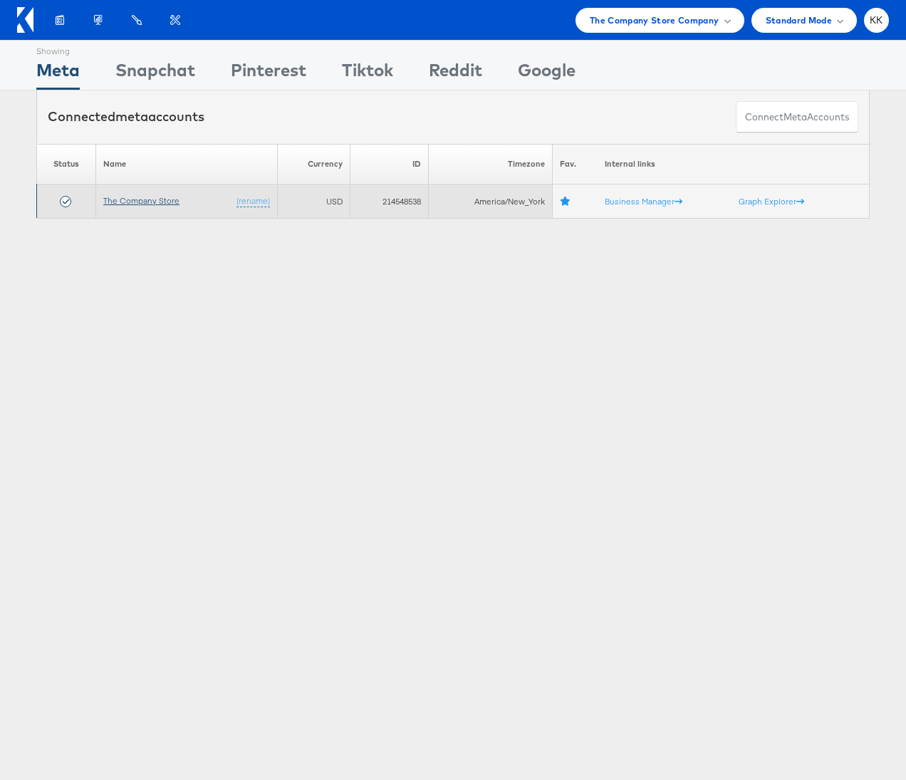
click at [136, 203] on link "The Company Store" at bounding box center [141, 200] width 76 height 11
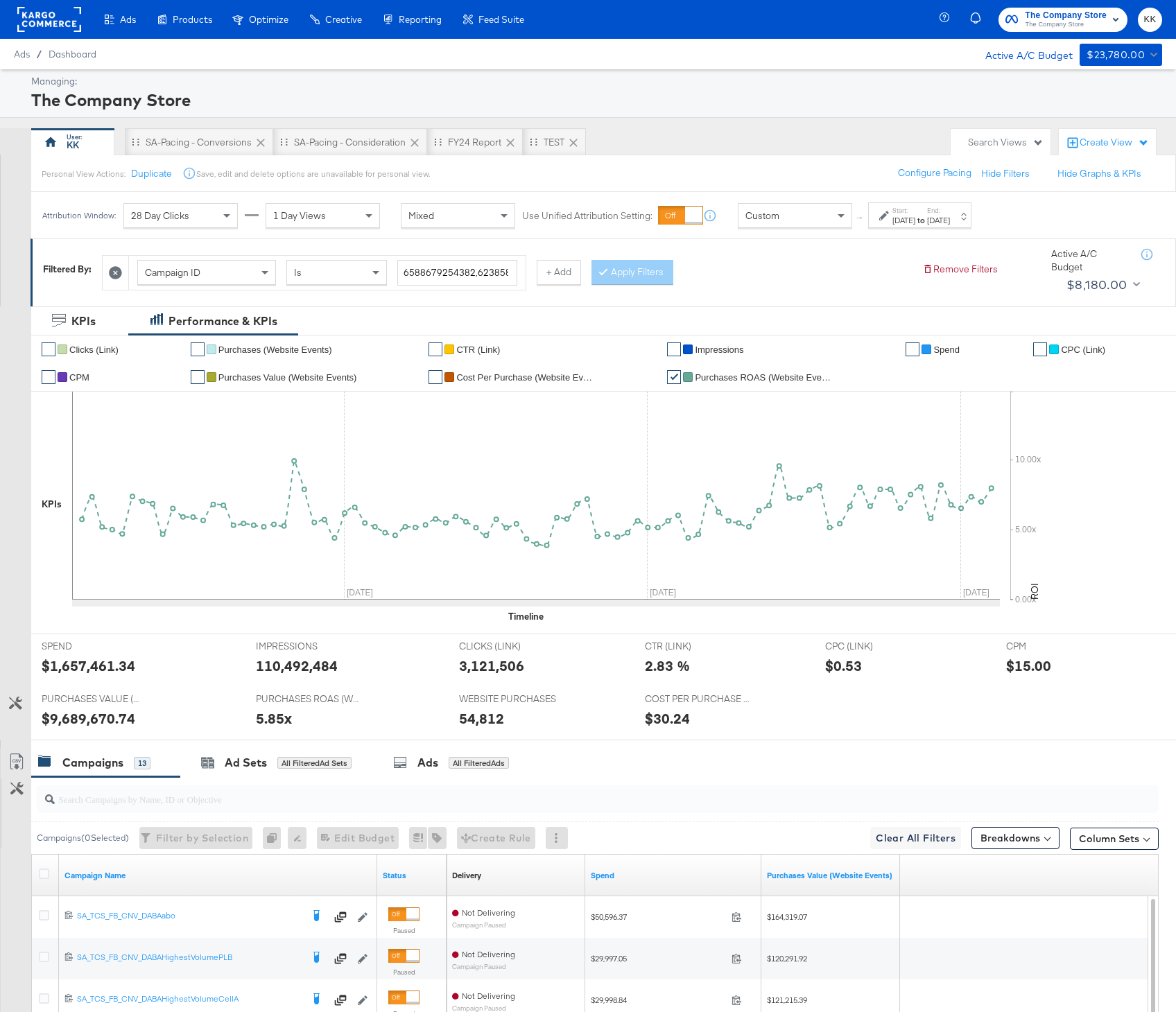
click at [902, 221] on div "[DATE]" at bounding box center [904, 220] width 23 height 11
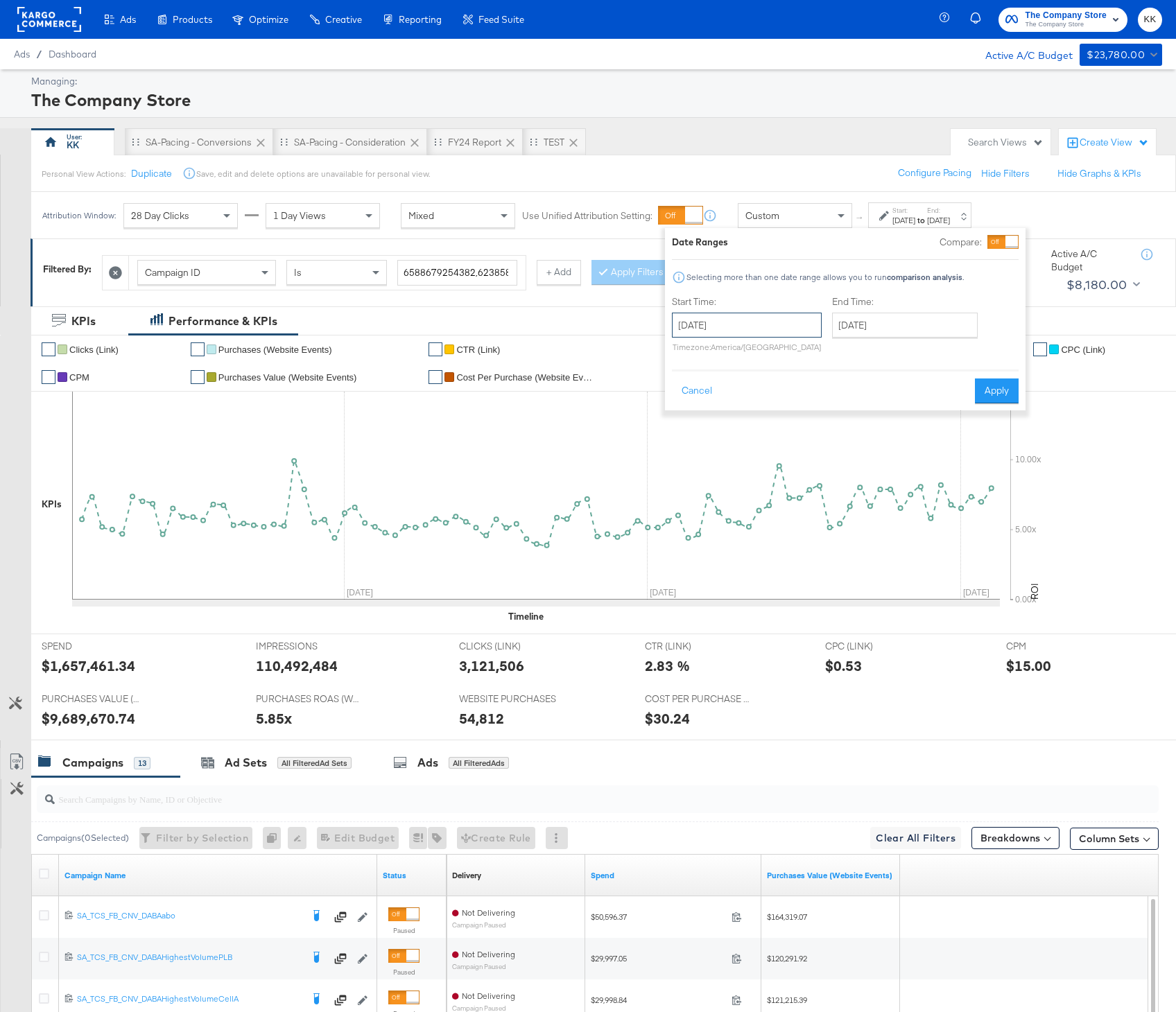
click at [720, 319] on input "[DATE]" at bounding box center [747, 325] width 150 height 25
click at [746, 360] on th "[DATE]" at bounding box center [759, 354] width 119 height 23
click at [830, 352] on span "›" at bounding box center [834, 353] width 12 height 20
click at [710, 418] on td "May" at bounding box center [696, 418] width 42 height 35
click at [708, 406] on td "5" at bounding box center [712, 415] width 23 height 19
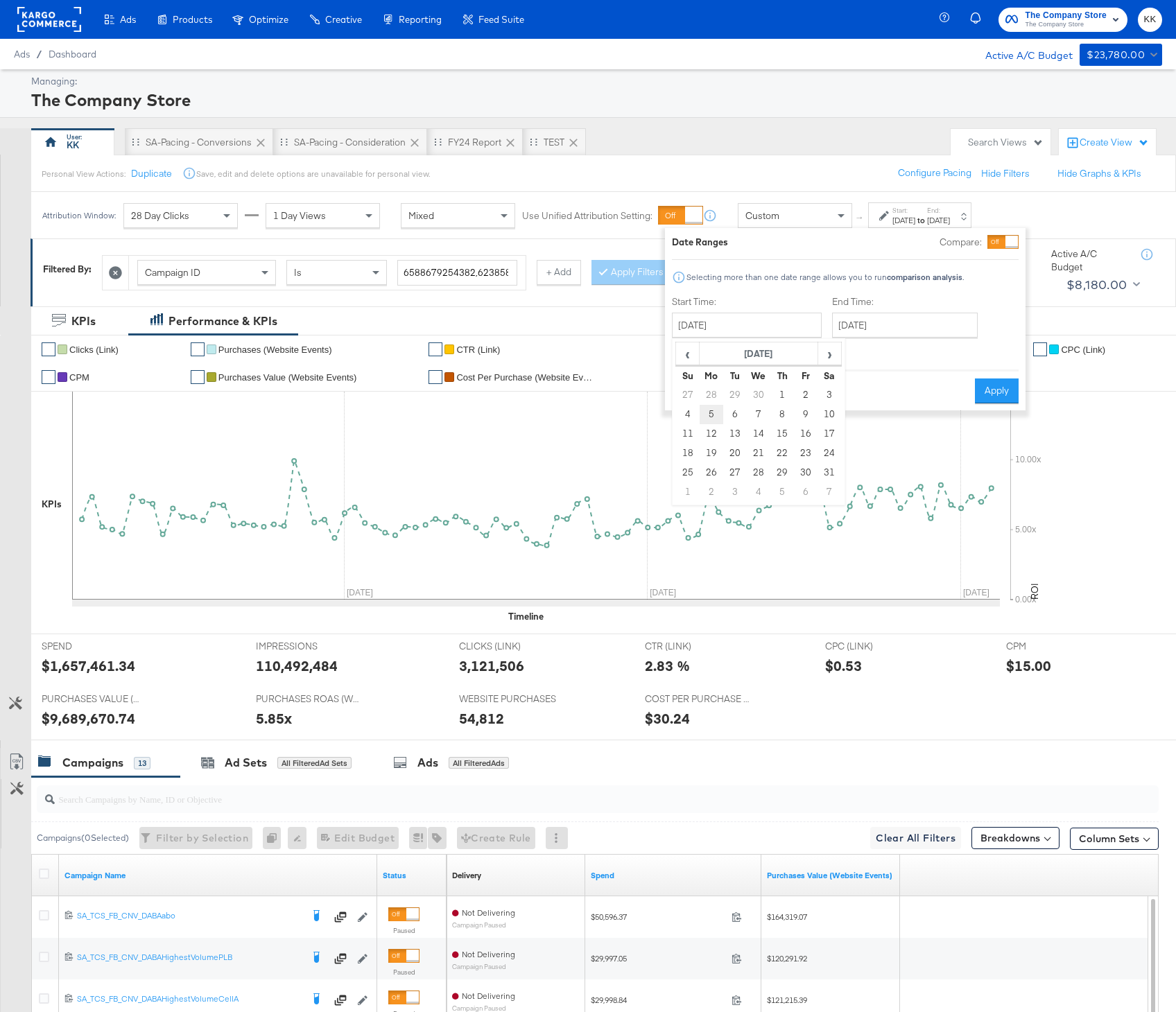
type input "[DATE]"
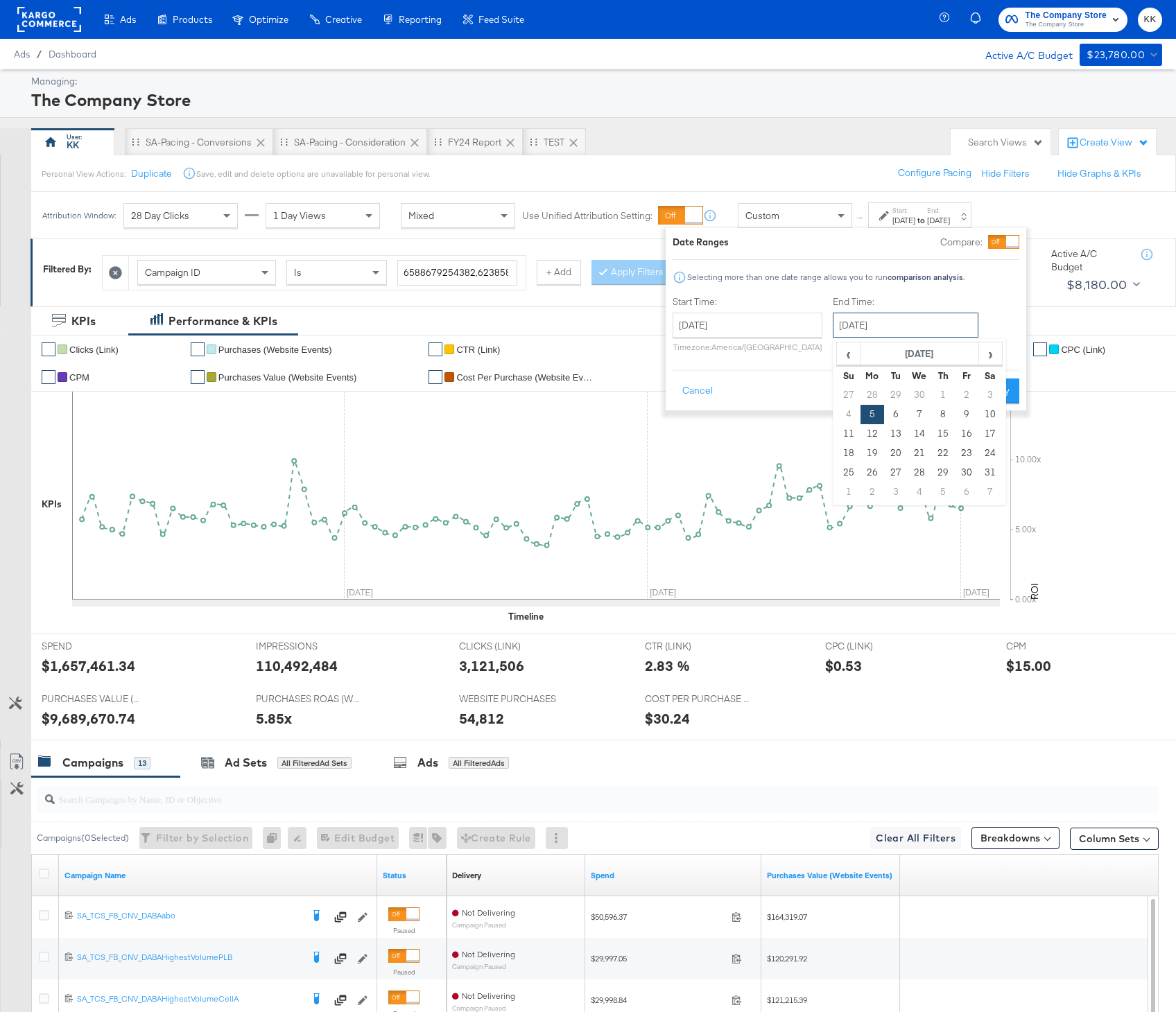
click at [889, 330] on input "[DATE]" at bounding box center [906, 325] width 146 height 25
click at [929, 349] on th "[DATE]" at bounding box center [920, 354] width 119 height 23
click at [932, 414] on td "[DATE]" at bounding box center [940, 418] width 42 height 35
click at [843, 492] on td "3" at bounding box center [849, 492] width 23 height 19
type input "[DATE]"
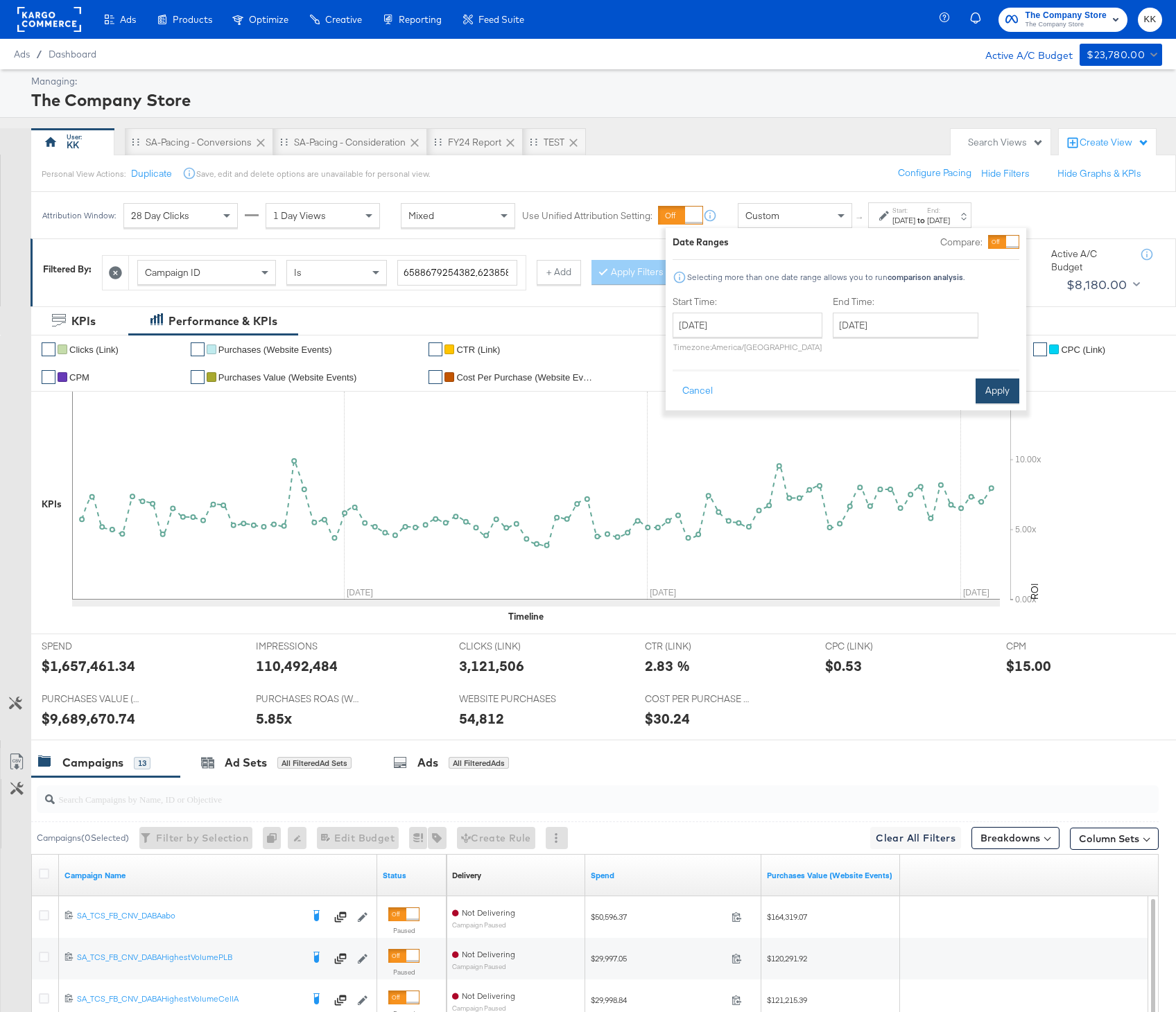
click at [1002, 398] on button "Apply" at bounding box center [997, 391] width 44 height 25
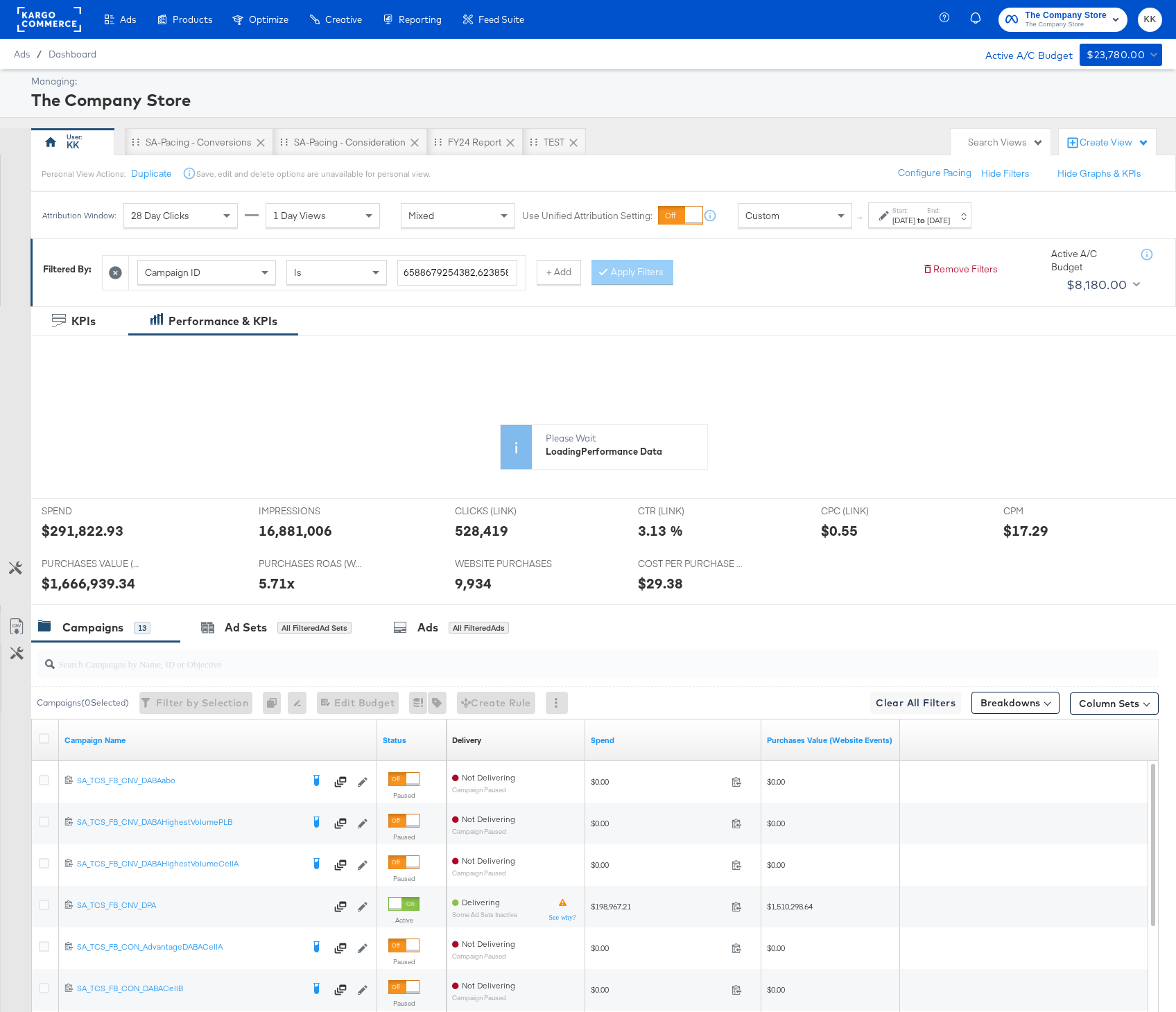
click at [117, 267] on icon at bounding box center [116, 273] width 14 height 14
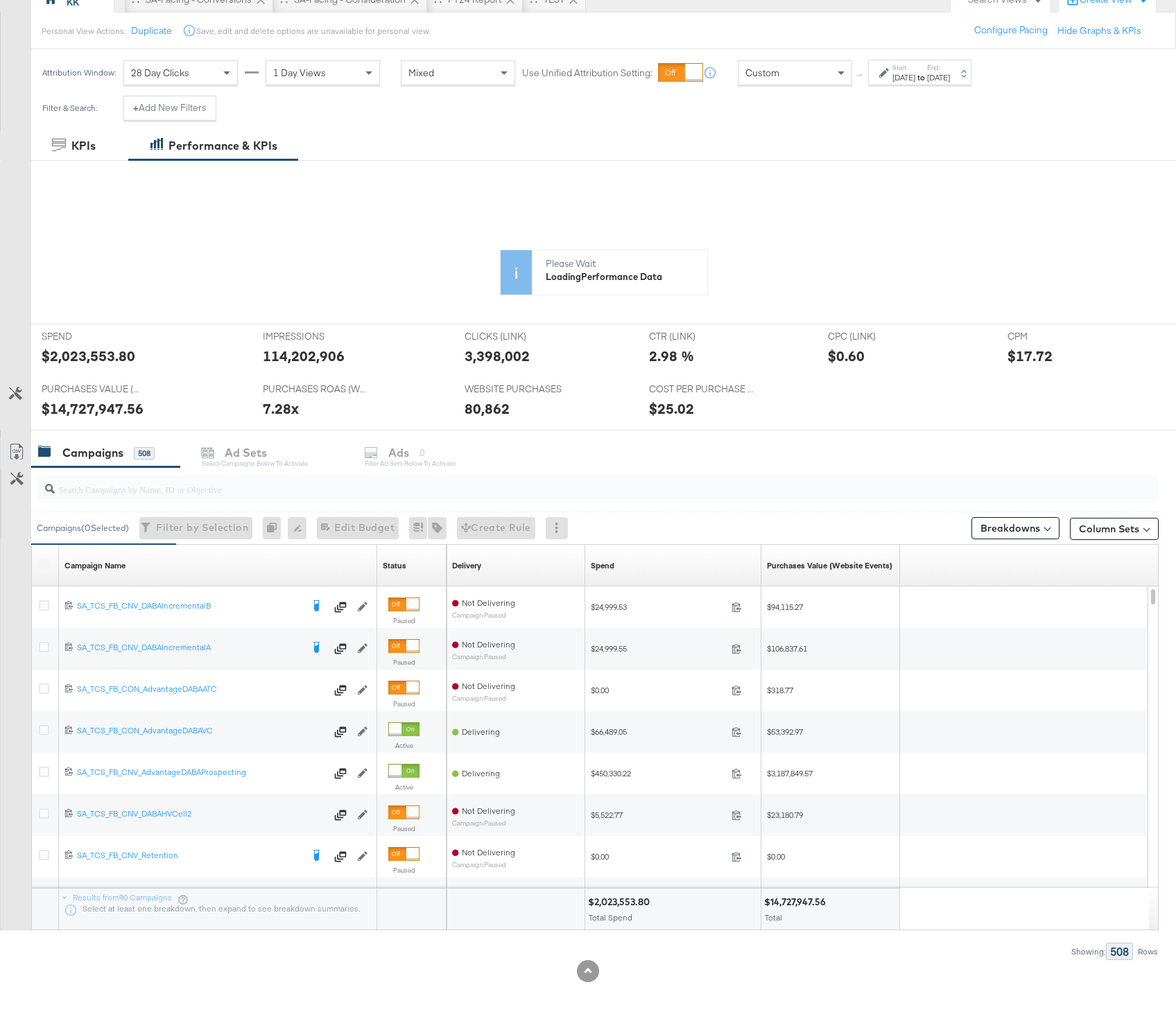
scroll to position [152, 0]
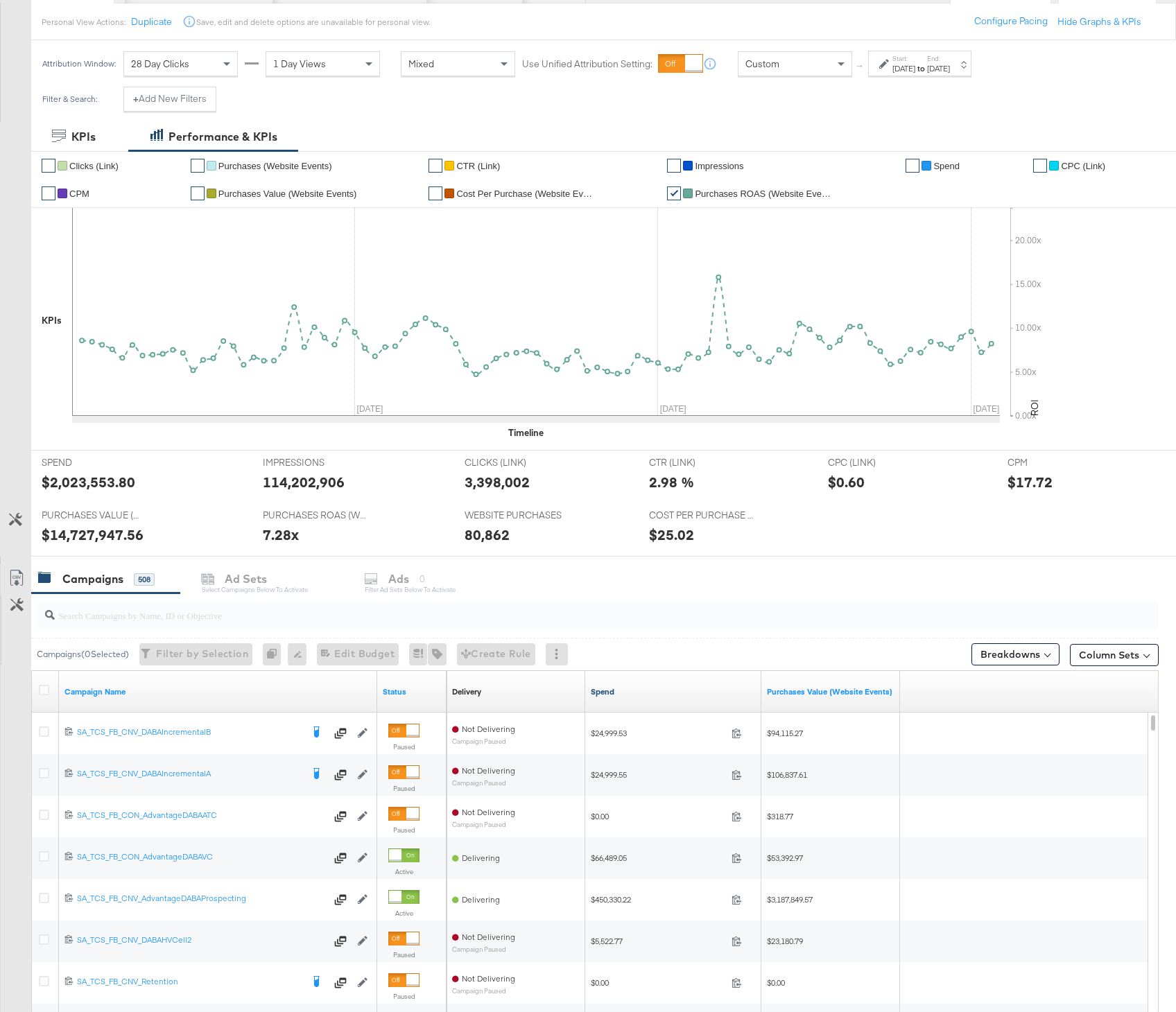
click at [612, 696] on link "Spend" at bounding box center [674, 691] width 165 height 11
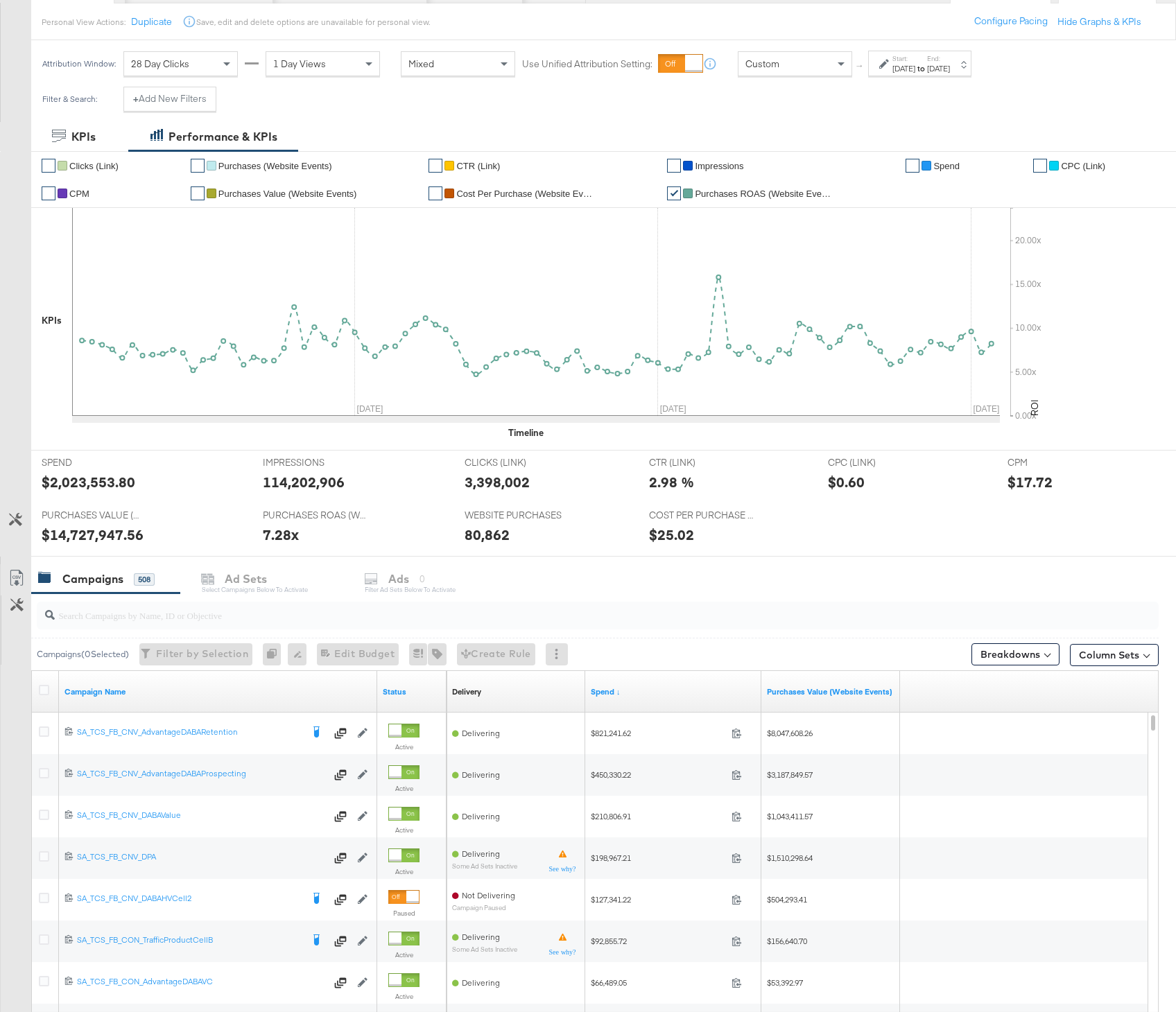
scroll to position [287, 0]
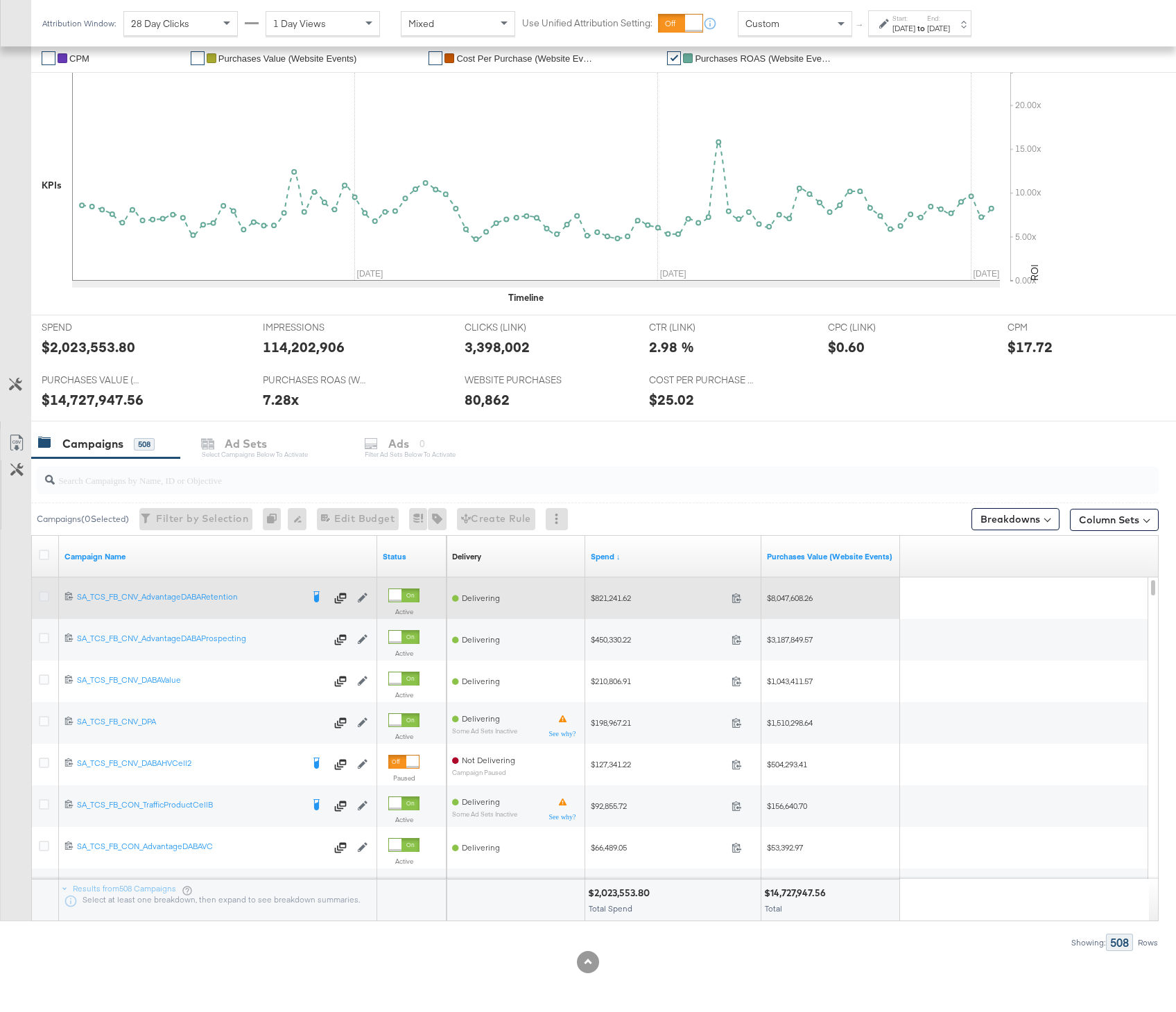
click at [46, 596] on icon at bounding box center [44, 596] width 11 height 11
click at [0, 0] on input "checkbox" at bounding box center [0, 0] width 0 height 0
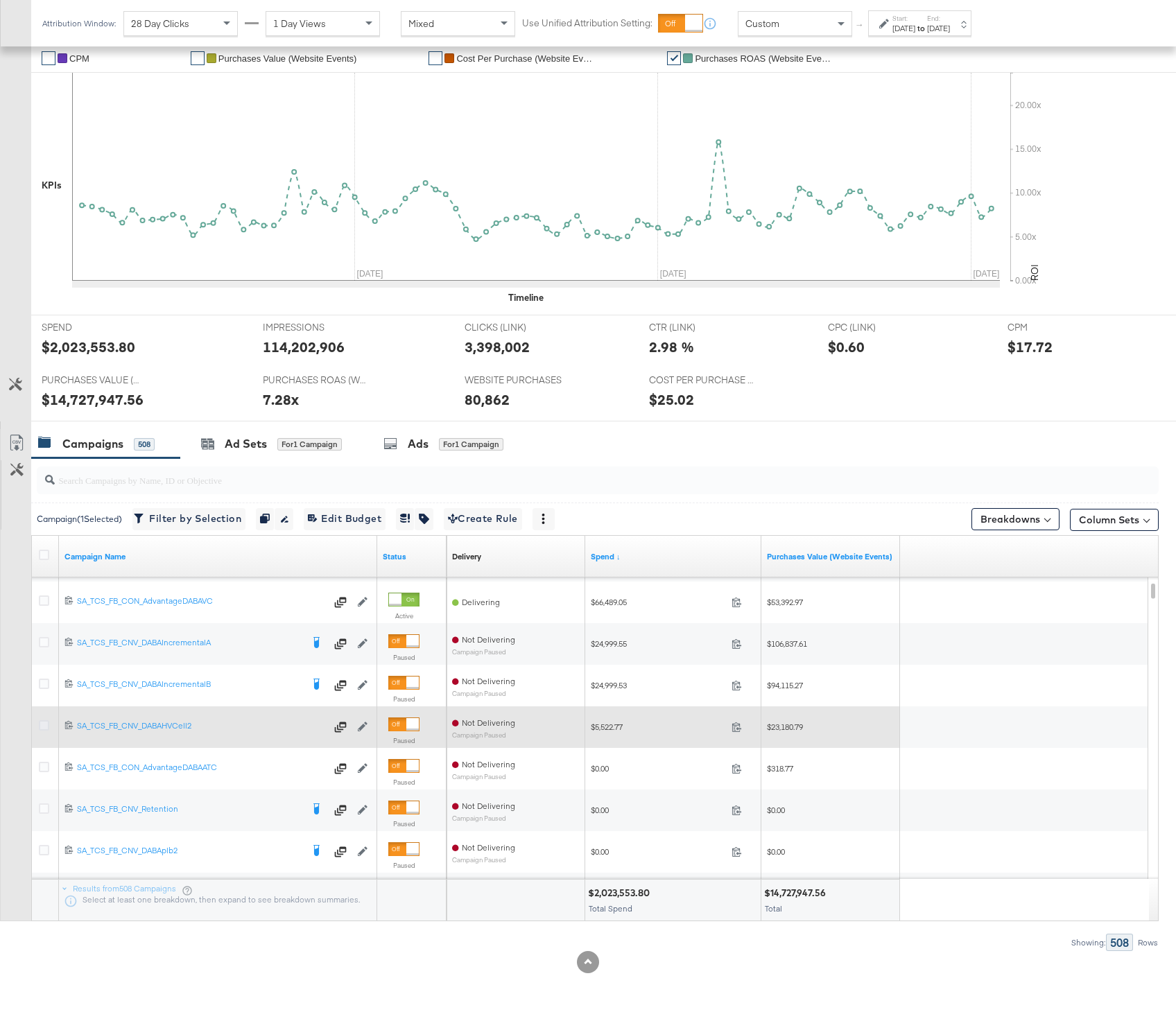
click at [45, 724] on icon at bounding box center [44, 725] width 11 height 11
click at [0, 0] on input "checkbox" at bounding box center [0, 0] width 0 height 0
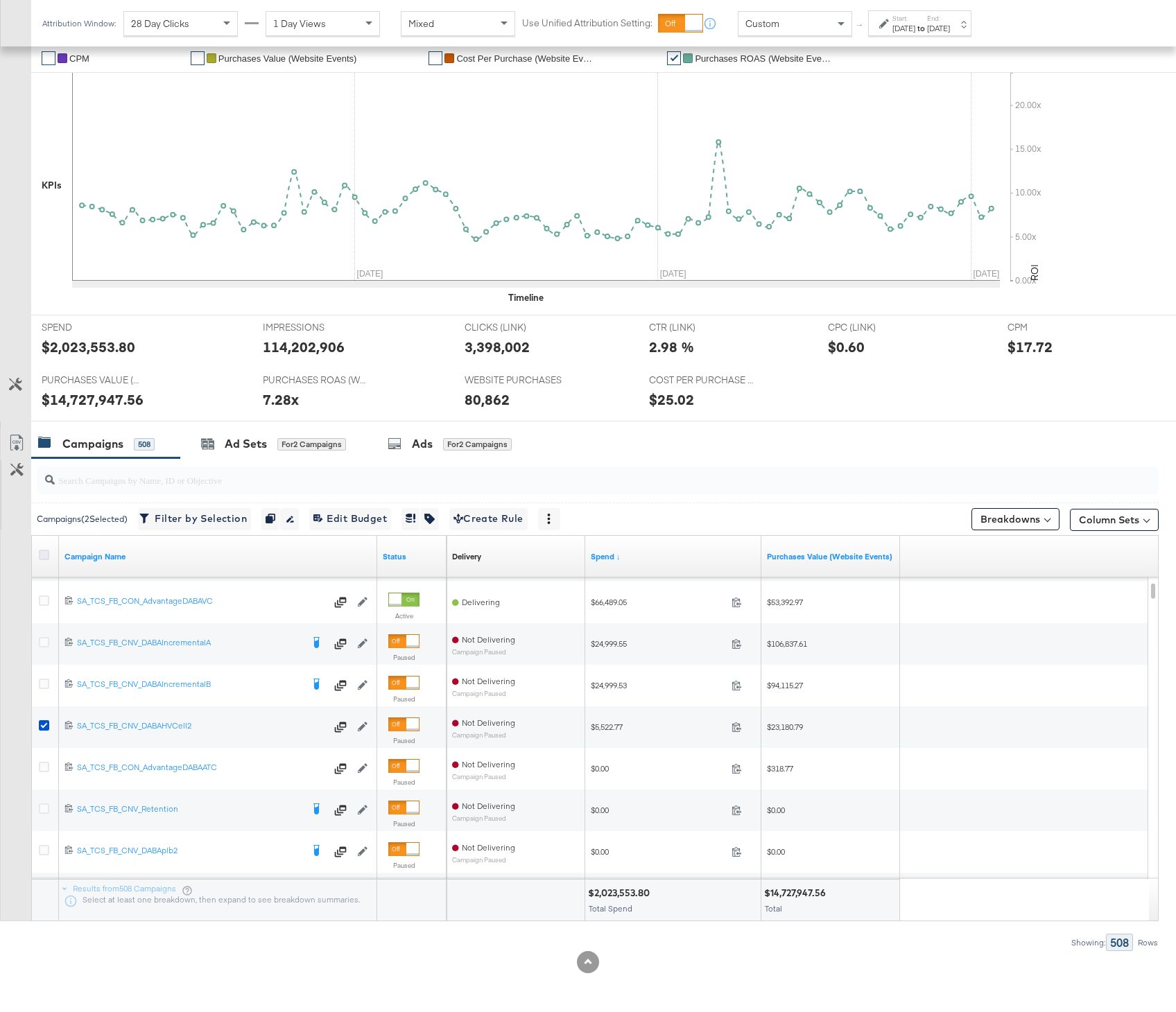
click at [42, 556] on icon at bounding box center [44, 555] width 11 height 11
click at [0, 0] on input "checkbox" at bounding box center [0, 0] width 0 height 0
click at [42, 556] on icon at bounding box center [44, 555] width 11 height 11
click at [0, 0] on input "checkbox" at bounding box center [0, 0] width 0 height 0
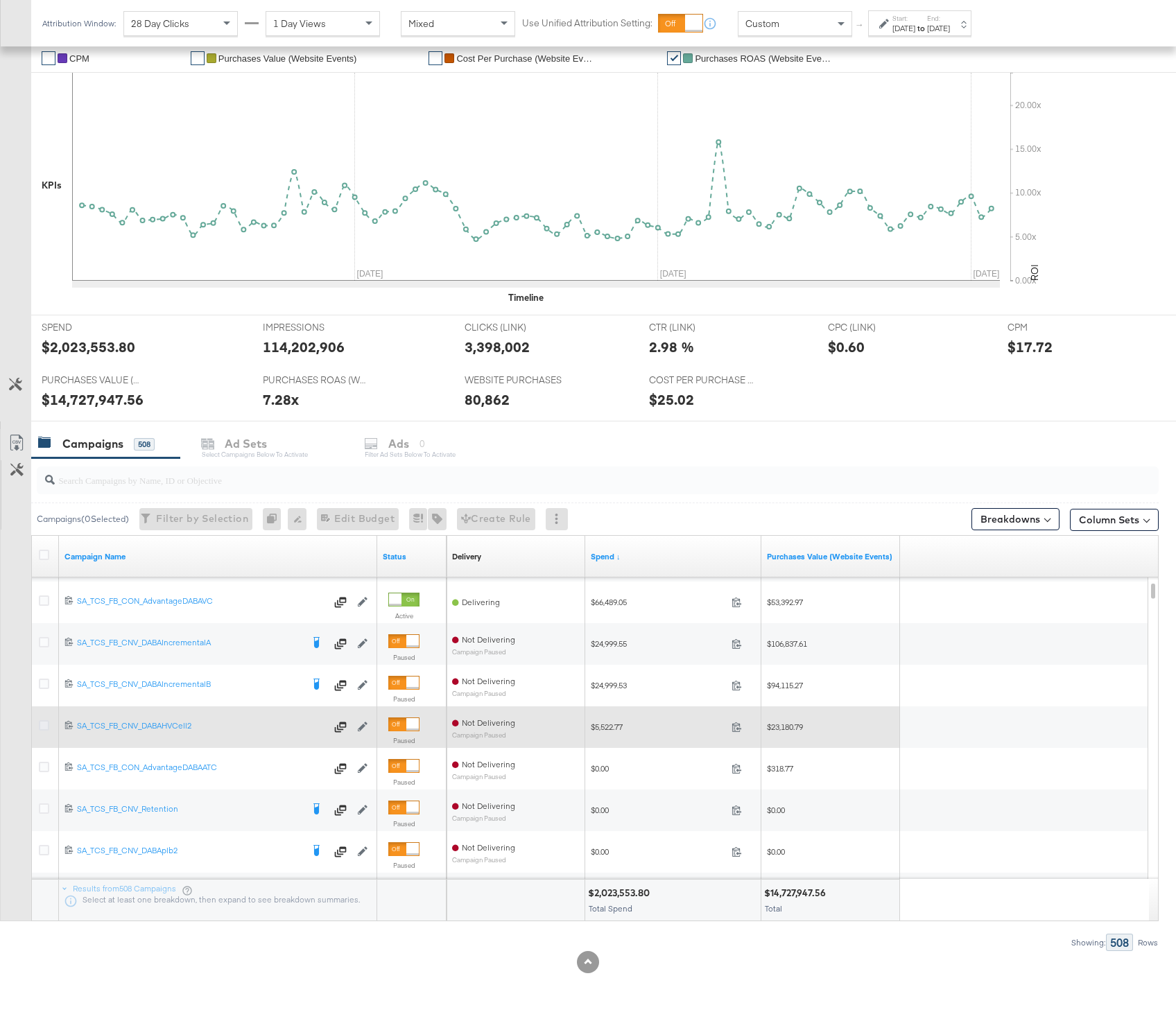
click at [46, 724] on icon at bounding box center [44, 725] width 11 height 11
click at [0, 0] on input "checkbox" at bounding box center [0, 0] width 0 height 0
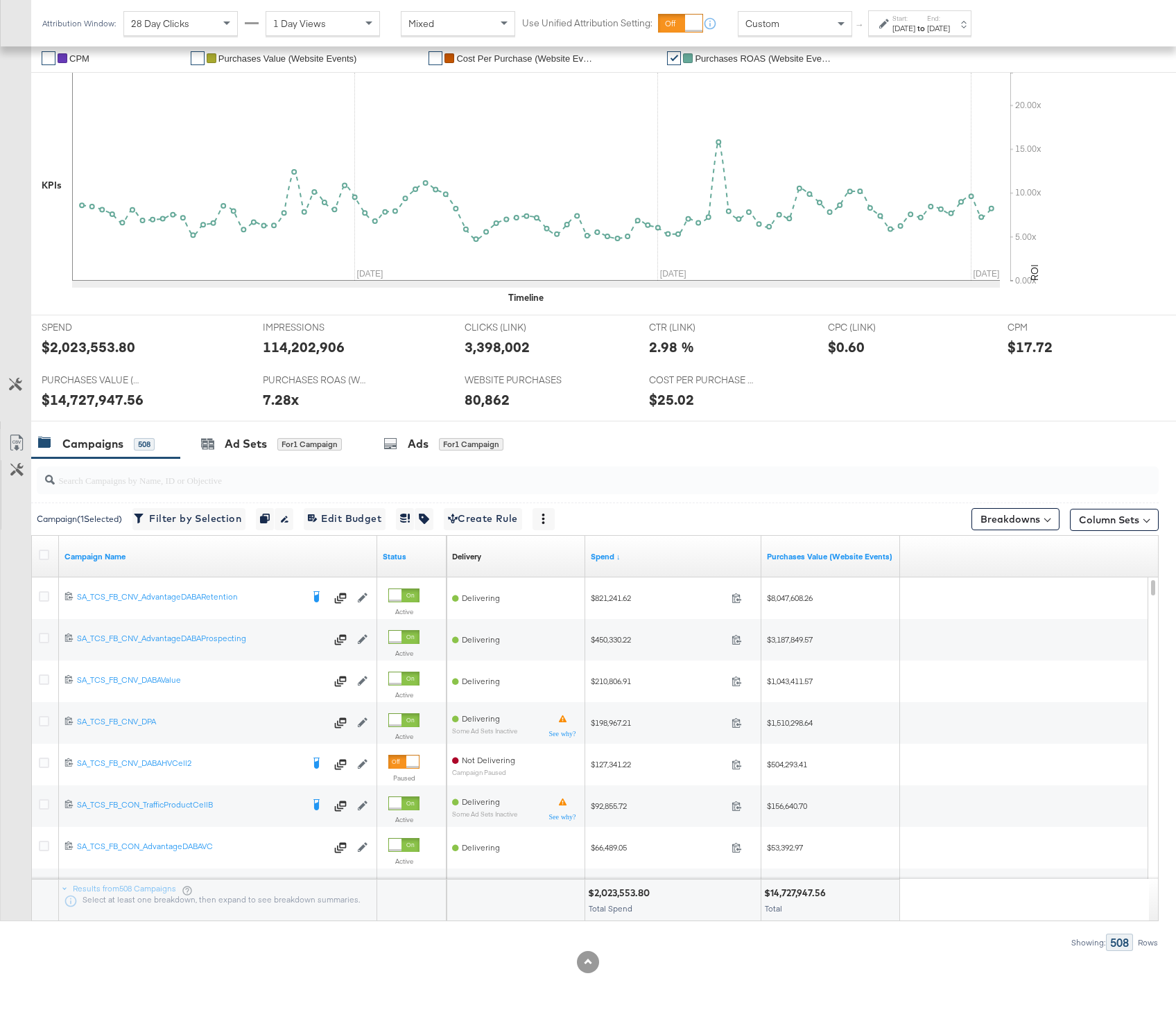
scroll to position [146, 0]
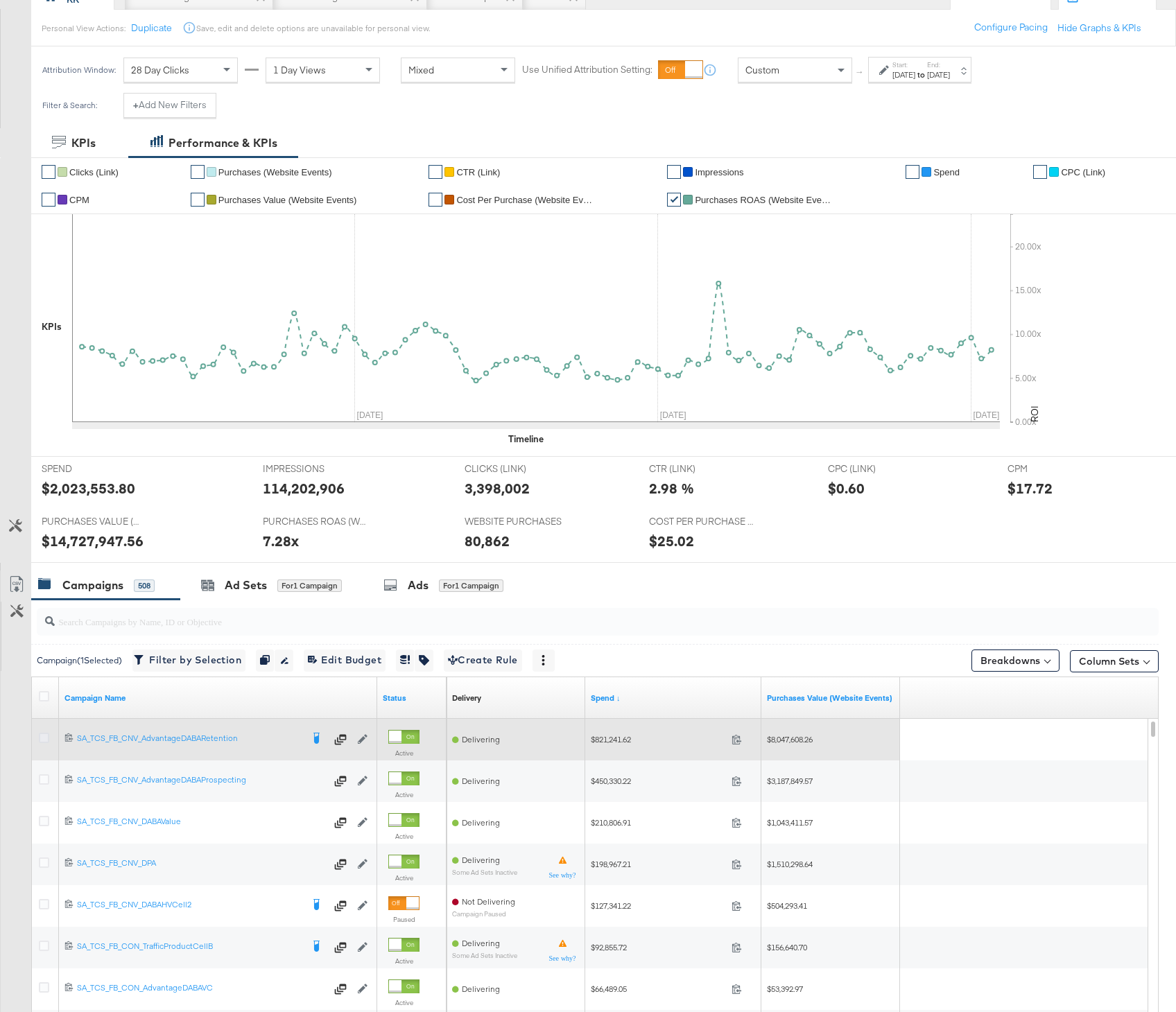
click at [46, 739] on icon at bounding box center [44, 738] width 11 height 11
click at [0, 0] on input "checkbox" at bounding box center [0, 0] width 0 height 0
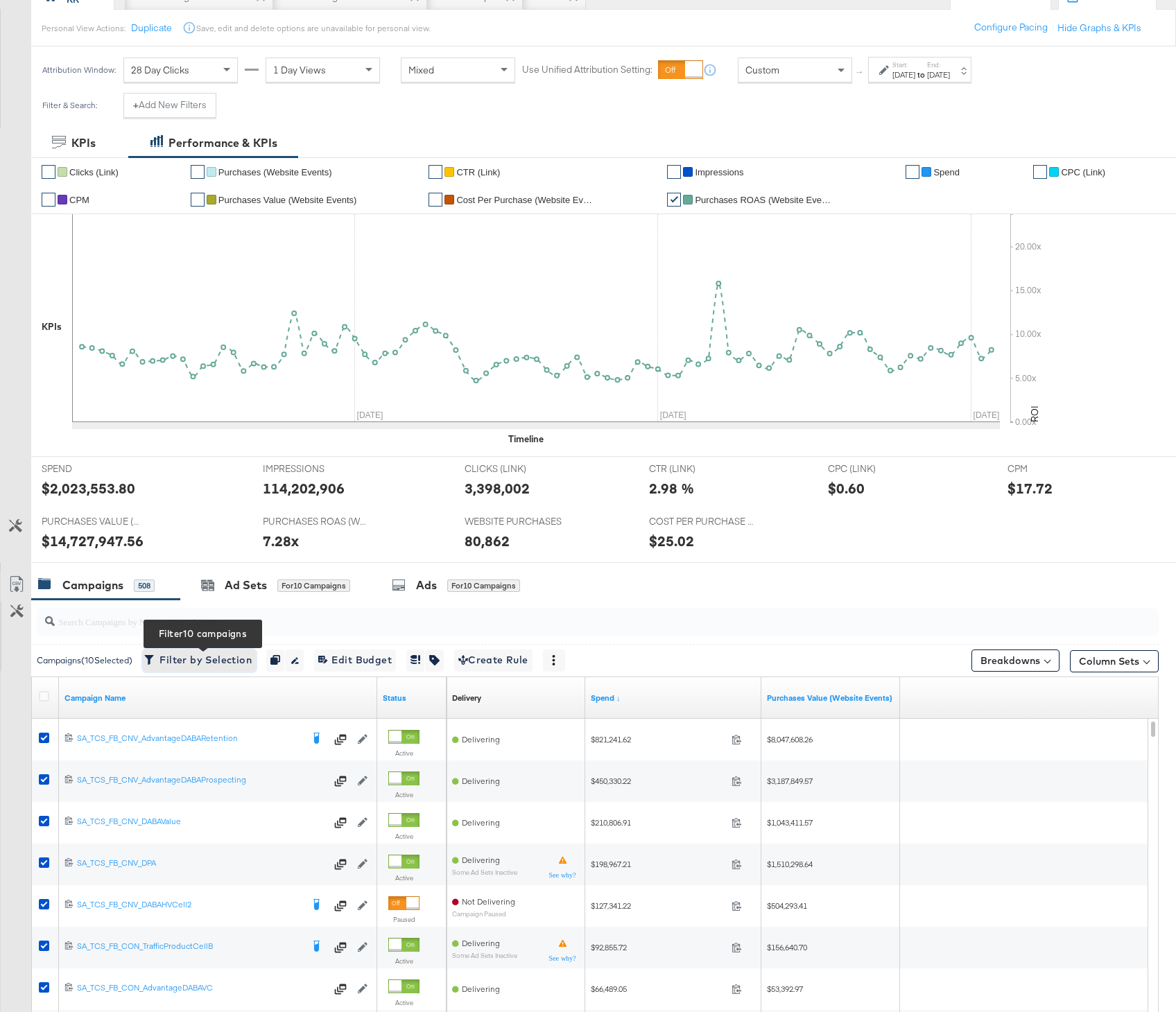
click at [154, 657] on icon "button" at bounding box center [149, 660] width 9 height 10
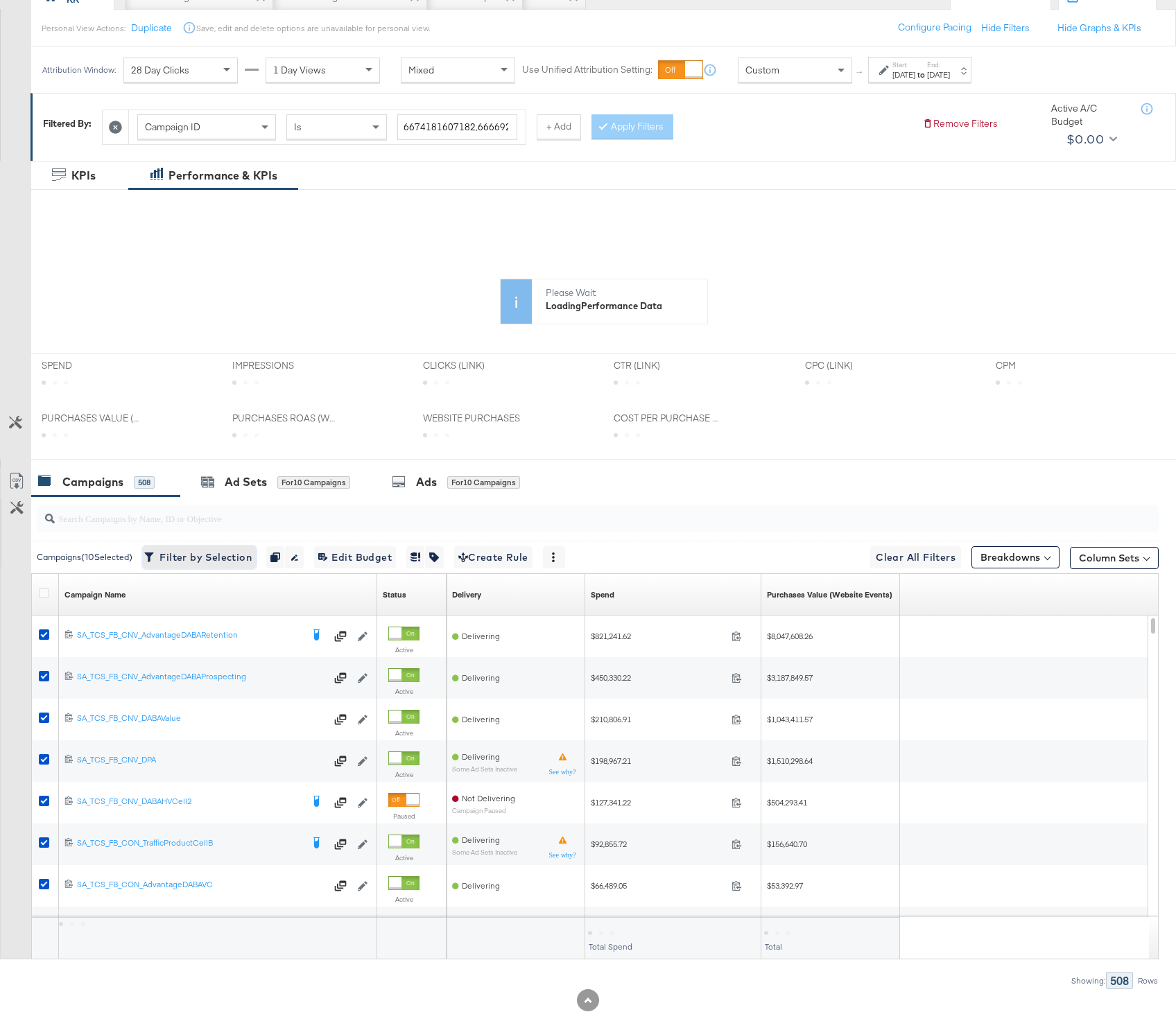
scroll to position [0, 0]
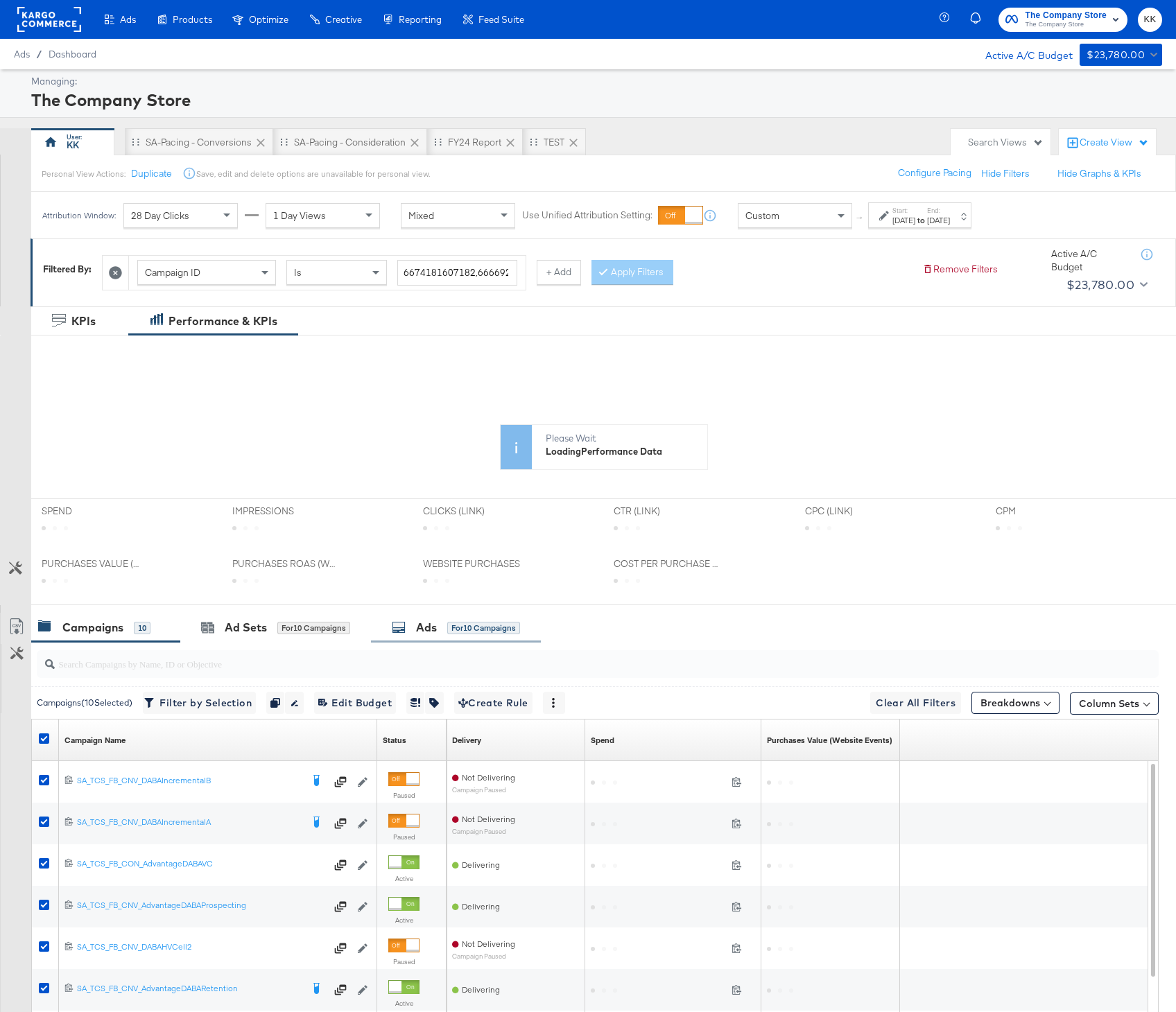
click at [440, 618] on div "Ads for 10 Campaigns" at bounding box center [456, 628] width 170 height 30
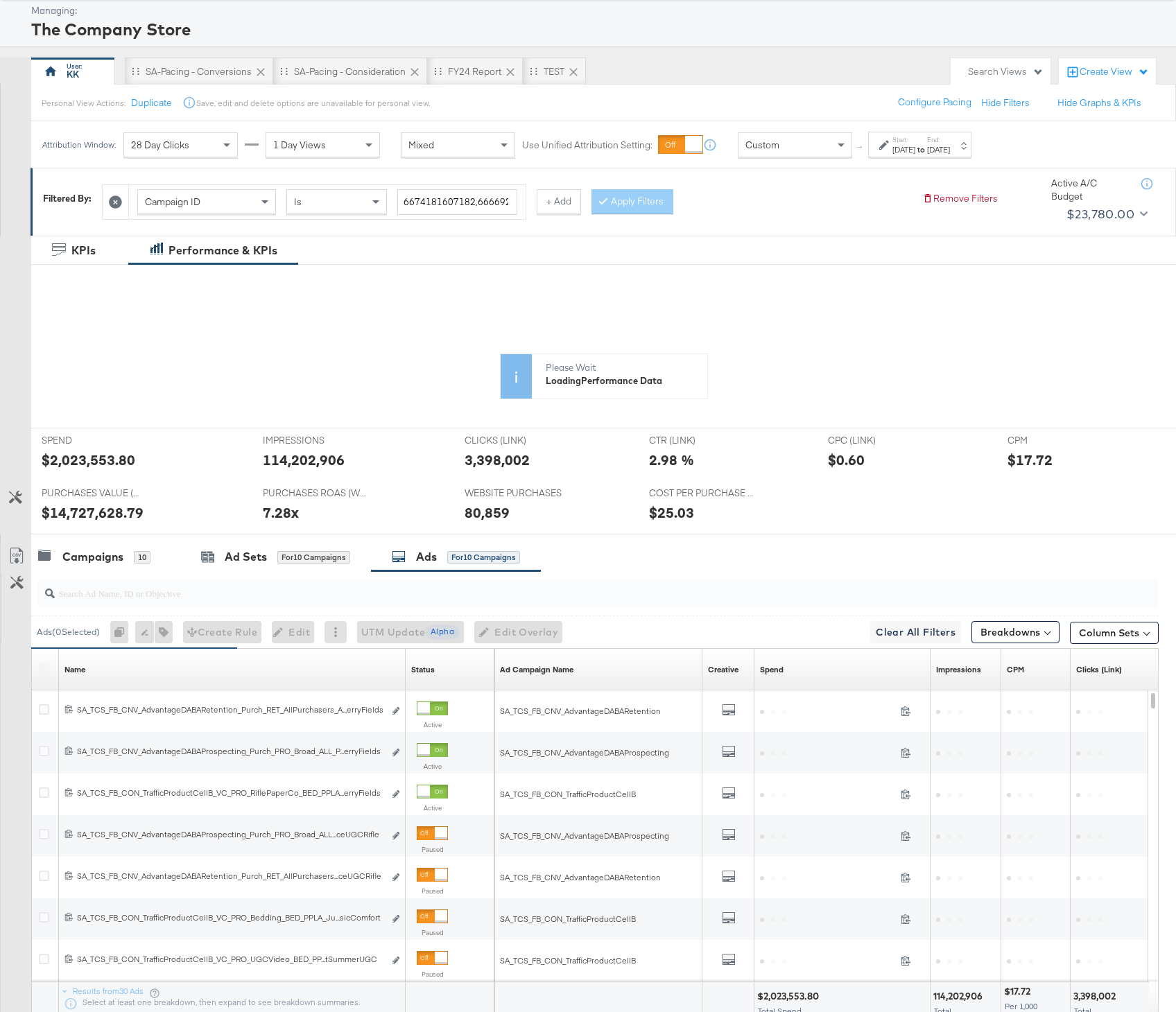
scroll to position [184, 0]
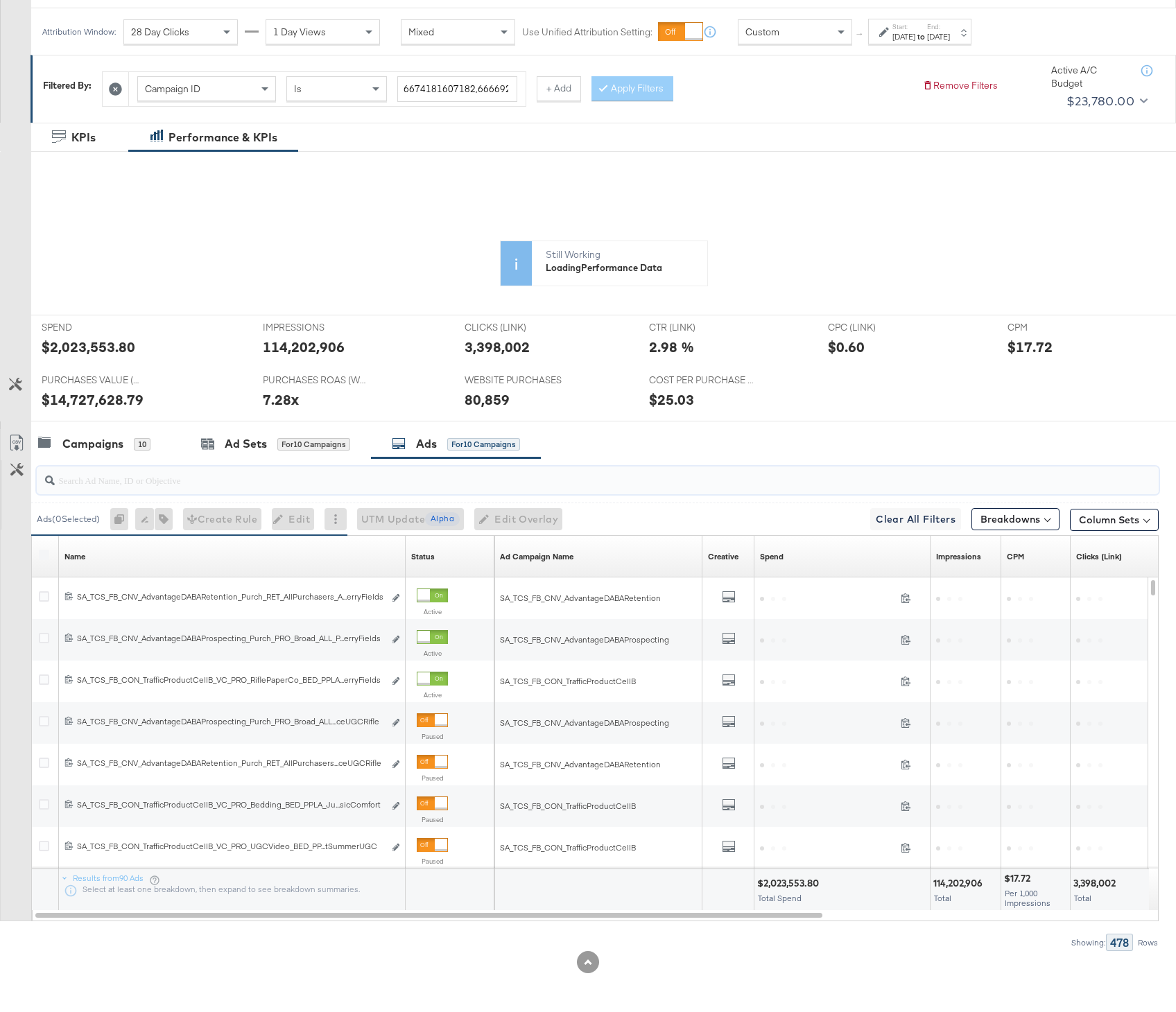
click at [131, 480] on input "search" at bounding box center [555, 475] width 1002 height 27
paste input "bestseller"
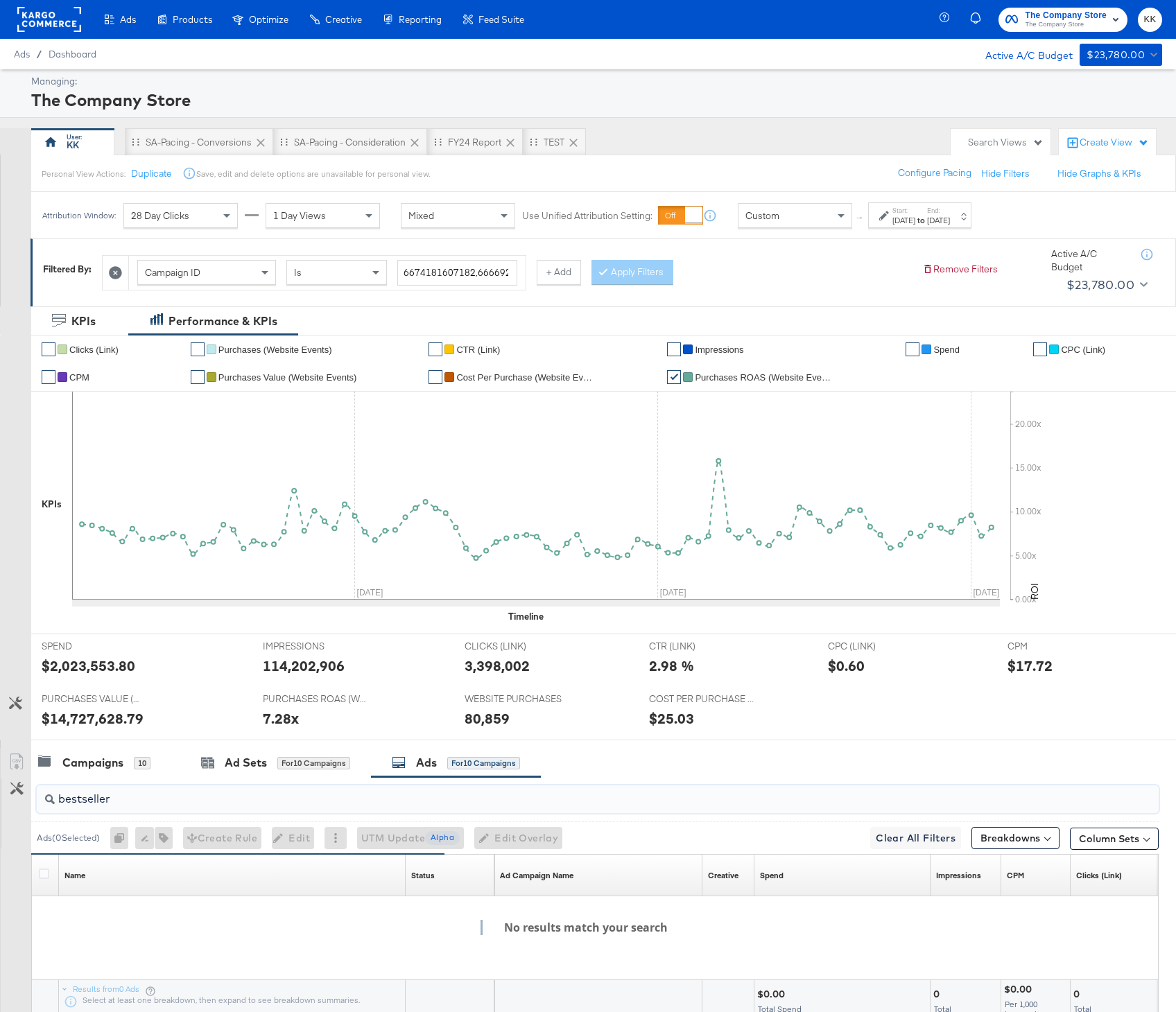
type input "bestseller"
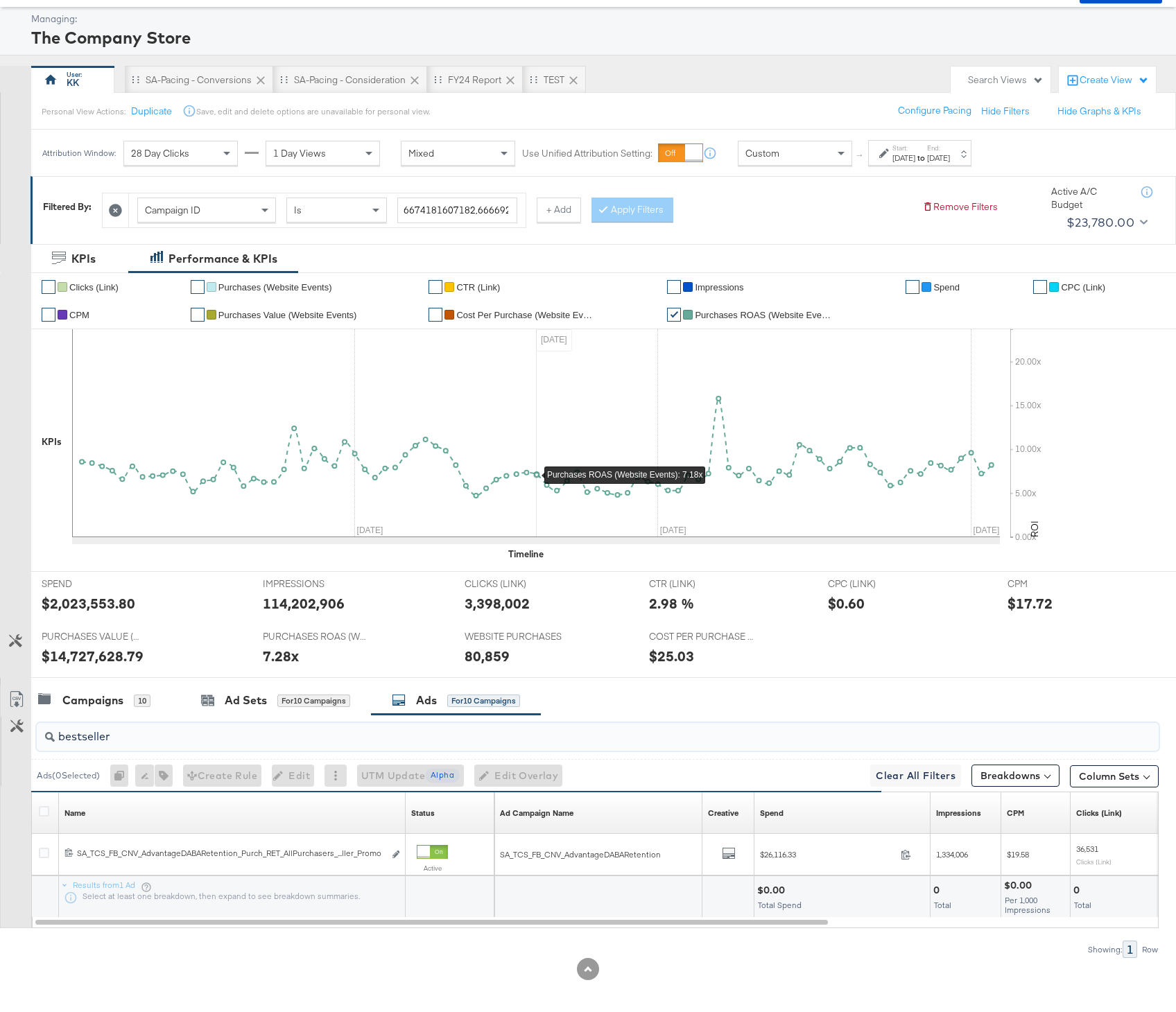
scroll to position [69, 0]
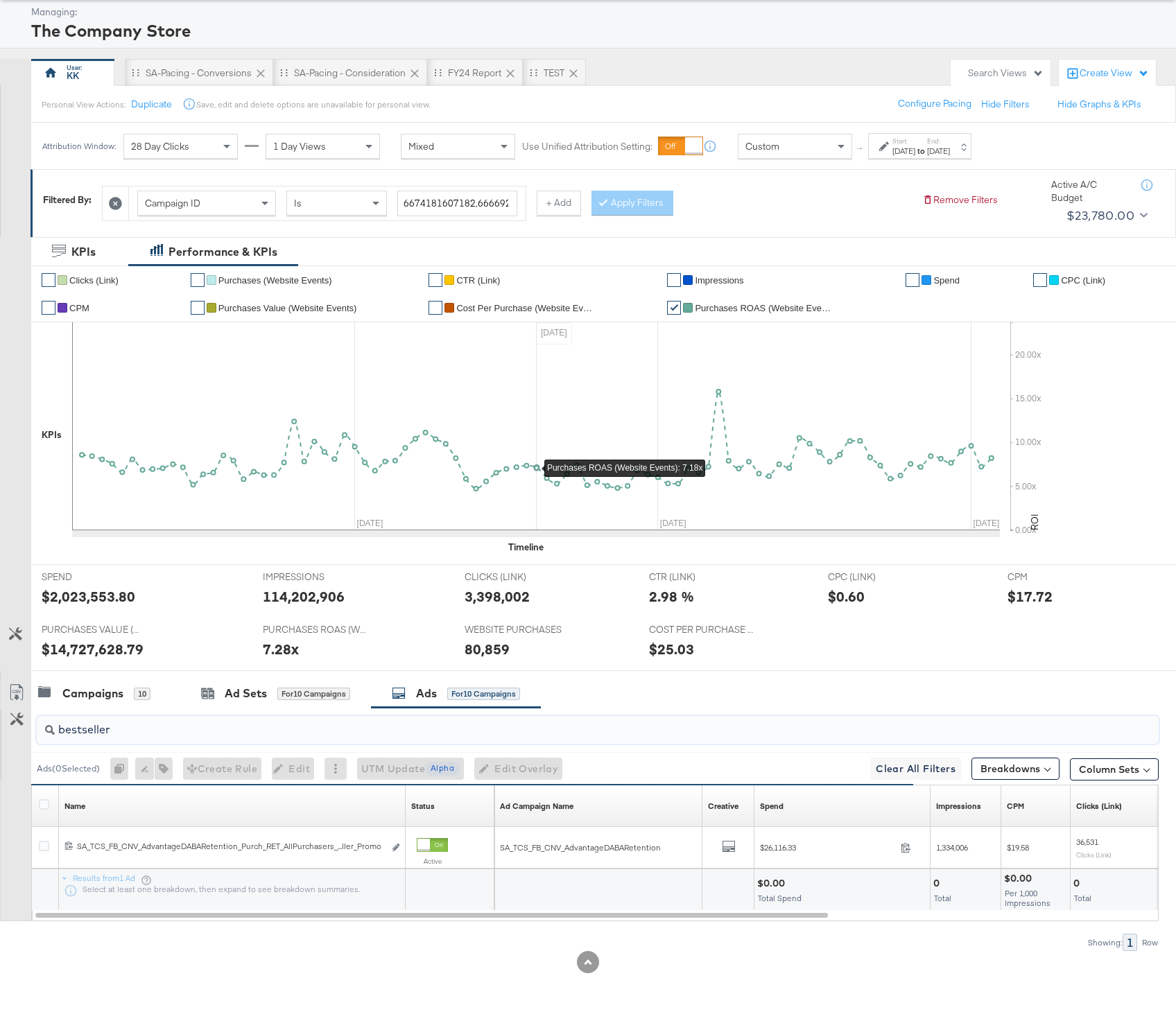
drag, startPoint x: 151, startPoint y: 729, endPoint x: 33, endPoint y: 728, distance: 118.0
click at [33, 728] on div "bestseller" at bounding box center [595, 730] width 1127 height 45
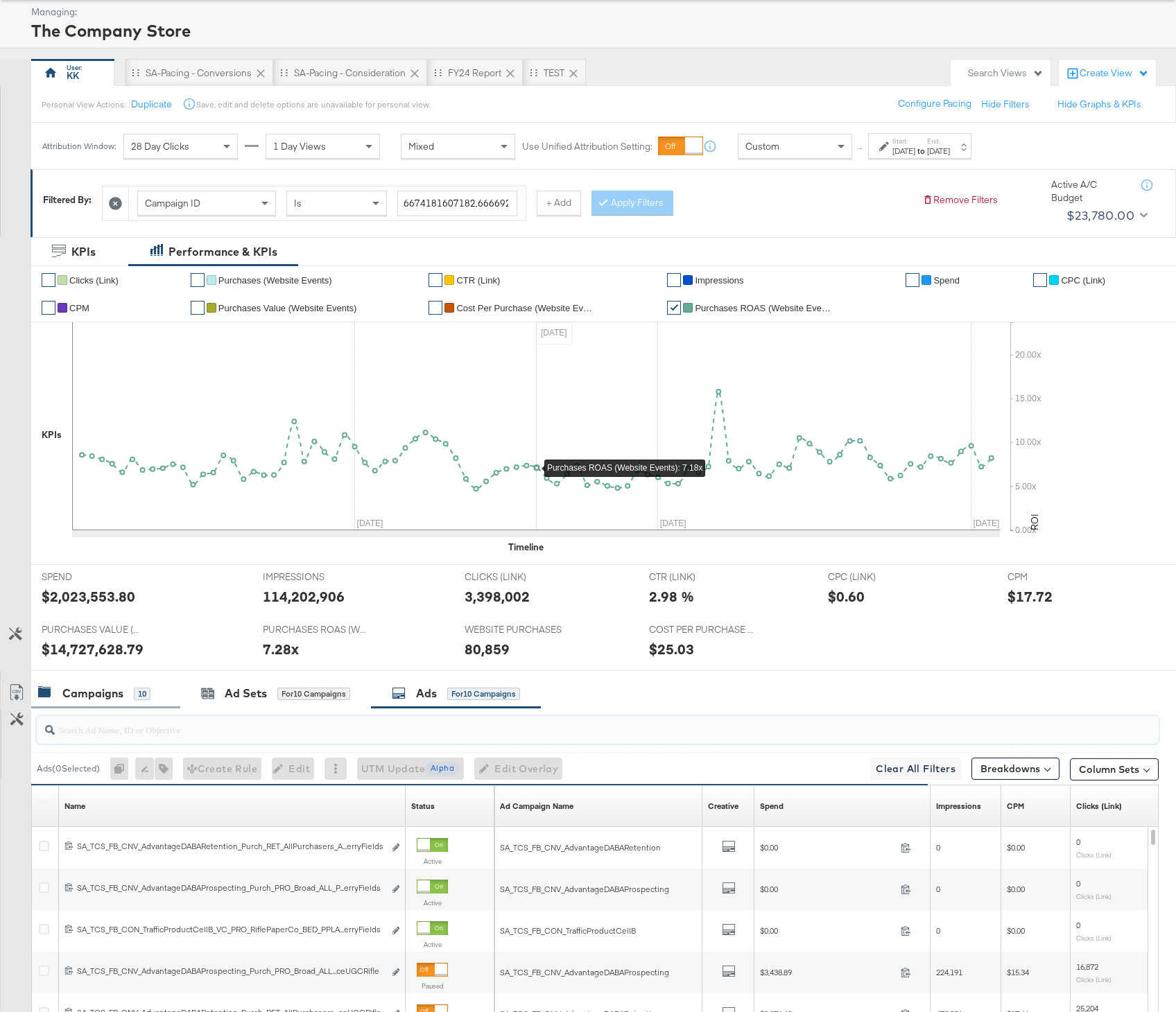
click at [90, 705] on div "Campaigns 10" at bounding box center [105, 693] width 149 height 30
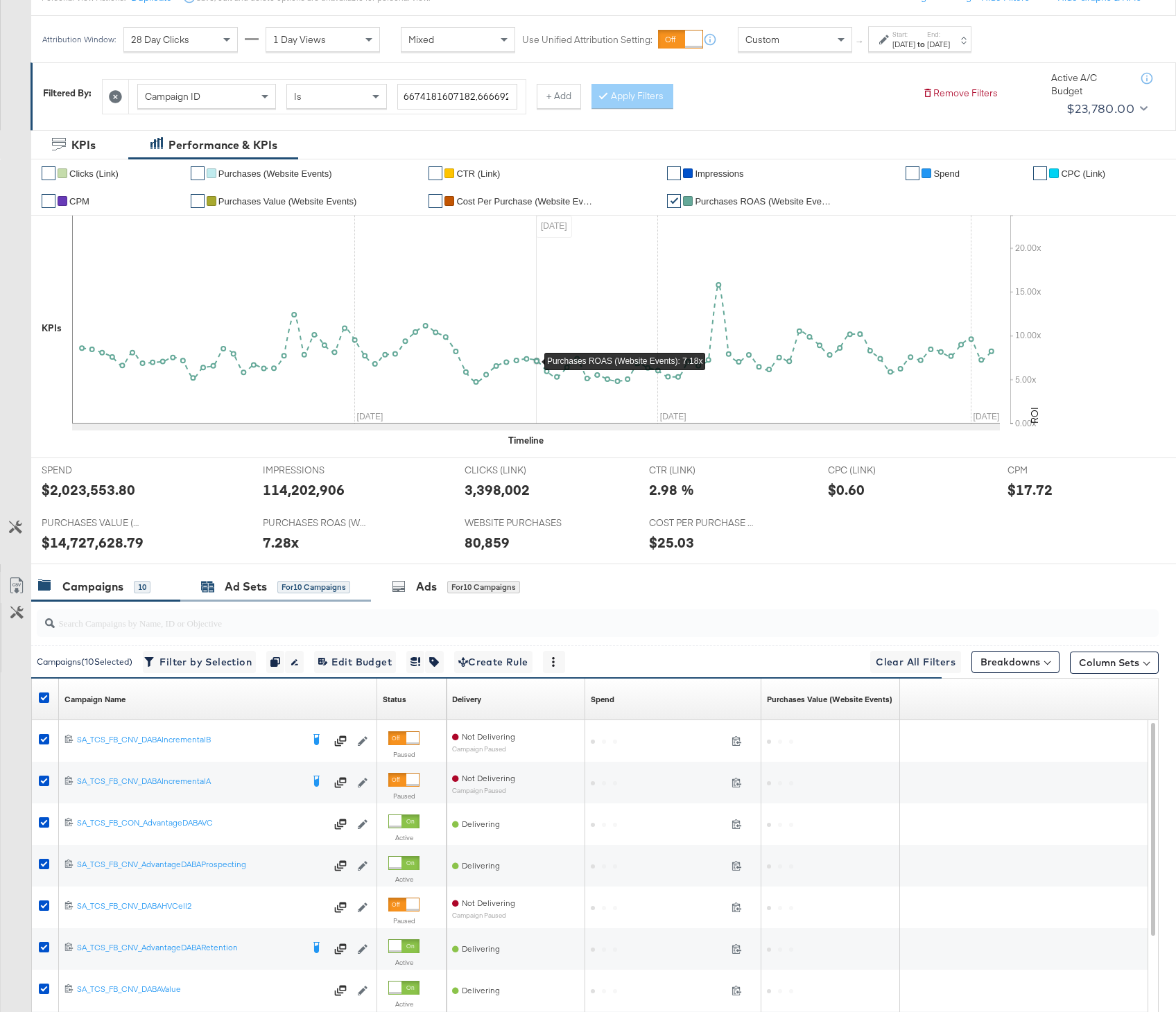
click at [277, 589] on div "for 10 Campaigns" at bounding box center [313, 587] width 73 height 13
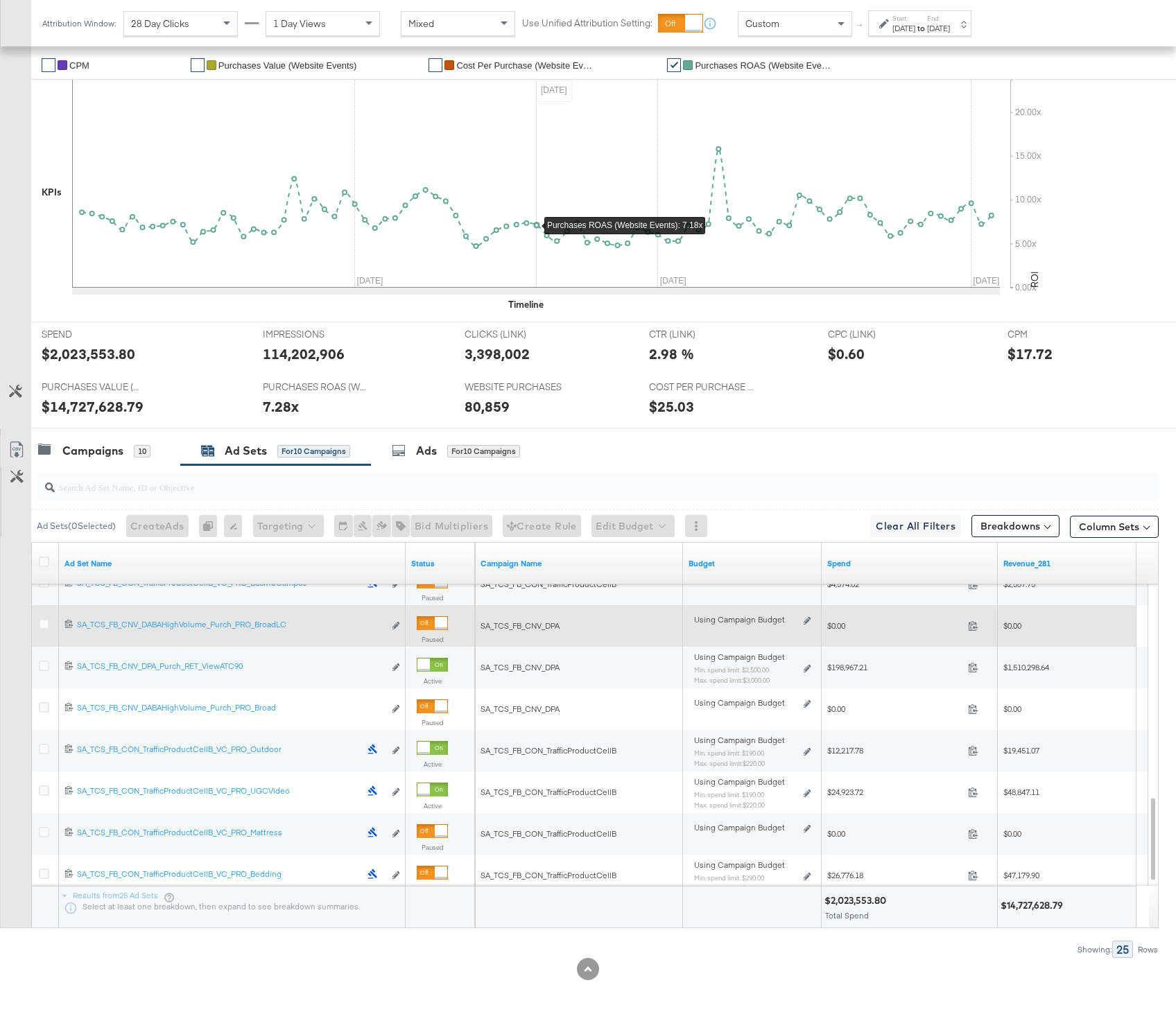
scroll to position [319, 0]
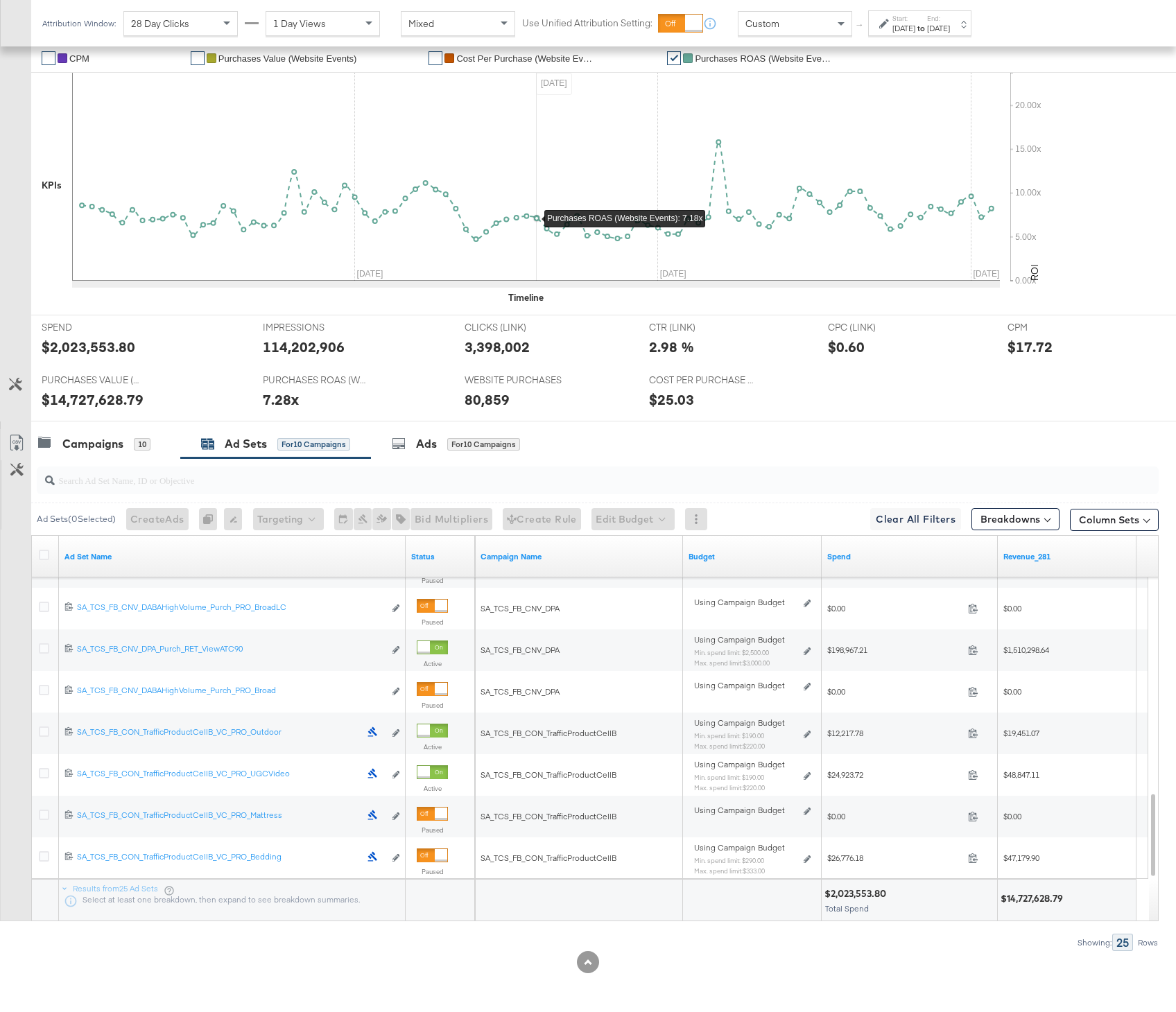
click at [447, 408] on div "PURCHASES ROAS (WEBSITE EVENTS) PURCHASES ROAS (WEBSITE EVENTS) 7.28x" at bounding box center [352, 394] width 202 height 53
click at [447, 439] on div "Ads for 10 Campaigns" at bounding box center [456, 444] width 129 height 16
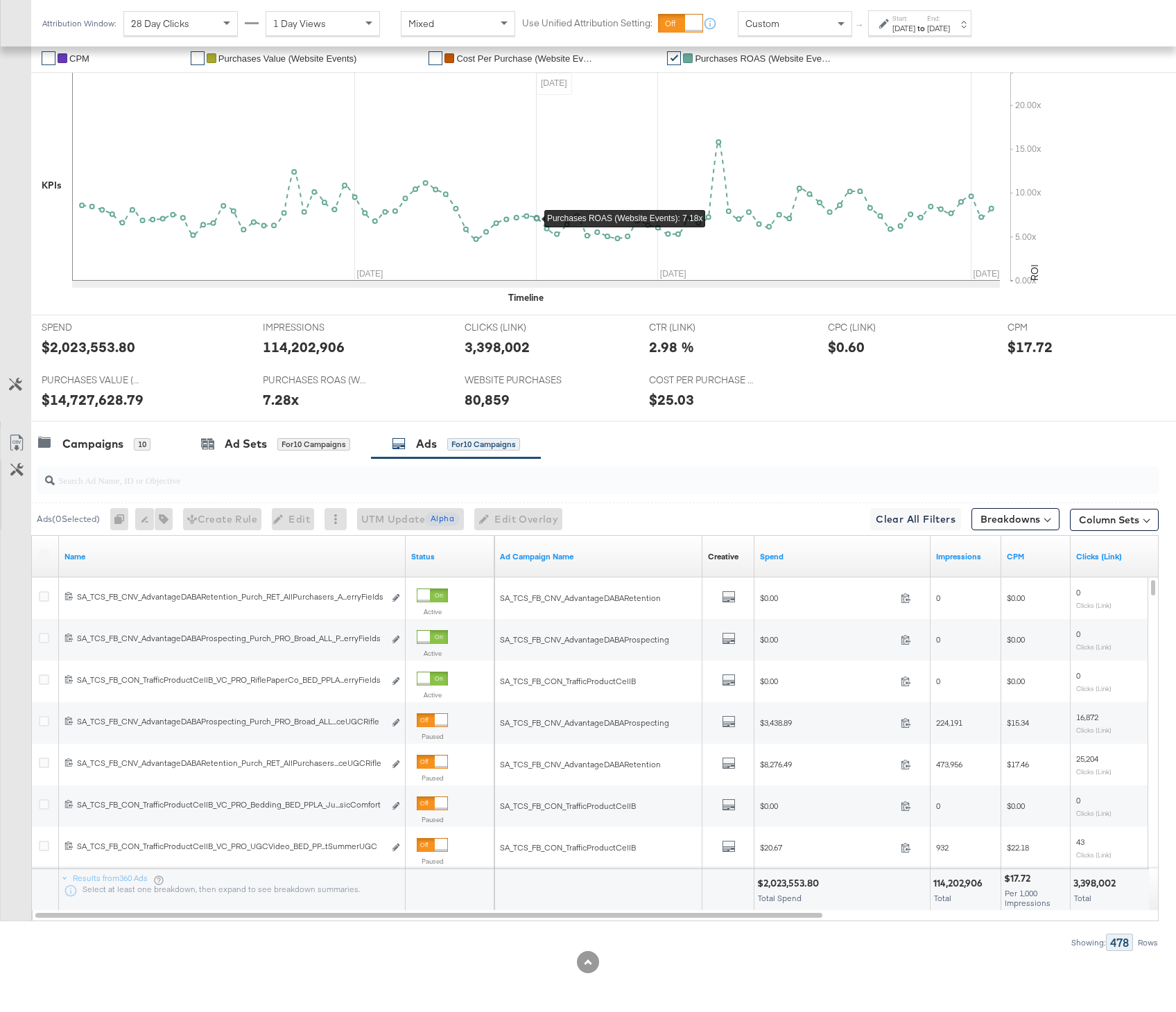
click at [267, 488] on input "search" at bounding box center [555, 475] width 1002 height 27
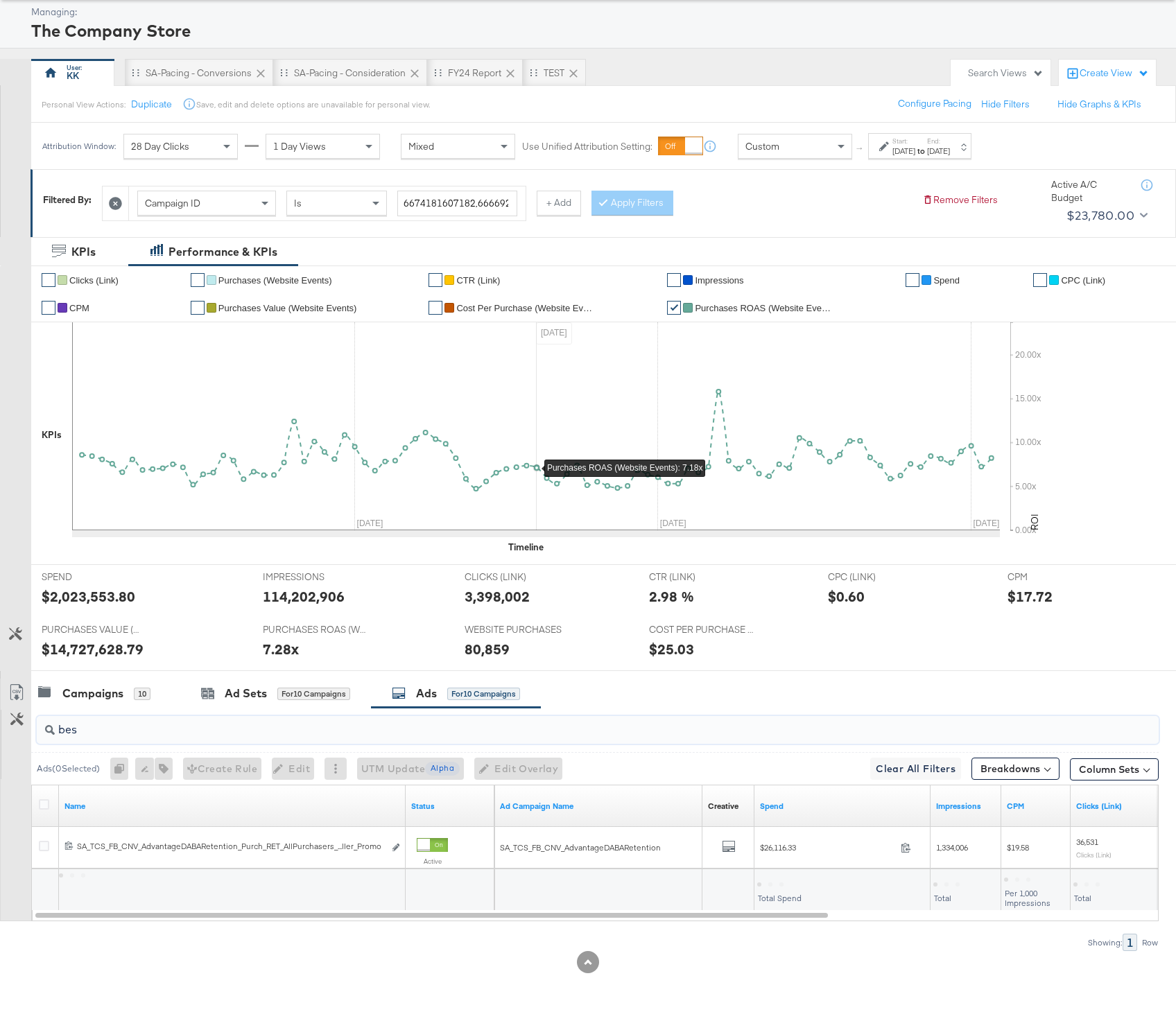
scroll to position [69, 0]
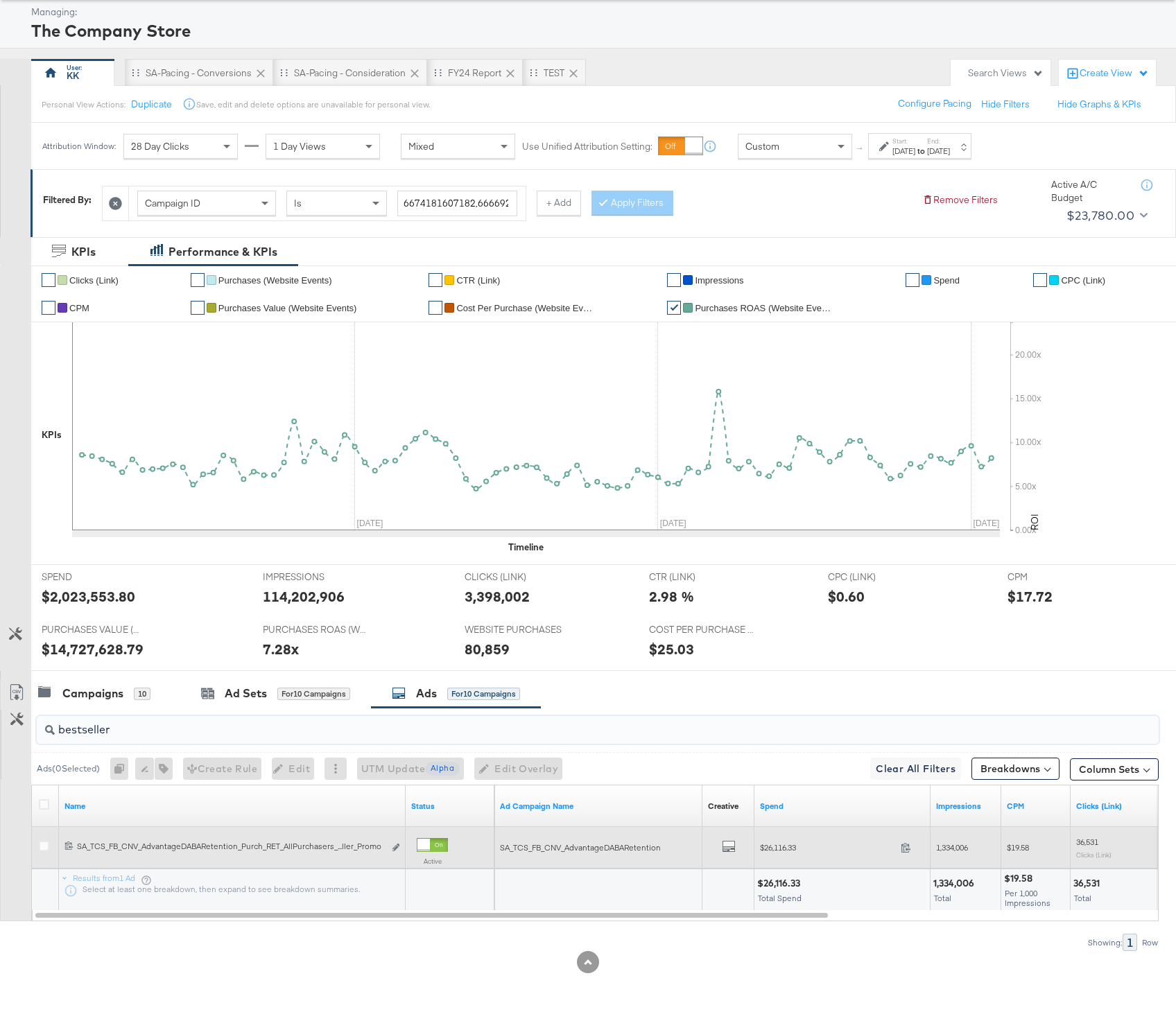
type input "bestseller"
click at [787, 847] on span "$26,116.33" at bounding box center [827, 847] width 135 height 11
copy span "26,116.33"
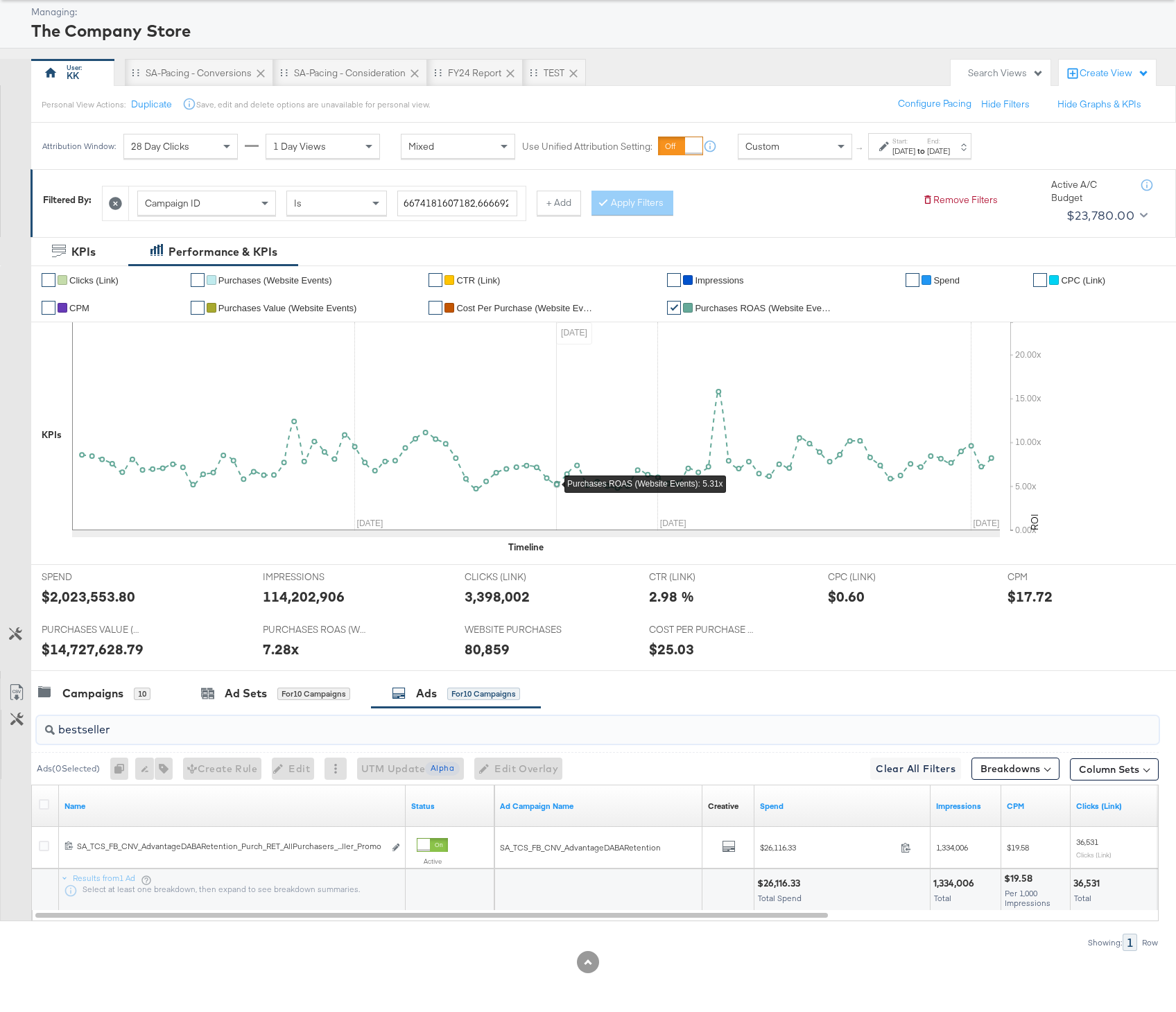
drag, startPoint x: 119, startPoint y: 727, endPoint x: 34, endPoint y: 727, distance: 85.0
click at [34, 727] on div "bestseller" at bounding box center [595, 730] width 1127 height 45
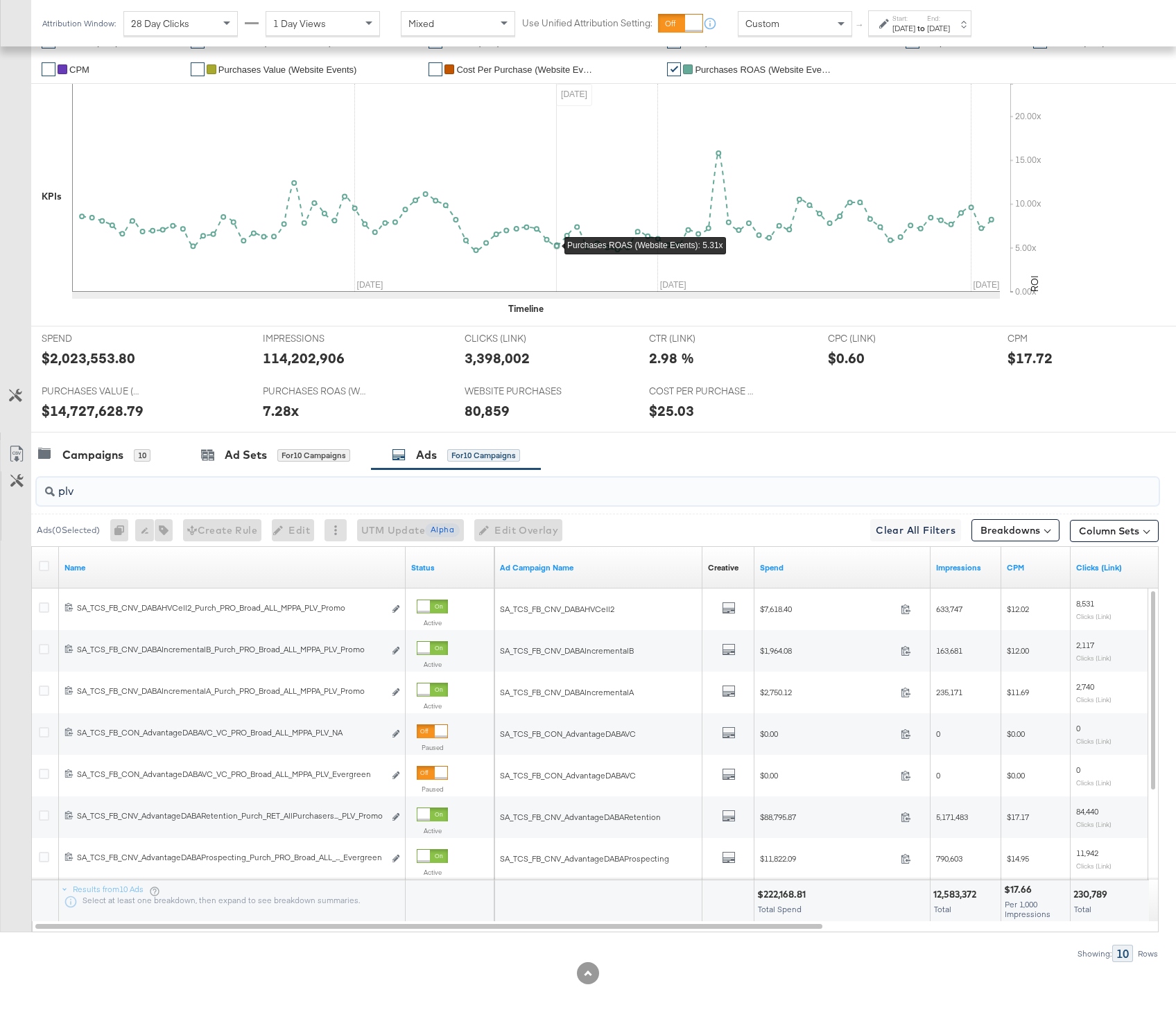
scroll to position [319, 0]
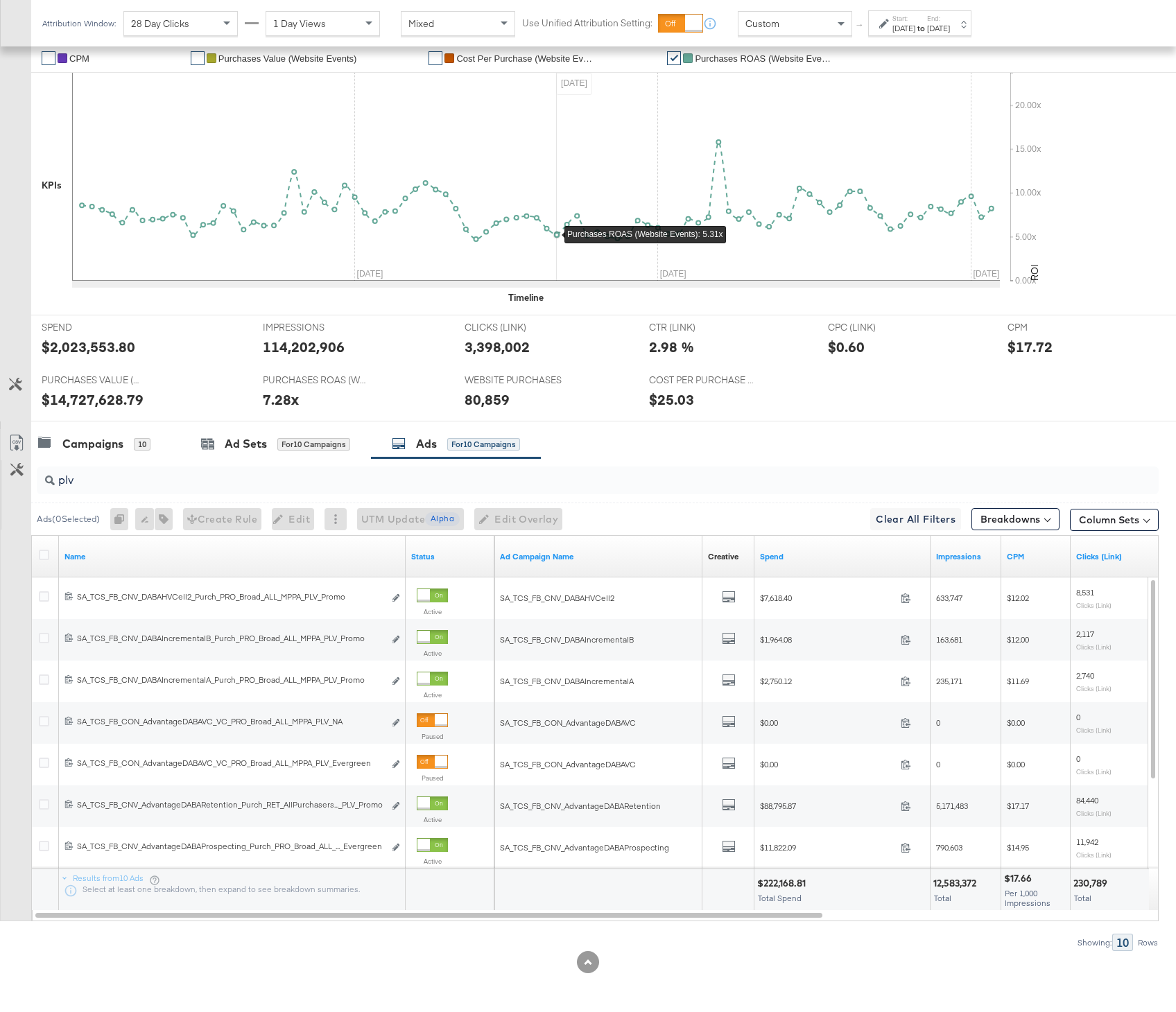
click at [785, 884] on div "$222,168.81" at bounding box center [784, 884] width 53 height 14
click at [780, 882] on div "$222,168.81" at bounding box center [784, 884] width 53 height 14
copy div "222,168.81"
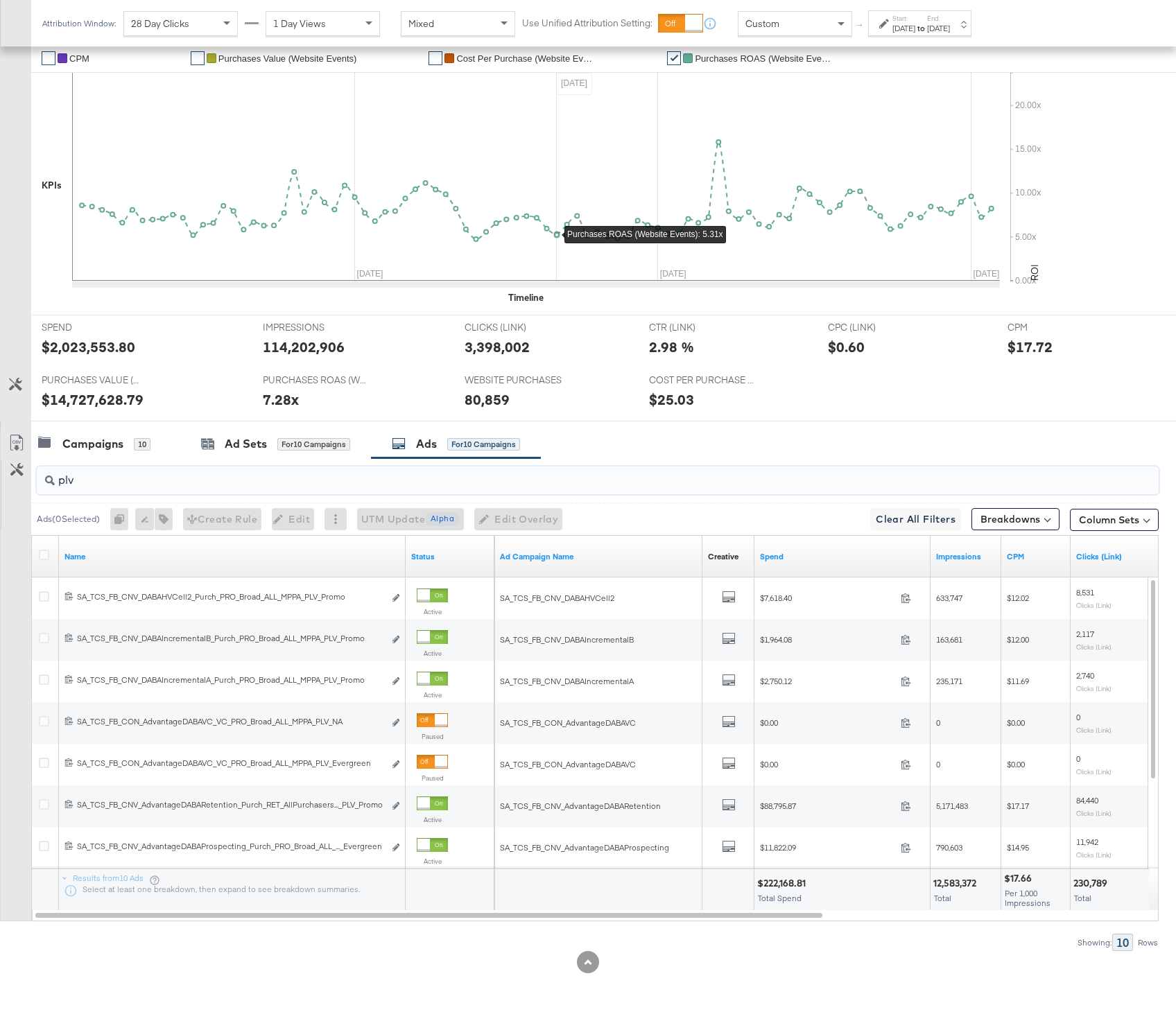
drag, startPoint x: 88, startPoint y: 481, endPoint x: 30, endPoint y: 481, distance: 58.0
click at [30, 481] on div "plv Ads ( 0 Selected) 0 Rename 0 ads Tags for 0 campaigns Create Rule Edit 0 ad…" at bounding box center [579, 705] width 1158 height 492
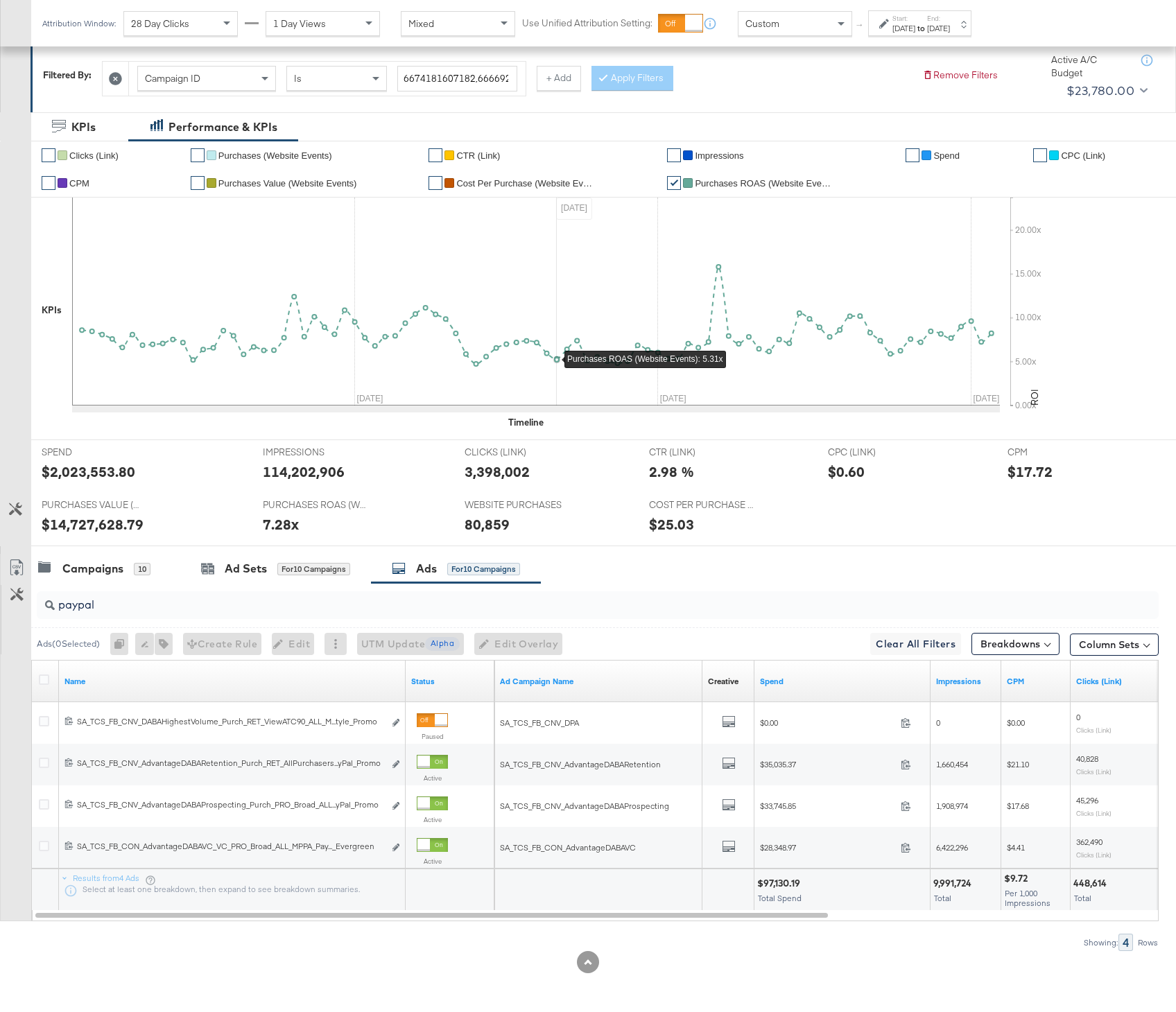
click at [791, 887] on div "$97,130.19" at bounding box center [781, 884] width 47 height 14
copy div "97,130.19"
drag, startPoint x: 94, startPoint y: 601, endPoint x: 33, endPoint y: 601, distance: 61.0
click at [33, 601] on div "paypal" at bounding box center [595, 605] width 1127 height 45
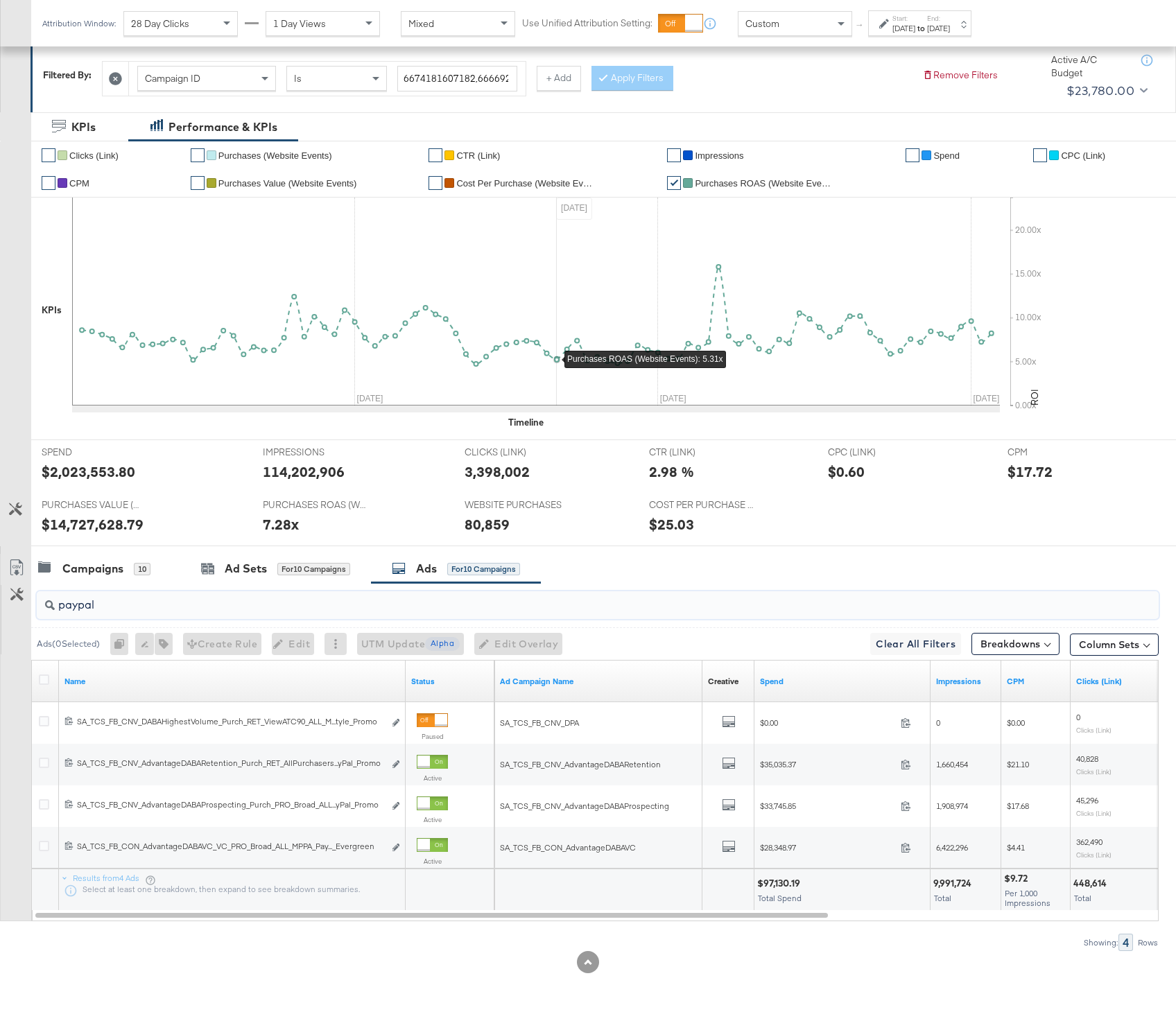
paste input "reviewawardcolor"
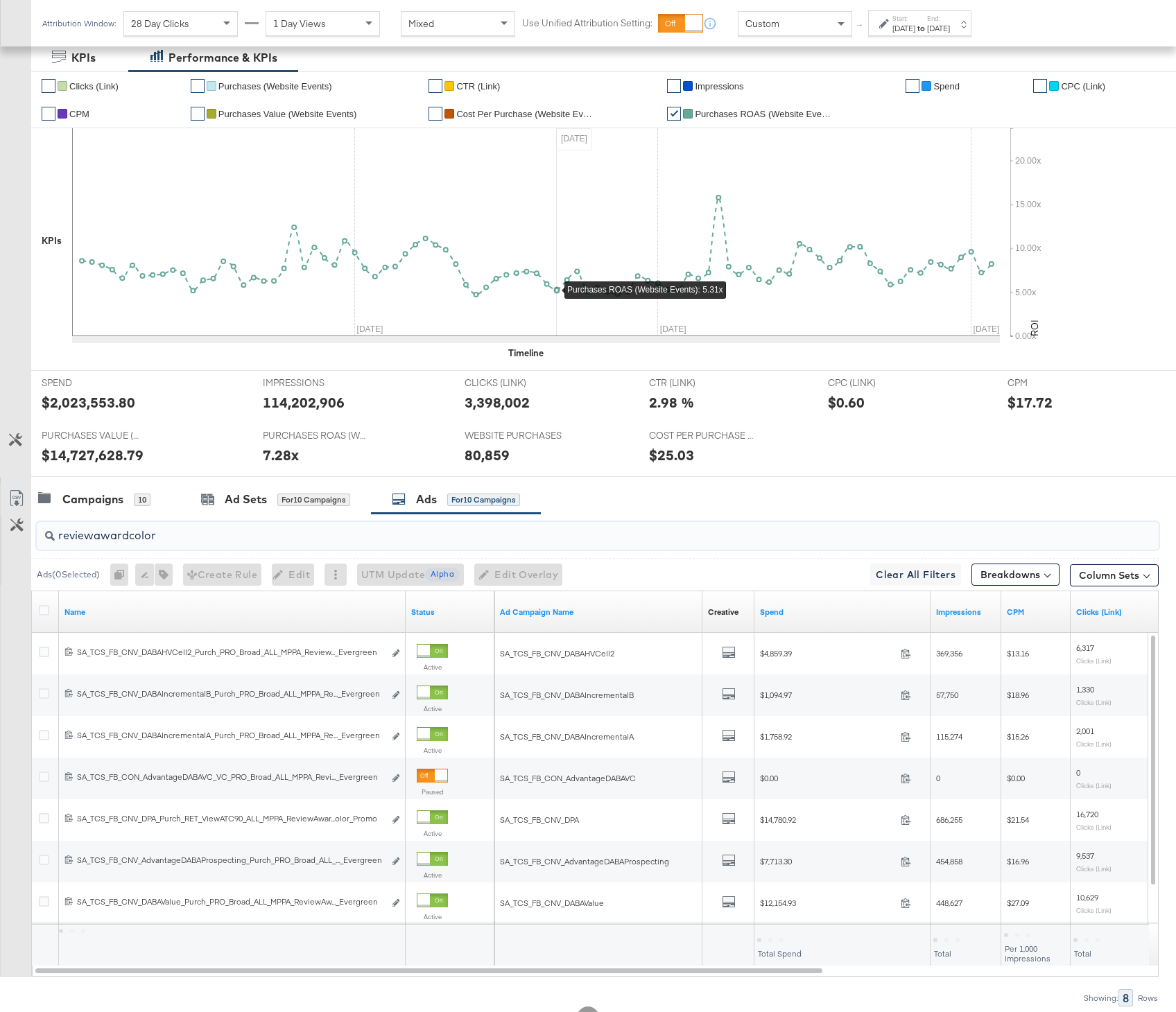
scroll to position [298, 0]
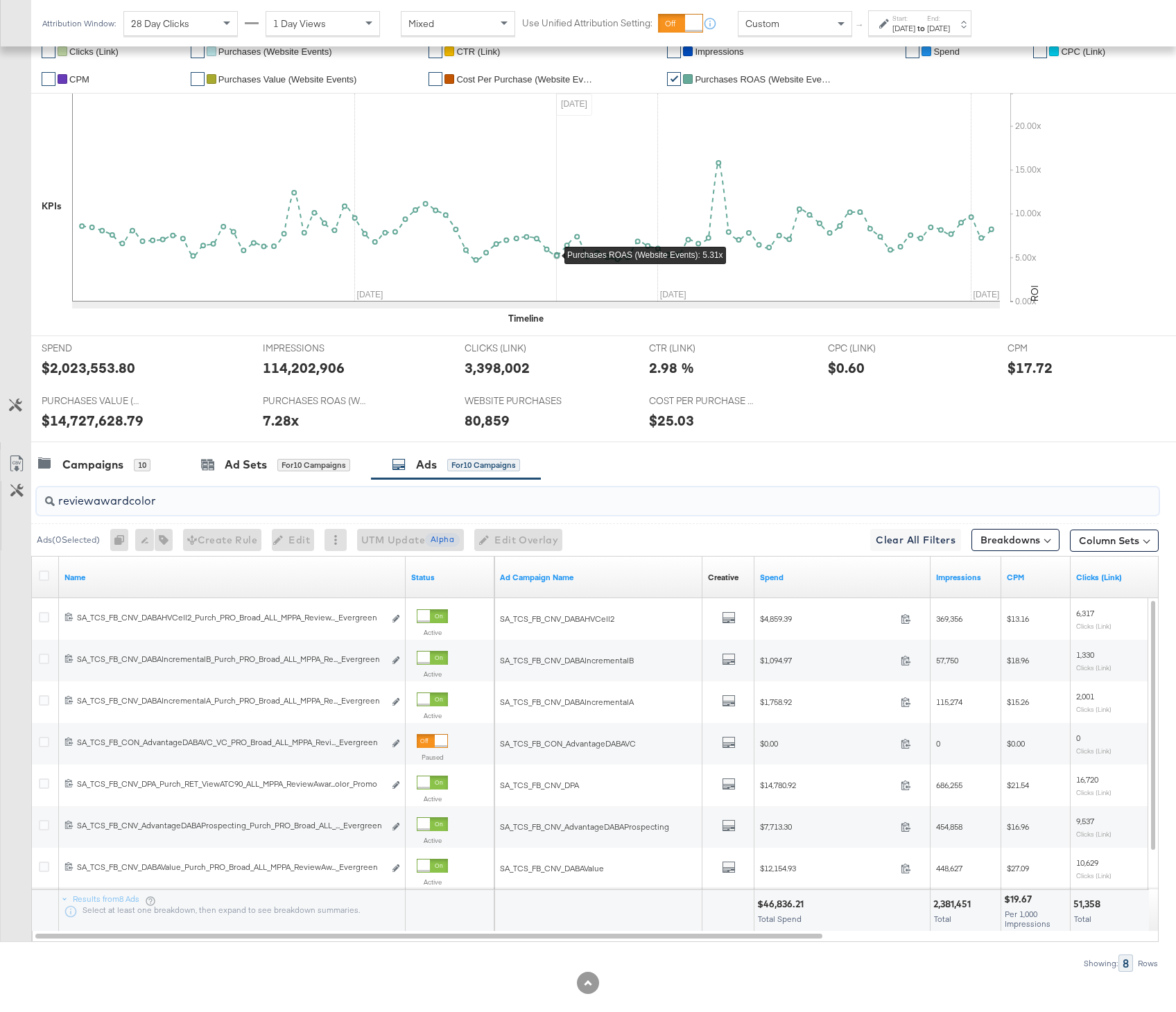
click at [791, 903] on div "$46,836.21" at bounding box center [783, 904] width 51 height 14
copy div "46,836.21"
drag, startPoint x: 153, startPoint y: 505, endPoint x: 27, endPoint y: 502, distance: 126.0
click at [27, 502] on div "reviewawardcolor Ads ( 0 Selected) 0 Rename 0 ads Tags for 0 campaigns Create R…" at bounding box center [579, 725] width 1158 height 492
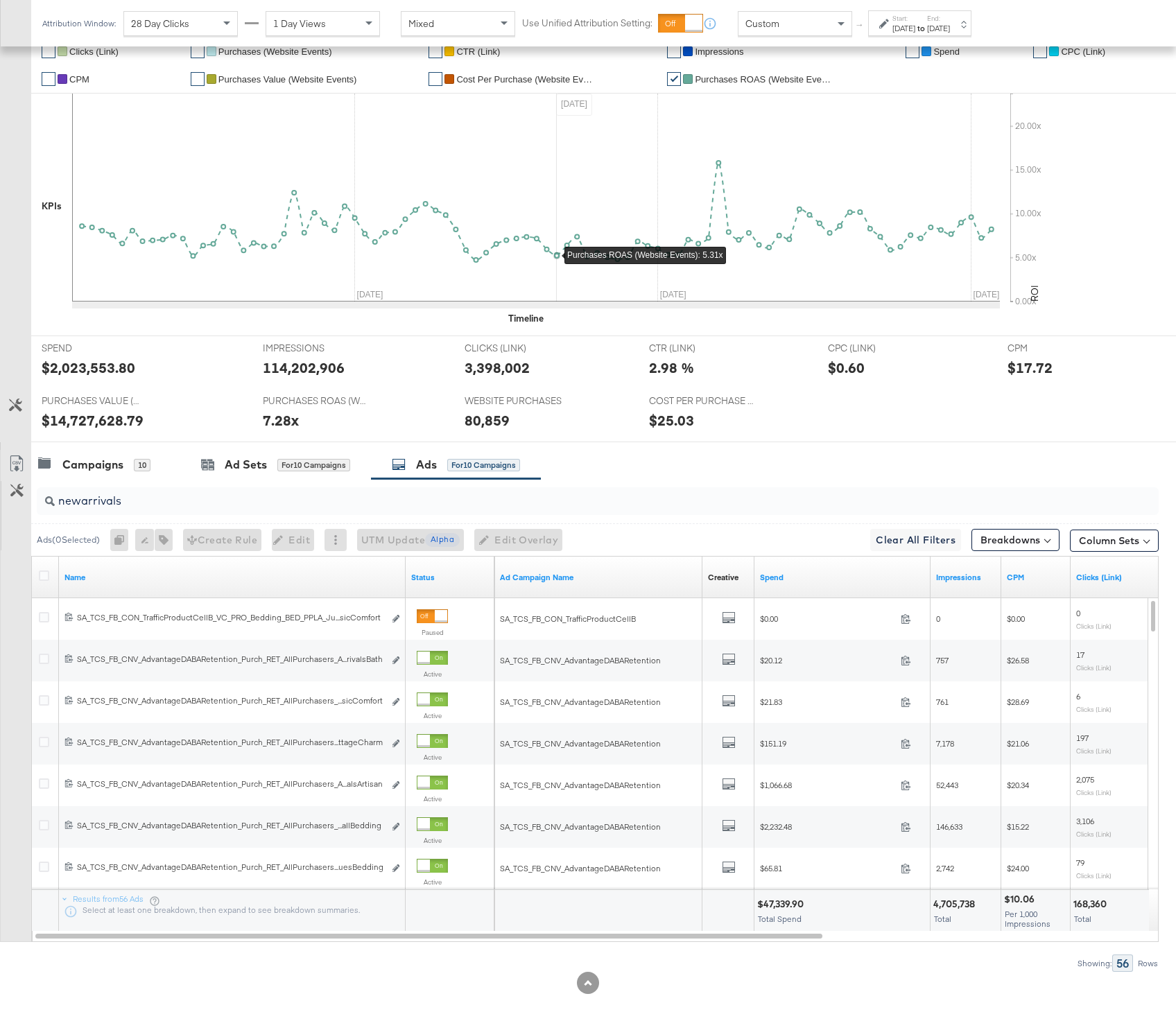
click at [774, 903] on div "$47,339.90" at bounding box center [783, 904] width 51 height 14
copy div "47,339.90"
click at [780, 905] on div "$47,339.90" at bounding box center [783, 904] width 51 height 14
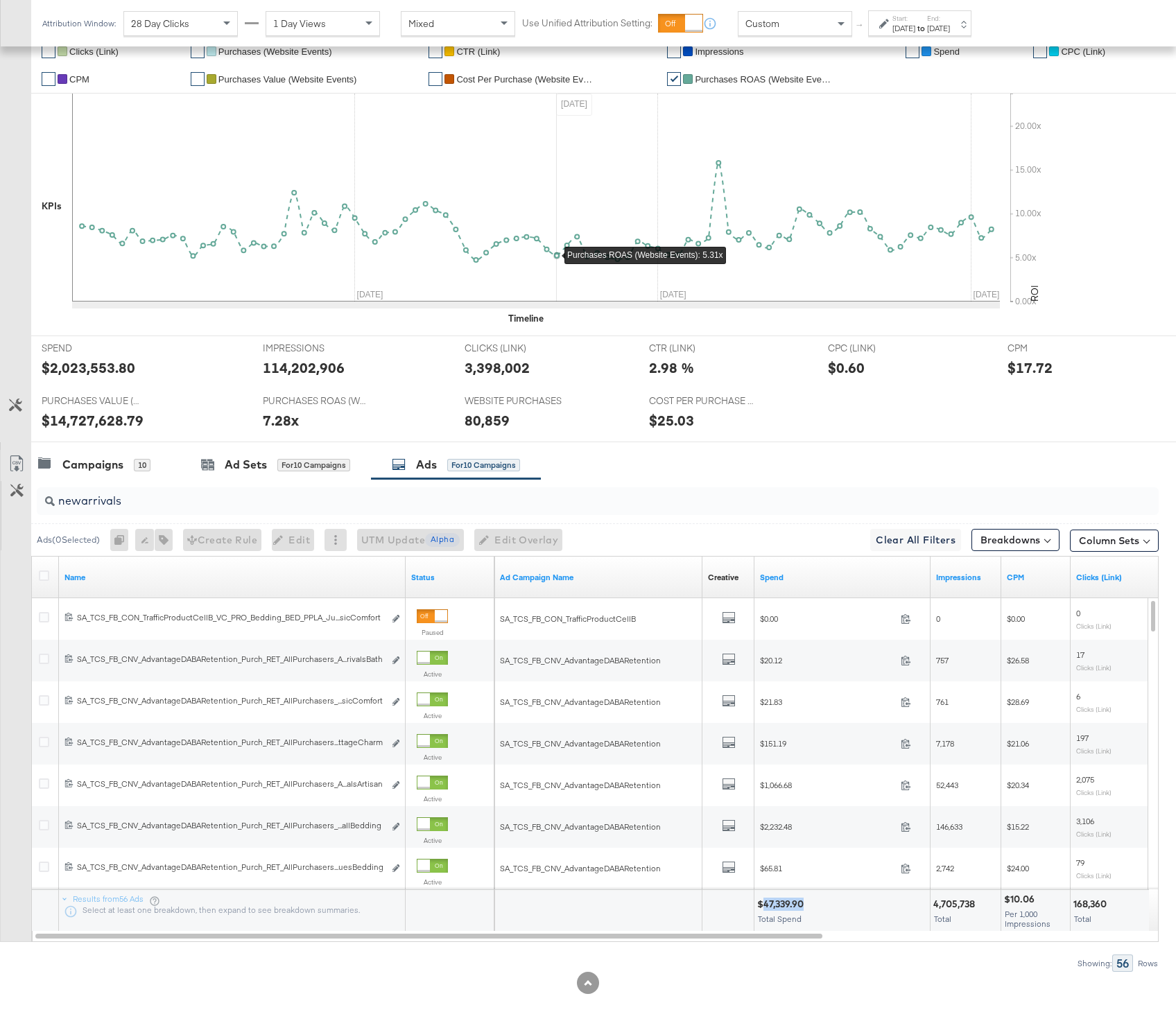
copy div "47,339.90"
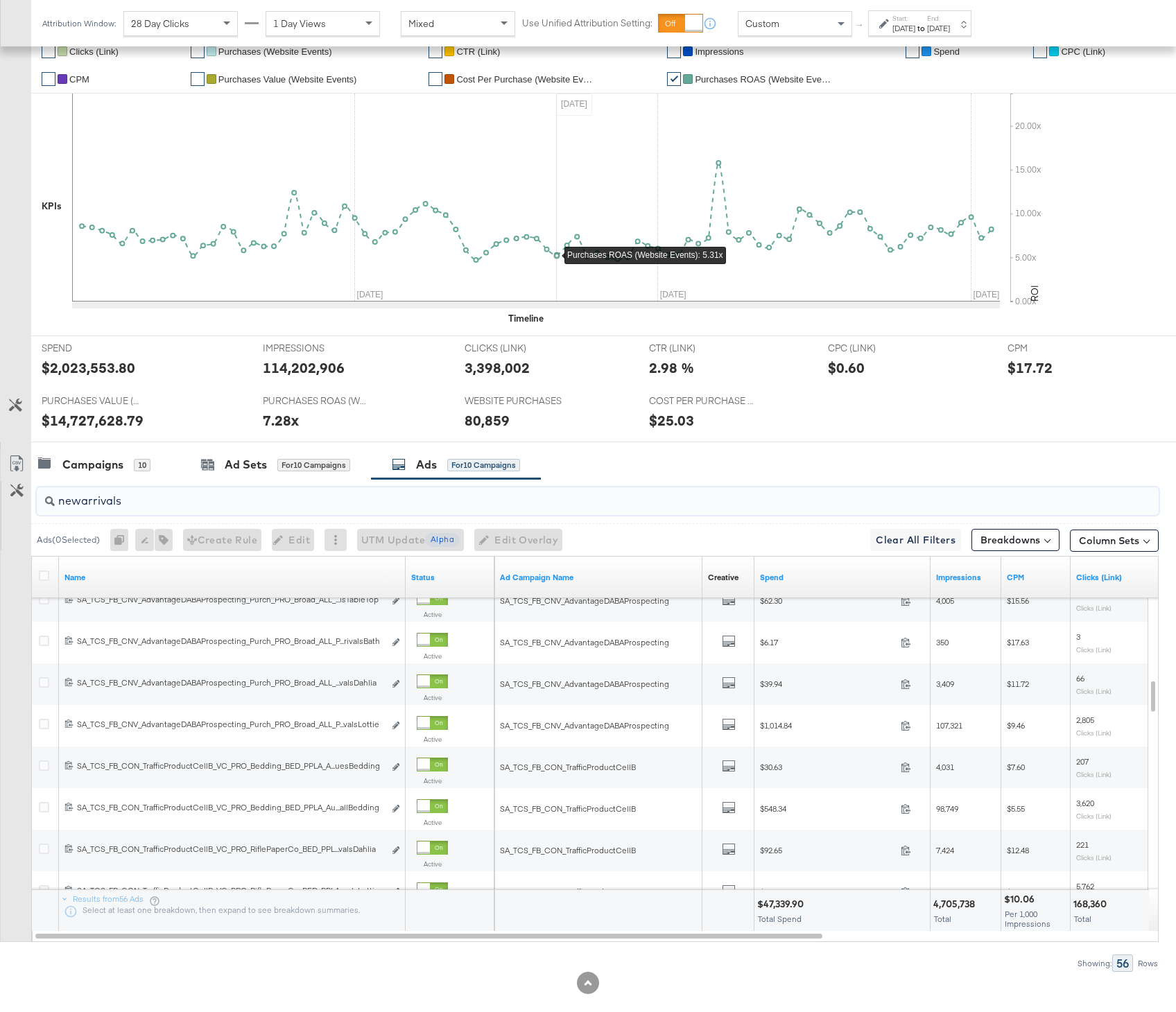
click at [165, 502] on input "newarrivals" at bounding box center [555, 495] width 1002 height 27
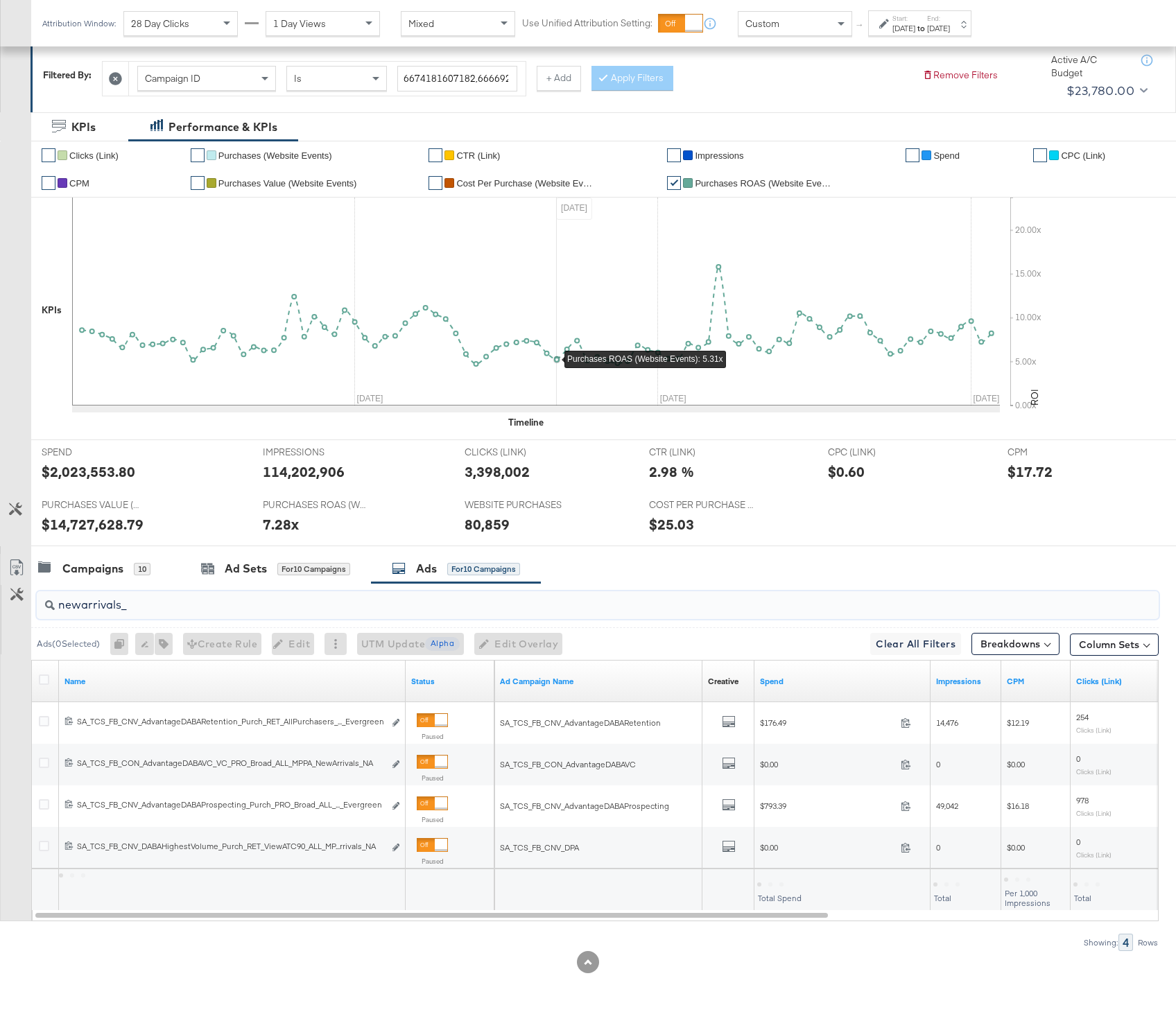
scroll to position [194, 0]
click at [772, 881] on div "$969.88" at bounding box center [777, 884] width 40 height 14
copy div "969.88"
drag, startPoint x: 133, startPoint y: 610, endPoint x: 19, endPoint y: 609, distance: 114.0
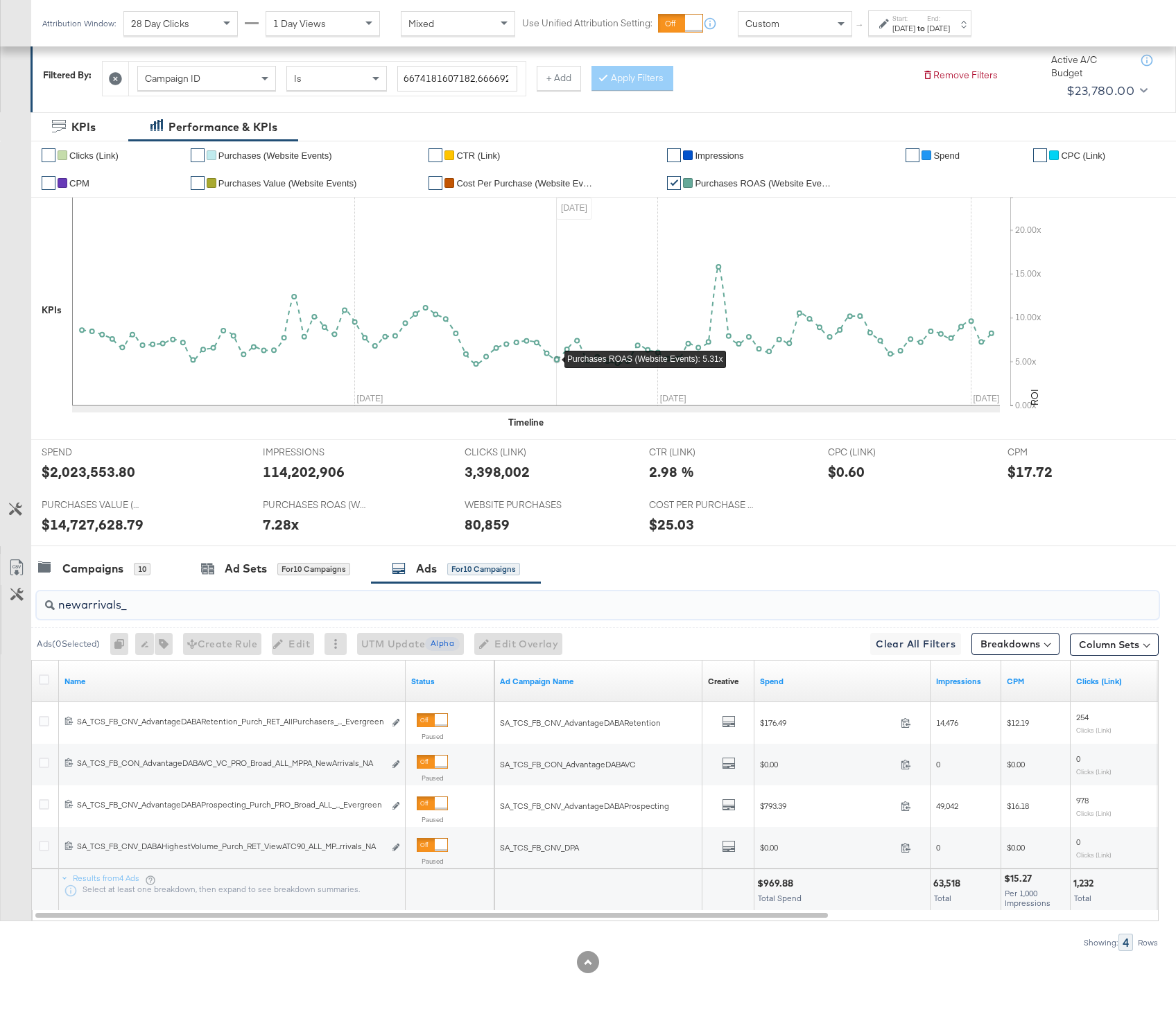
click at [19, 609] on div "newarrivals_ Ads ( 0 Selected) 0 Rename 0 ads Tags for 0 campaigns Create Rule …" at bounding box center [579, 767] width 1158 height 368
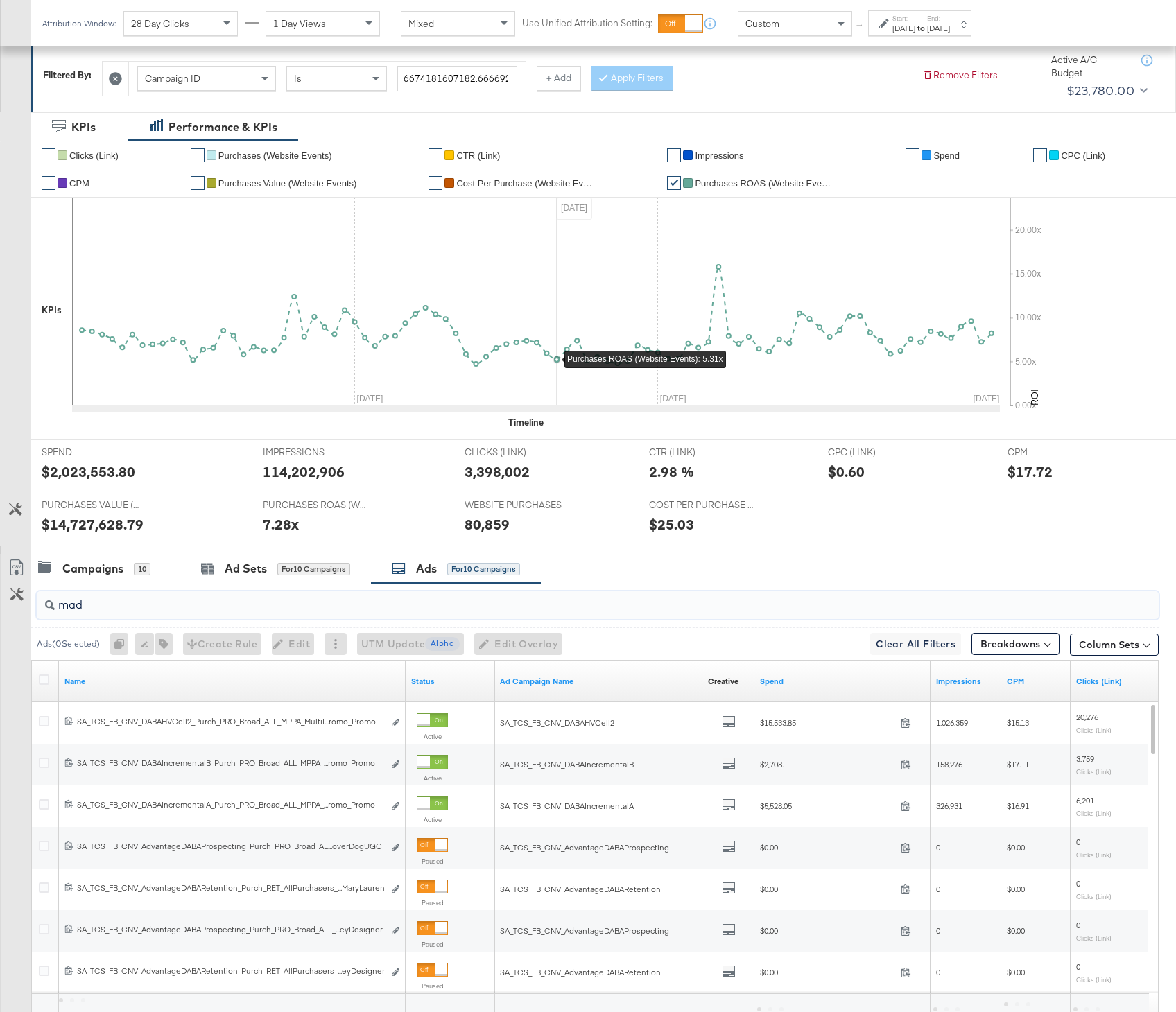
scroll to position [153, 0]
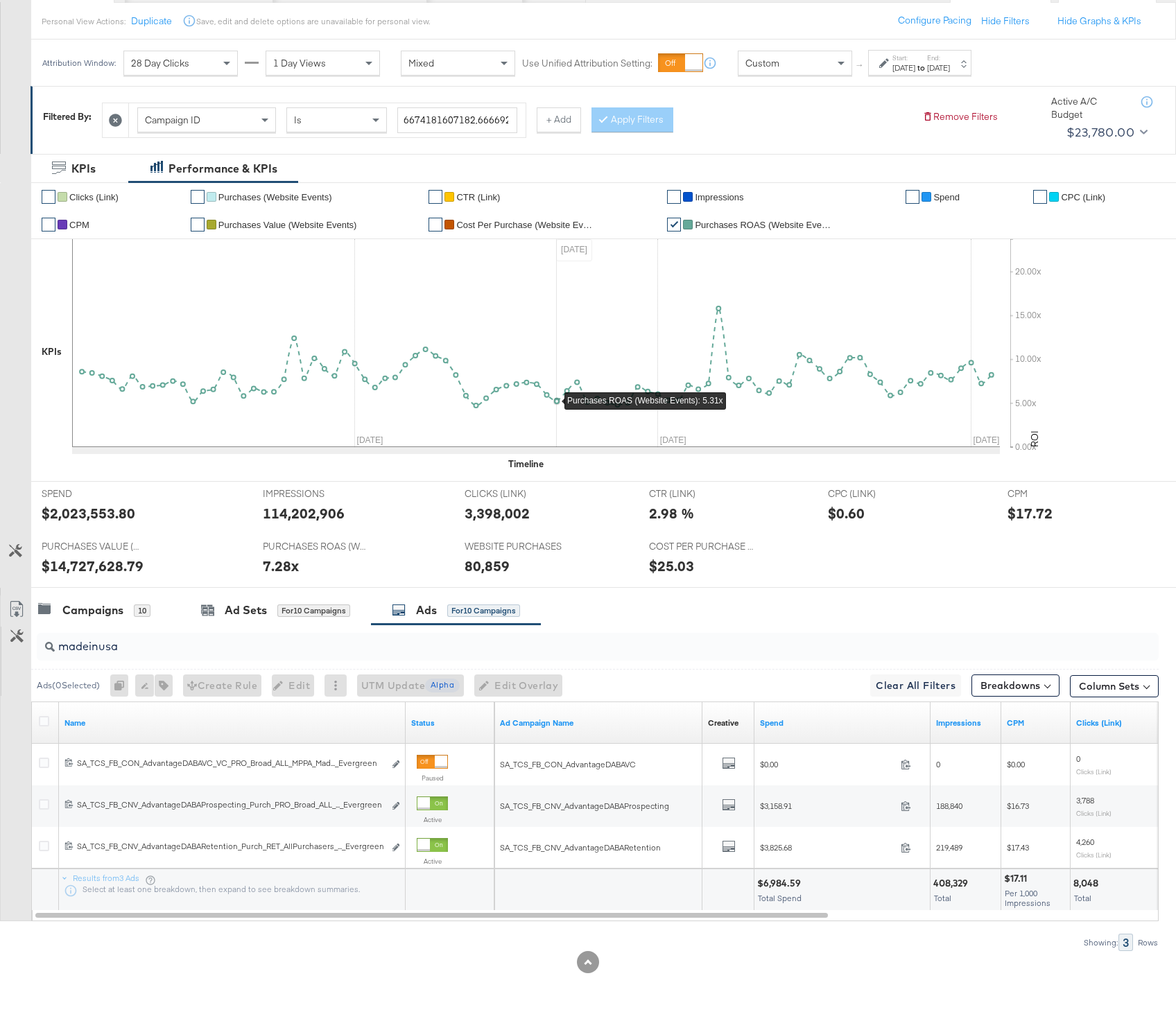
click at [782, 886] on div "$6,984.59" at bounding box center [781, 884] width 48 height 14
copy div
click at [785, 885] on div "$6,984.59" at bounding box center [781, 884] width 48 height 14
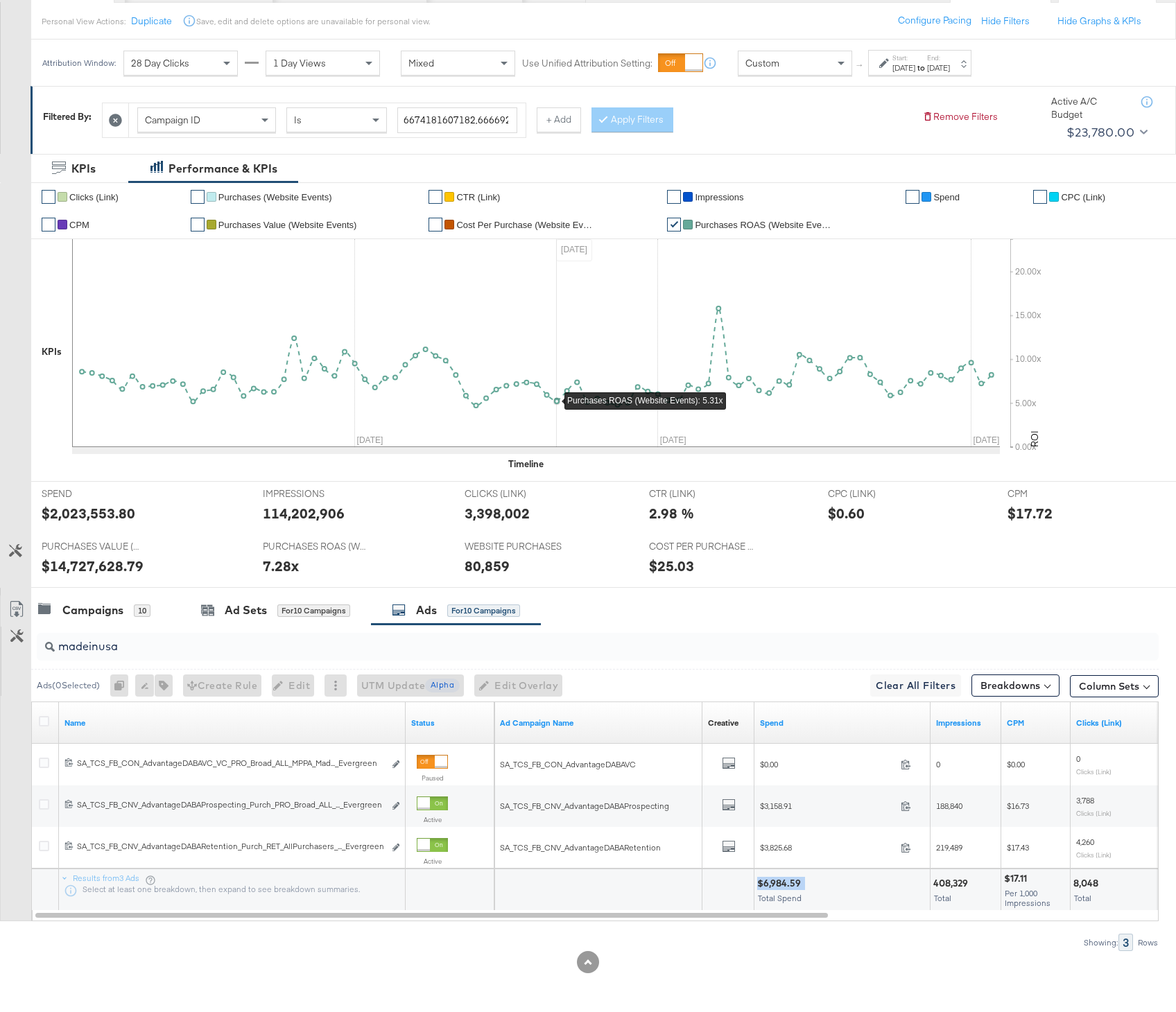
copy div "$6,984.59"
drag, startPoint x: 122, startPoint y: 646, endPoint x: 38, endPoint y: 646, distance: 84.0
click at [38, 646] on div "madeinusa" at bounding box center [598, 646] width 1122 height 27
paste input "ultiimagepromo"
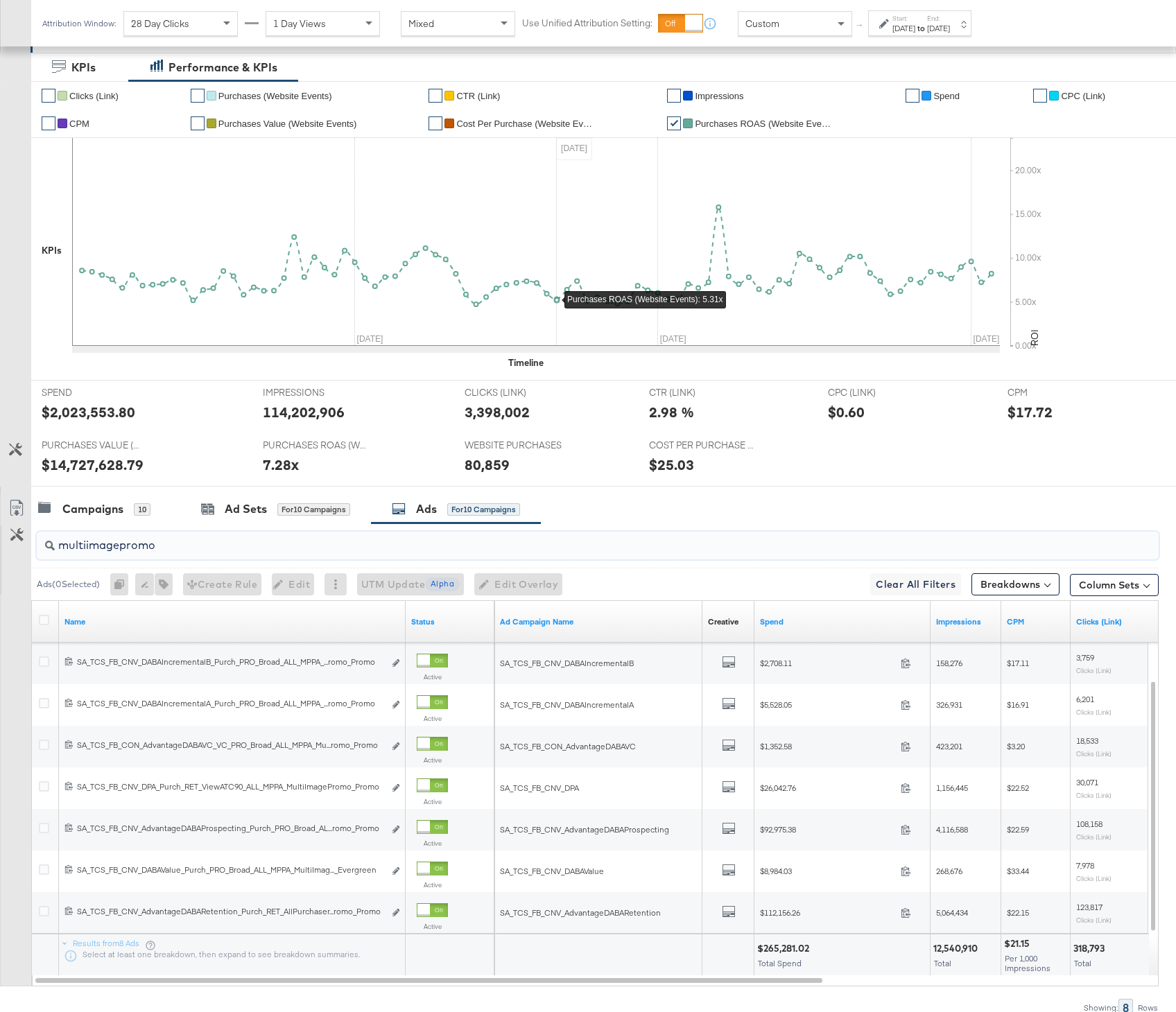
scroll to position [319, 0]
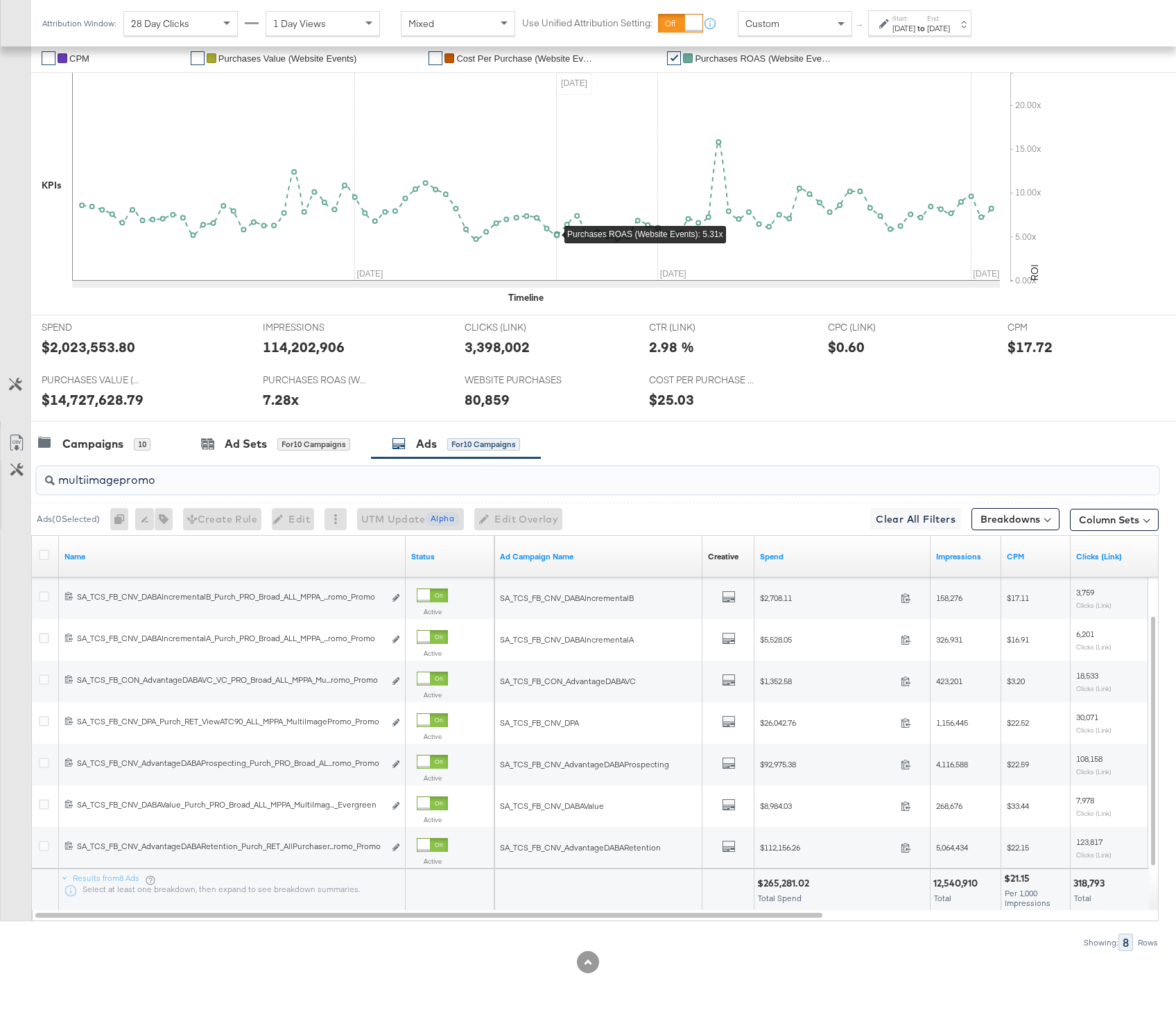
click at [790, 884] on div "$265,281.02" at bounding box center [786, 884] width 56 height 14
copy div "$265,281.02"
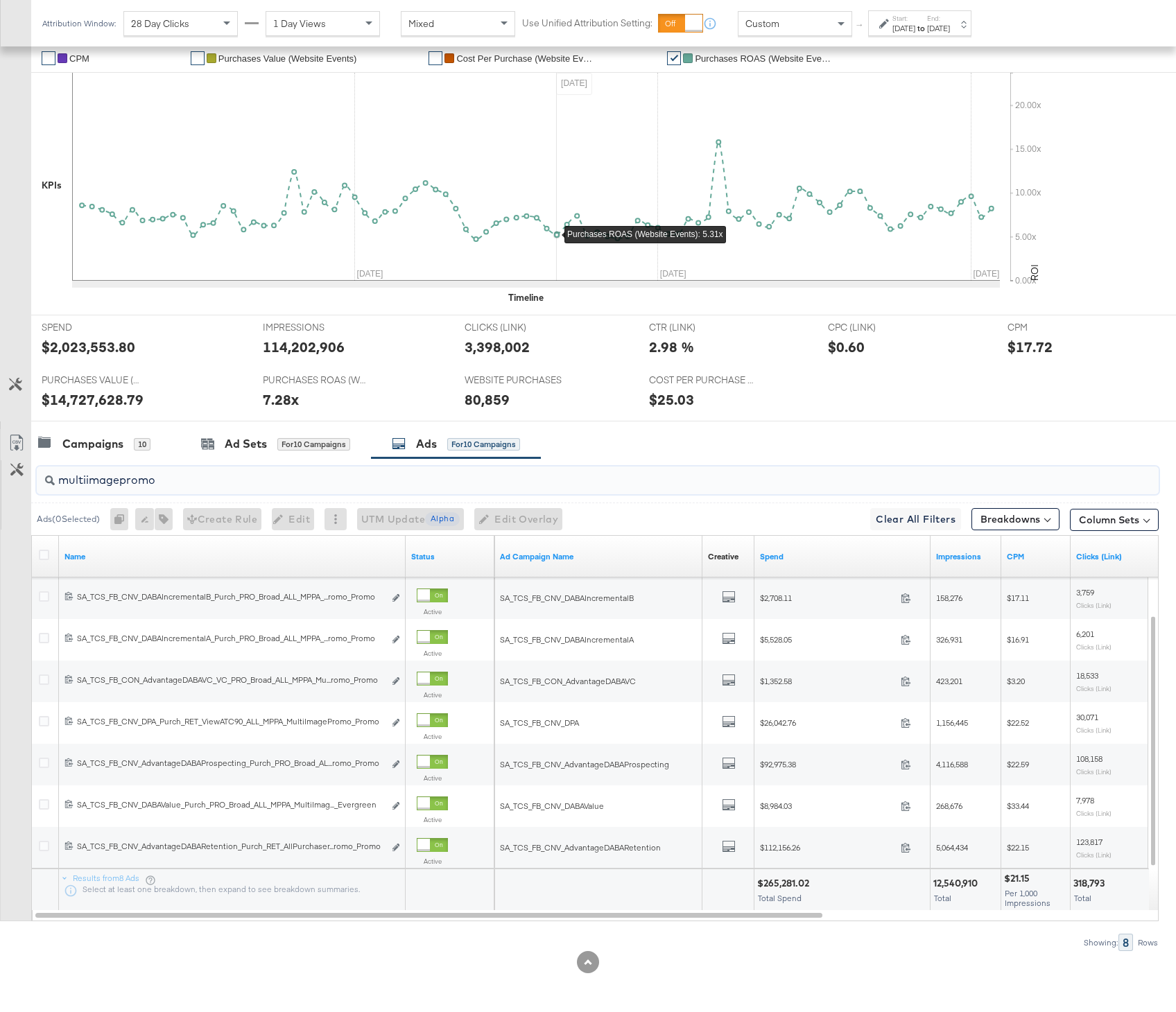
drag, startPoint x: 177, startPoint y: 477, endPoint x: 48, endPoint y: 476, distance: 129.0
click at [48, 476] on div "multiimagepromo" at bounding box center [598, 480] width 1122 height 27
paste input "search"
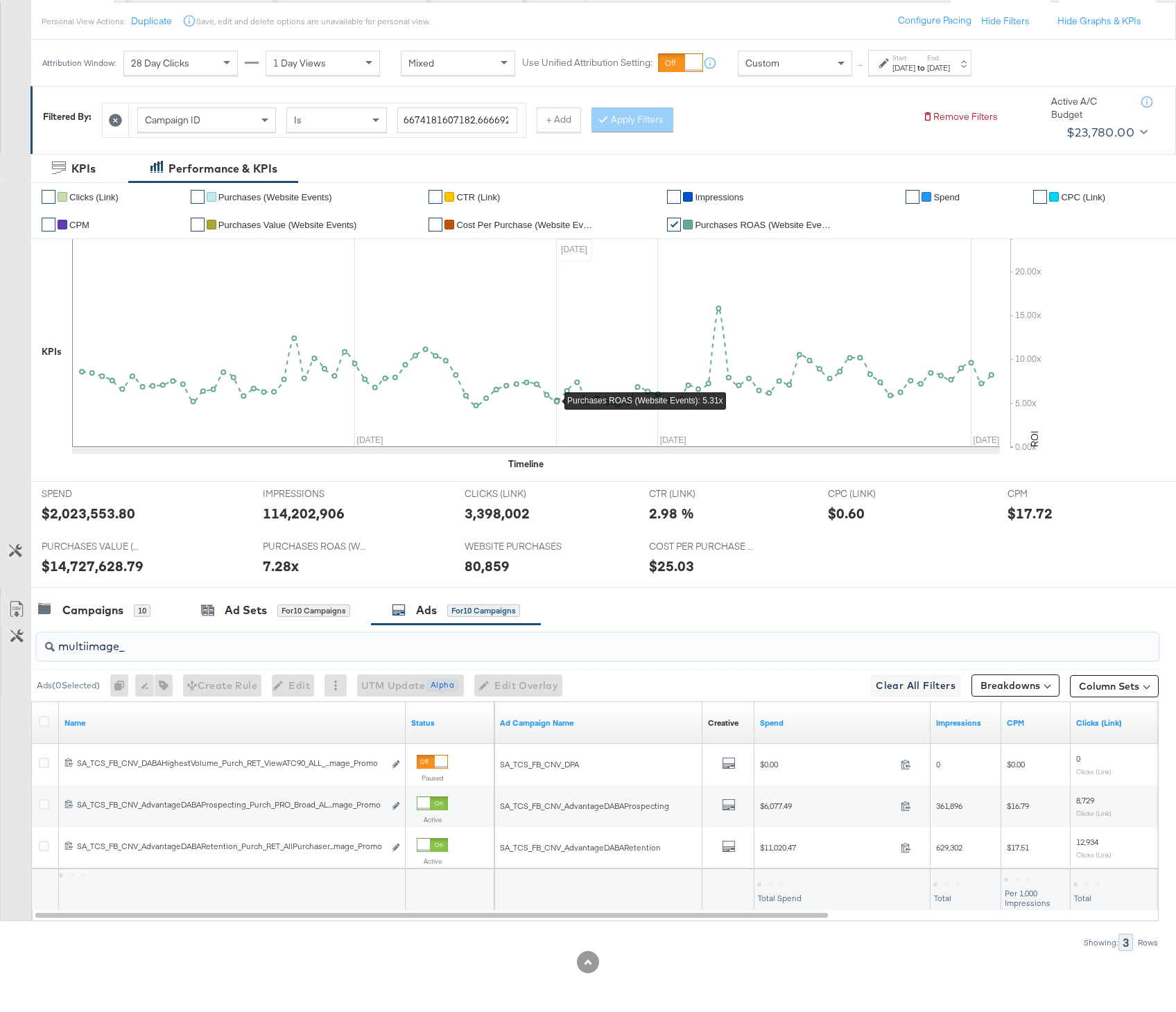
scroll to position [153, 0]
type input "multiimage_"
click at [789, 885] on div "$17,097.96" at bounding box center [782, 884] width 50 height 14
drag, startPoint x: 145, startPoint y: 644, endPoint x: 45, endPoint y: 642, distance: 100.0
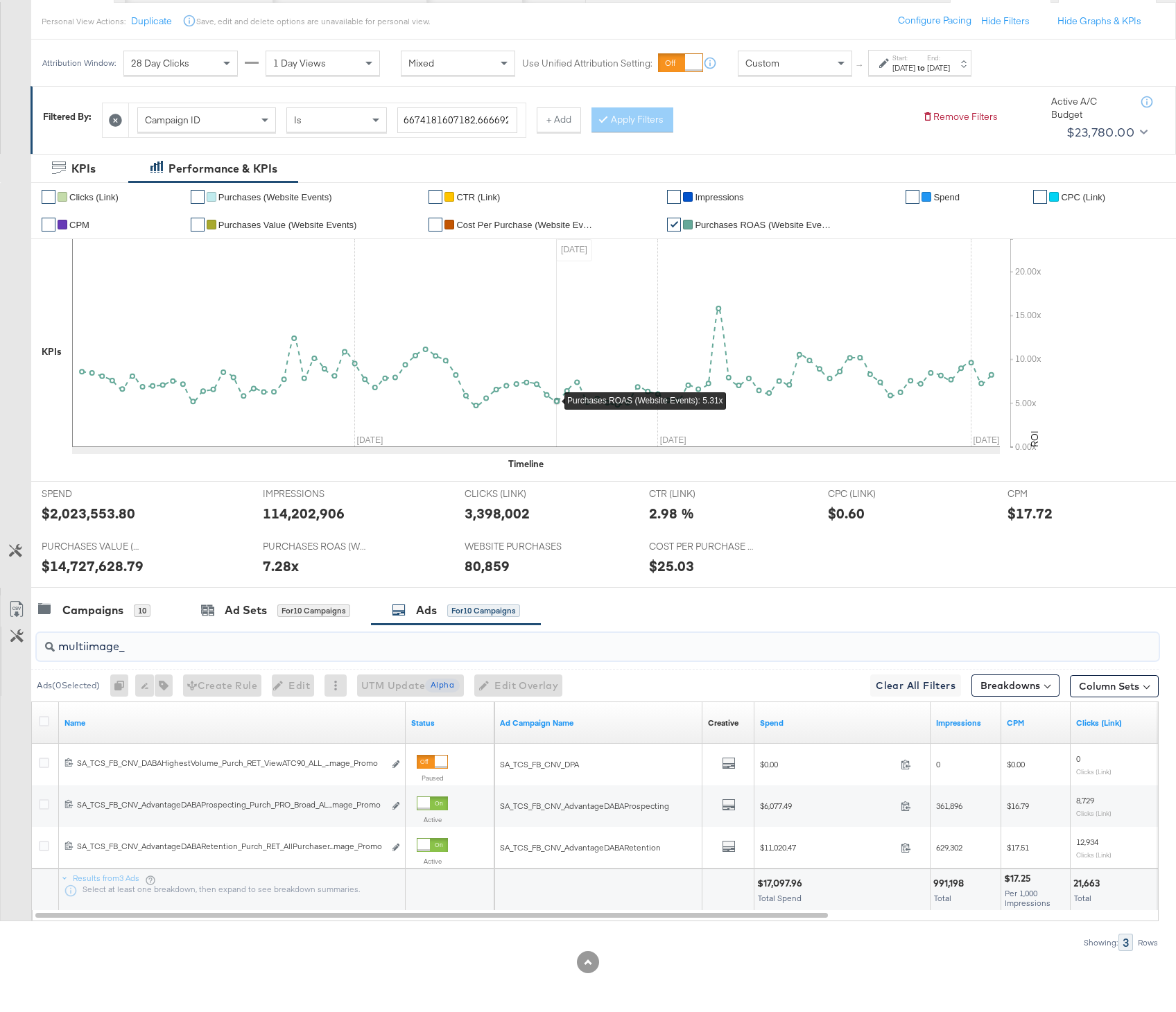
click at [45, 642] on div "multiimage_" at bounding box center [598, 646] width 1122 height 27
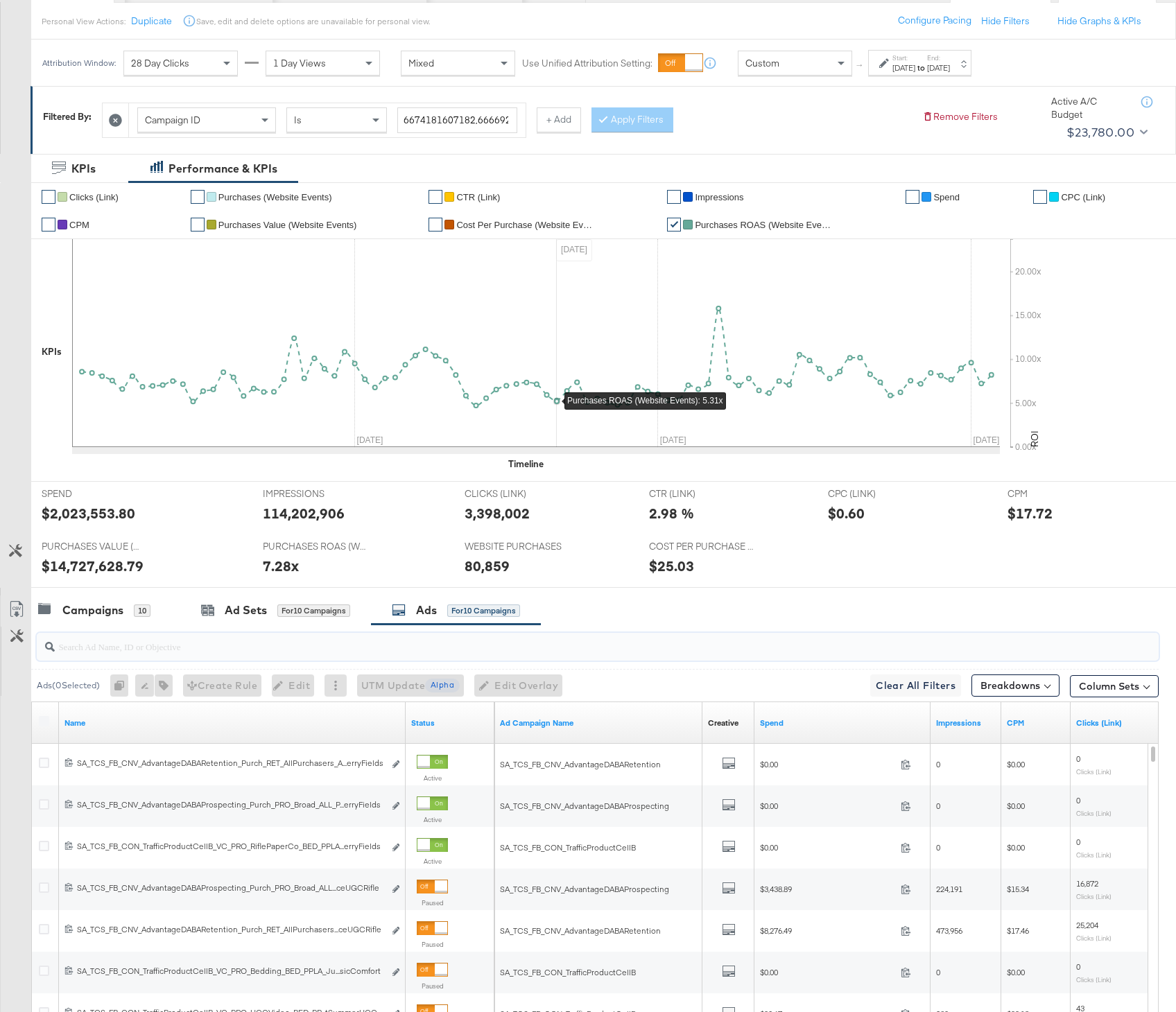
click at [50, 721] on div at bounding box center [46, 723] width 15 height 14
click at [41, 721] on label at bounding box center [44, 721] width 11 height 11
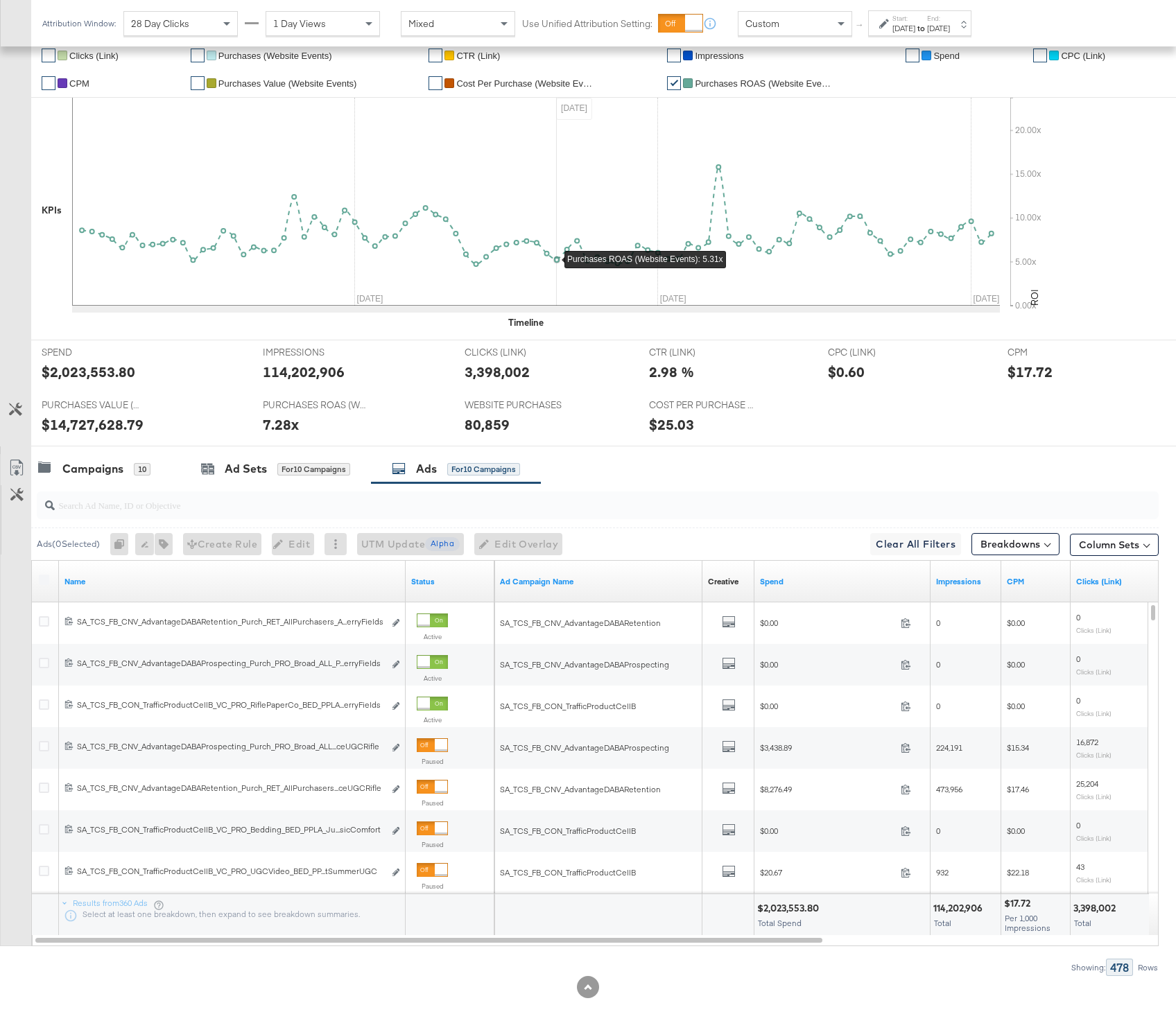
scroll to position [319, 0]
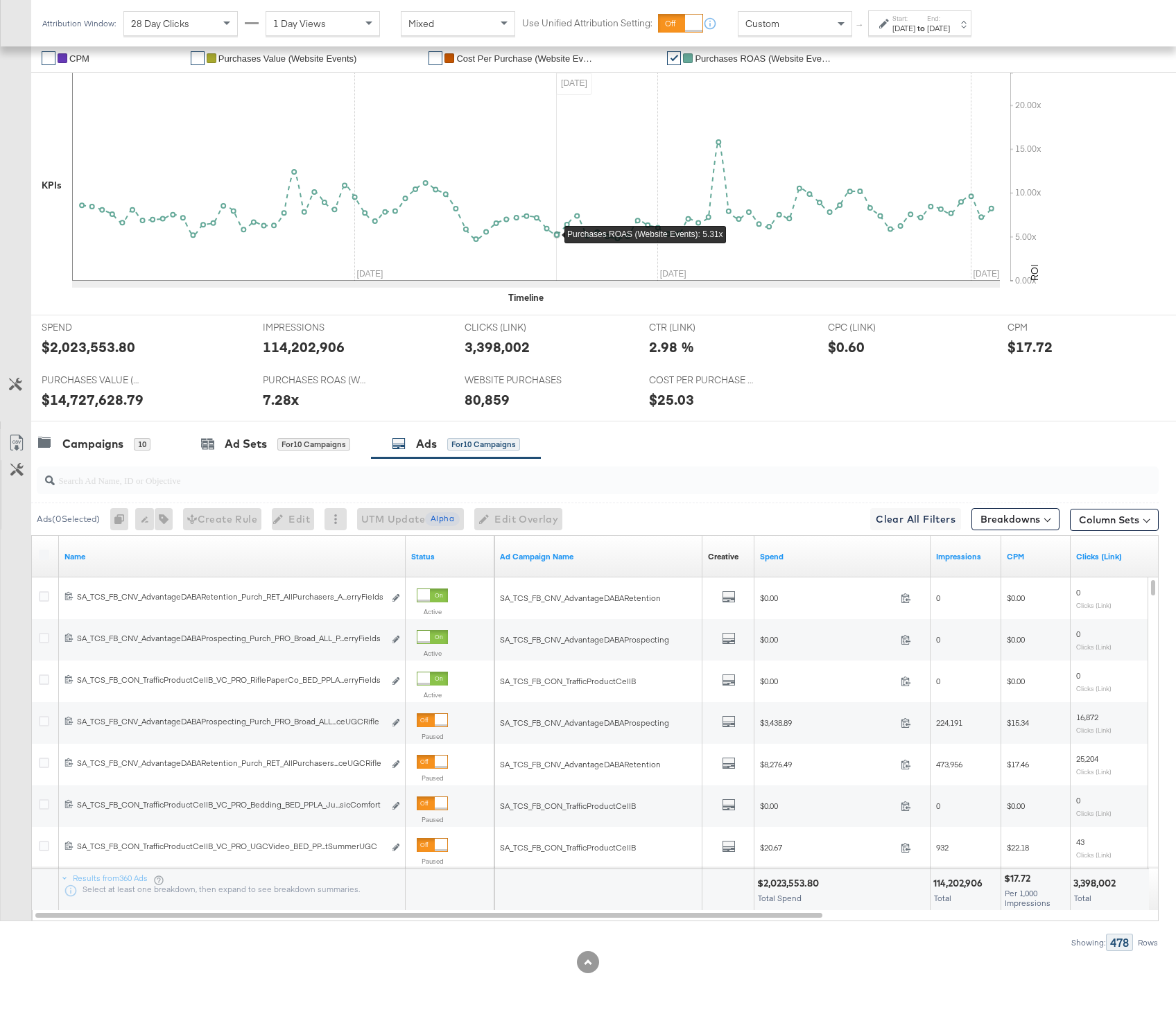
click at [51, 562] on div at bounding box center [46, 557] width 15 height 14
click at [51, 560] on div at bounding box center [46, 557] width 15 height 14
click at [211, 438] on icon at bounding box center [207, 442] width 12 height 9
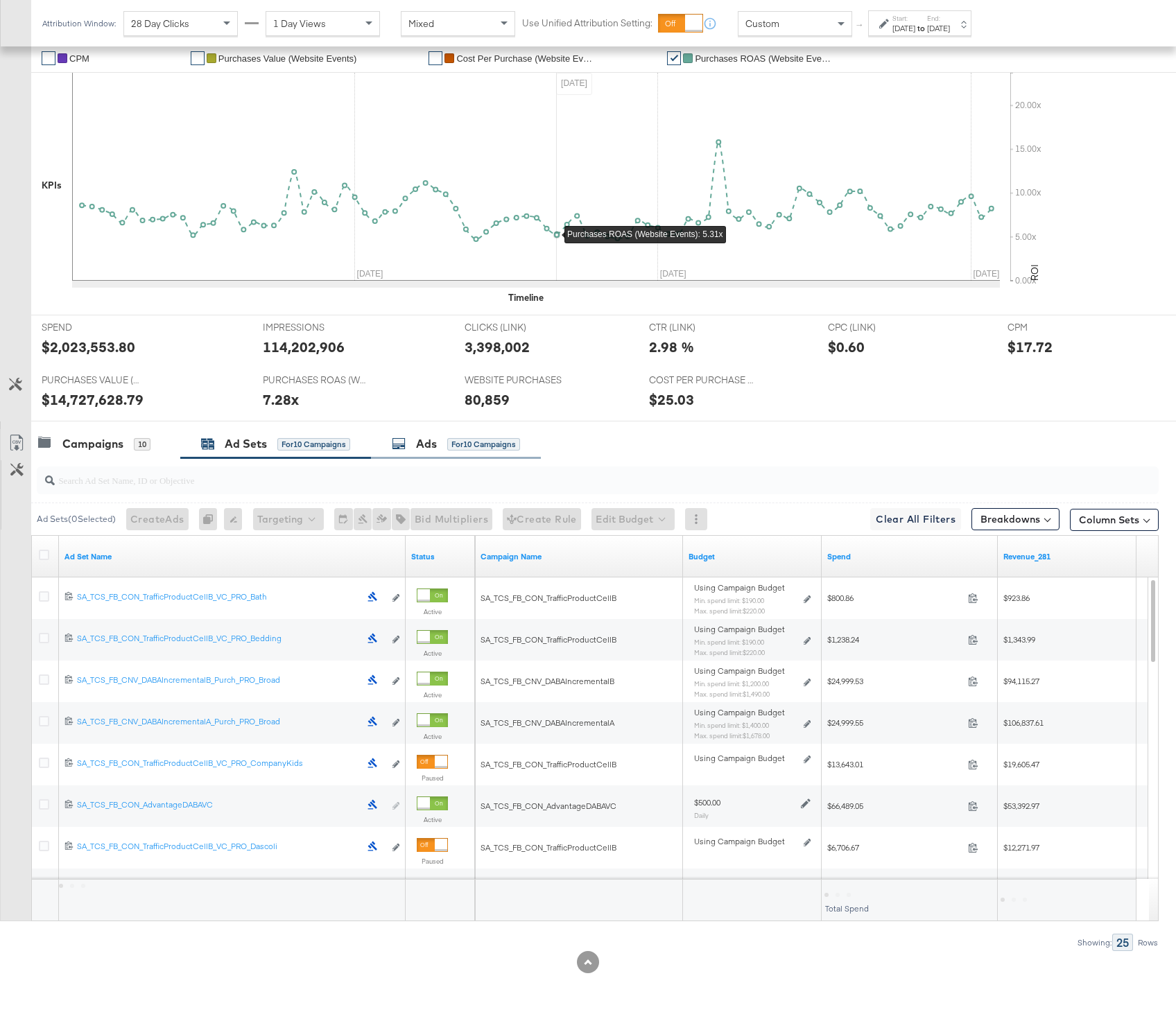
click at [479, 457] on div "Ads for 10 Campaigns" at bounding box center [456, 444] width 170 height 30
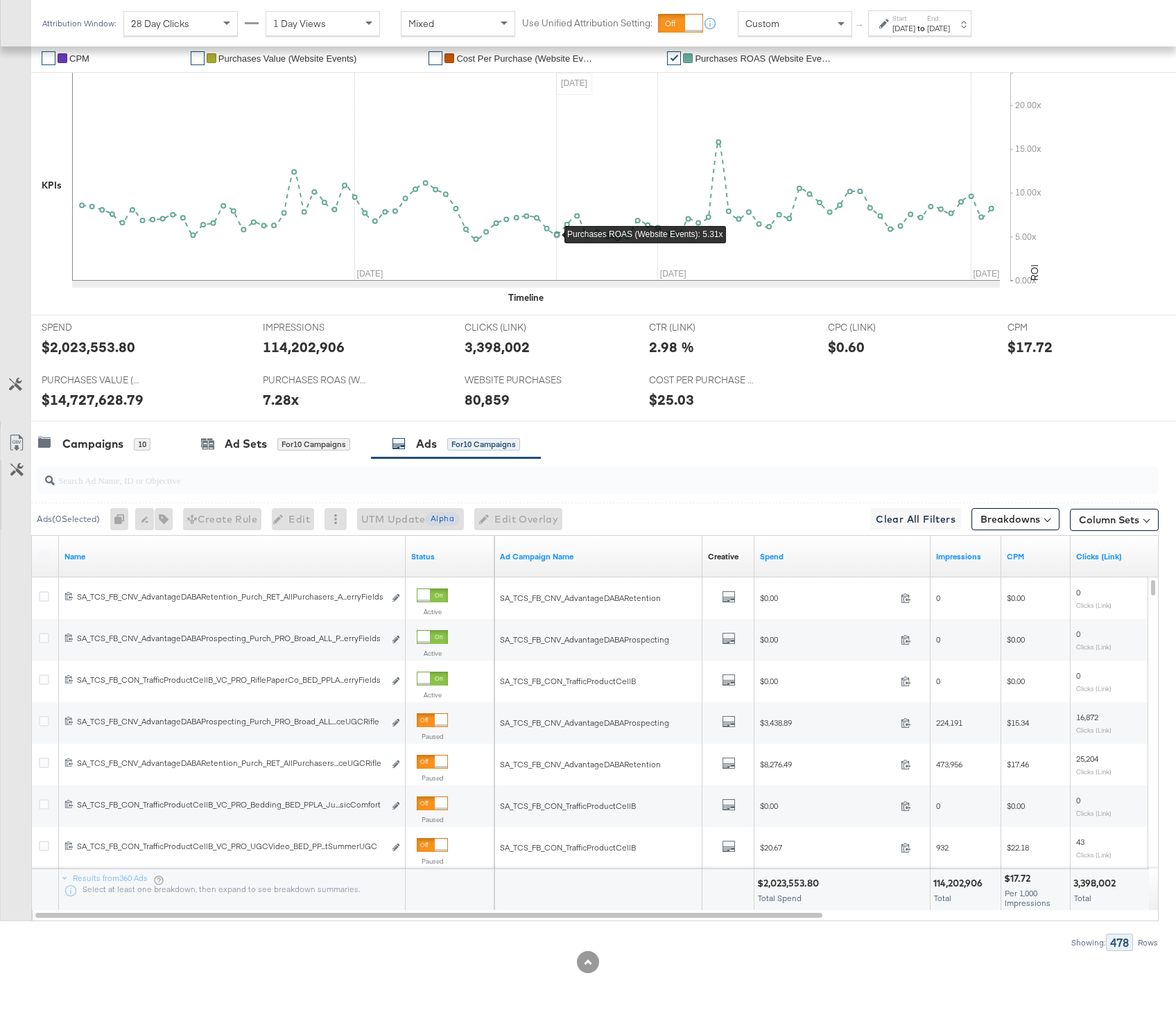
click at [47, 557] on label at bounding box center [44, 555] width 11 height 11
click at [87, 463] on input "search" at bounding box center [555, 475] width 1002 height 27
click at [100, 442] on div "Campaigns" at bounding box center [92, 444] width 61 height 16
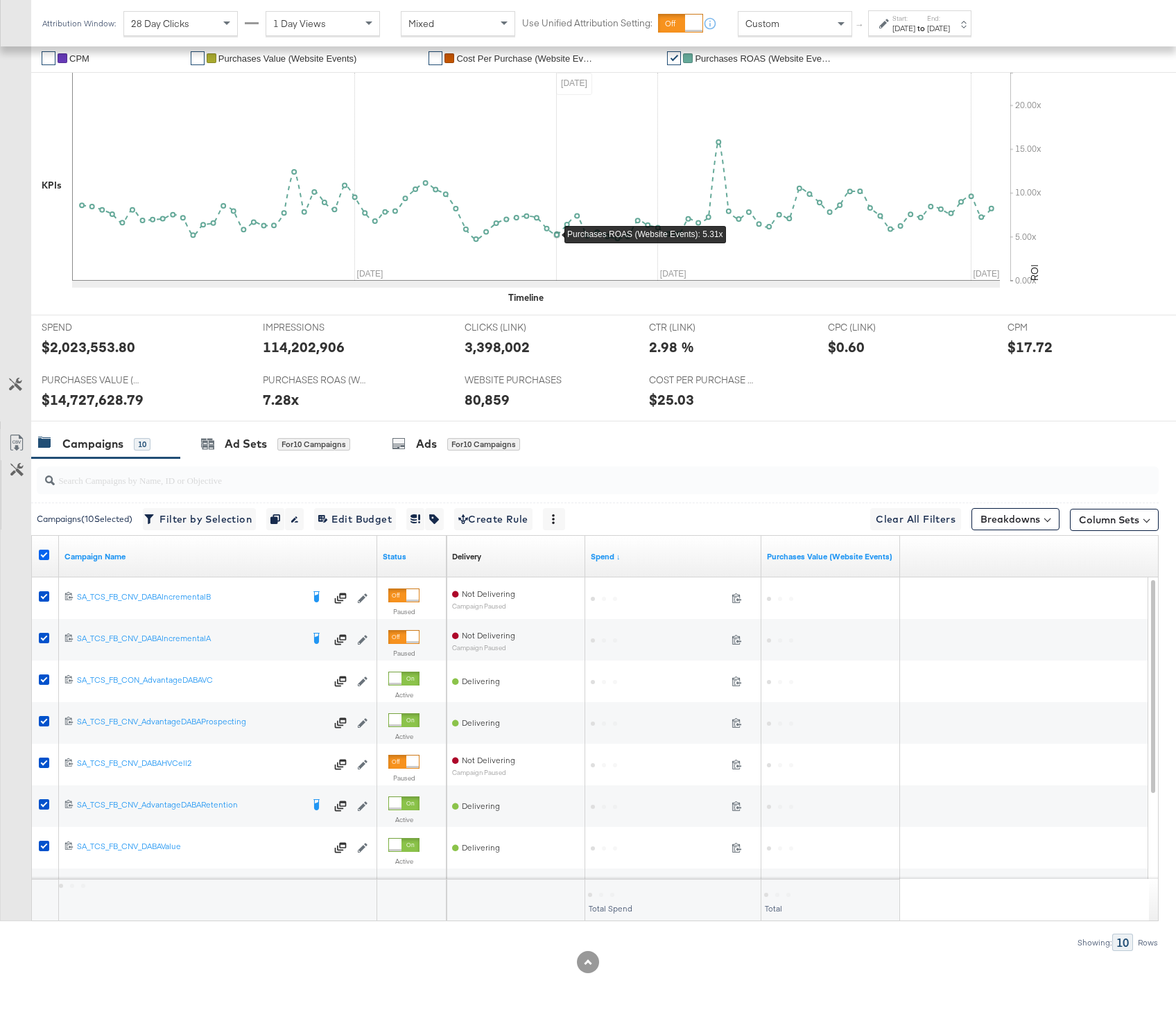
click at [41, 556] on icon at bounding box center [44, 555] width 11 height 11
click at [0, 0] on input "checkbox" at bounding box center [0, 0] width 0 height 0
click at [468, 447] on div "All Filtered Ads" at bounding box center [479, 444] width 60 height 13
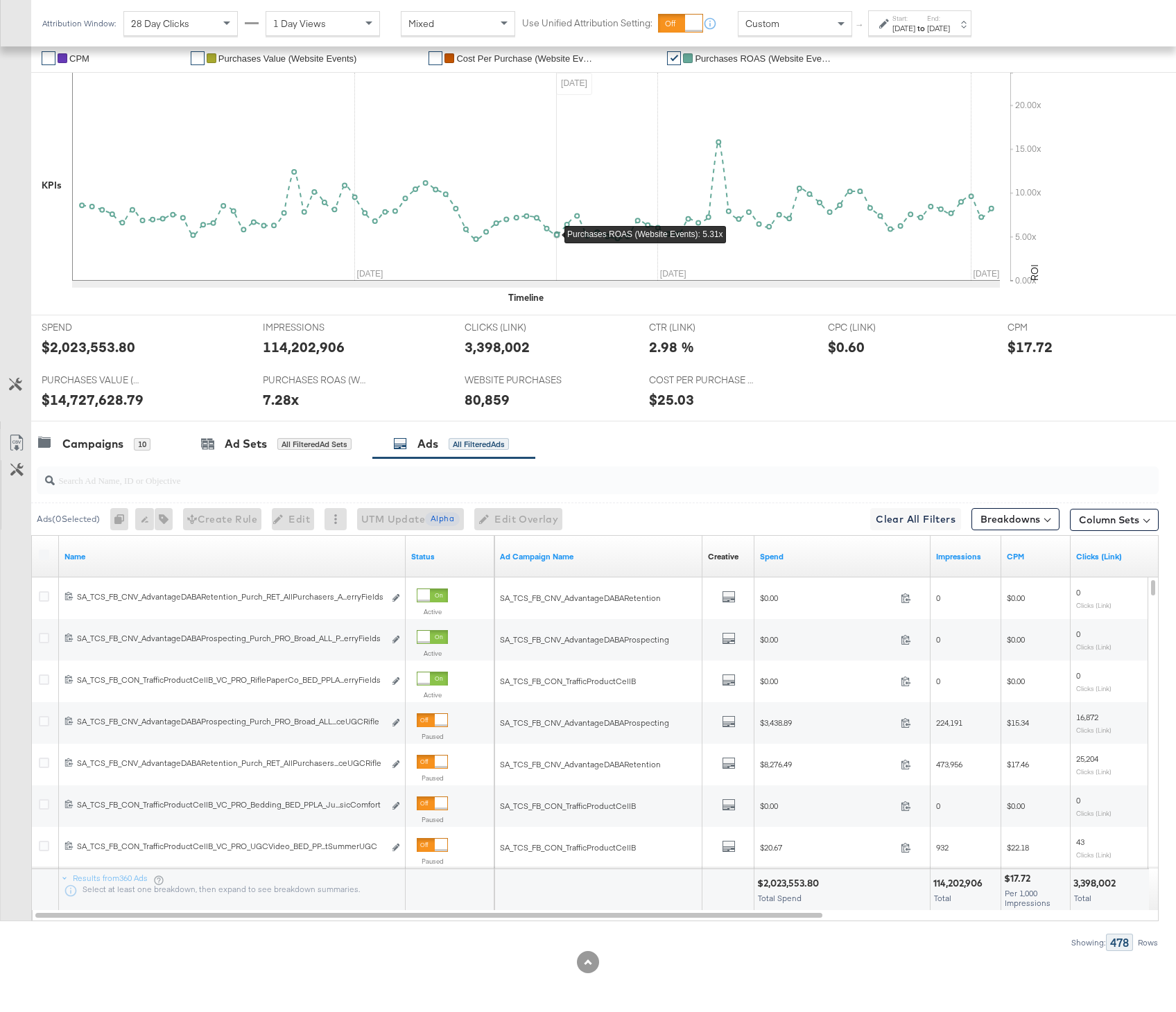
click at [42, 558] on label at bounding box center [44, 555] width 11 height 11
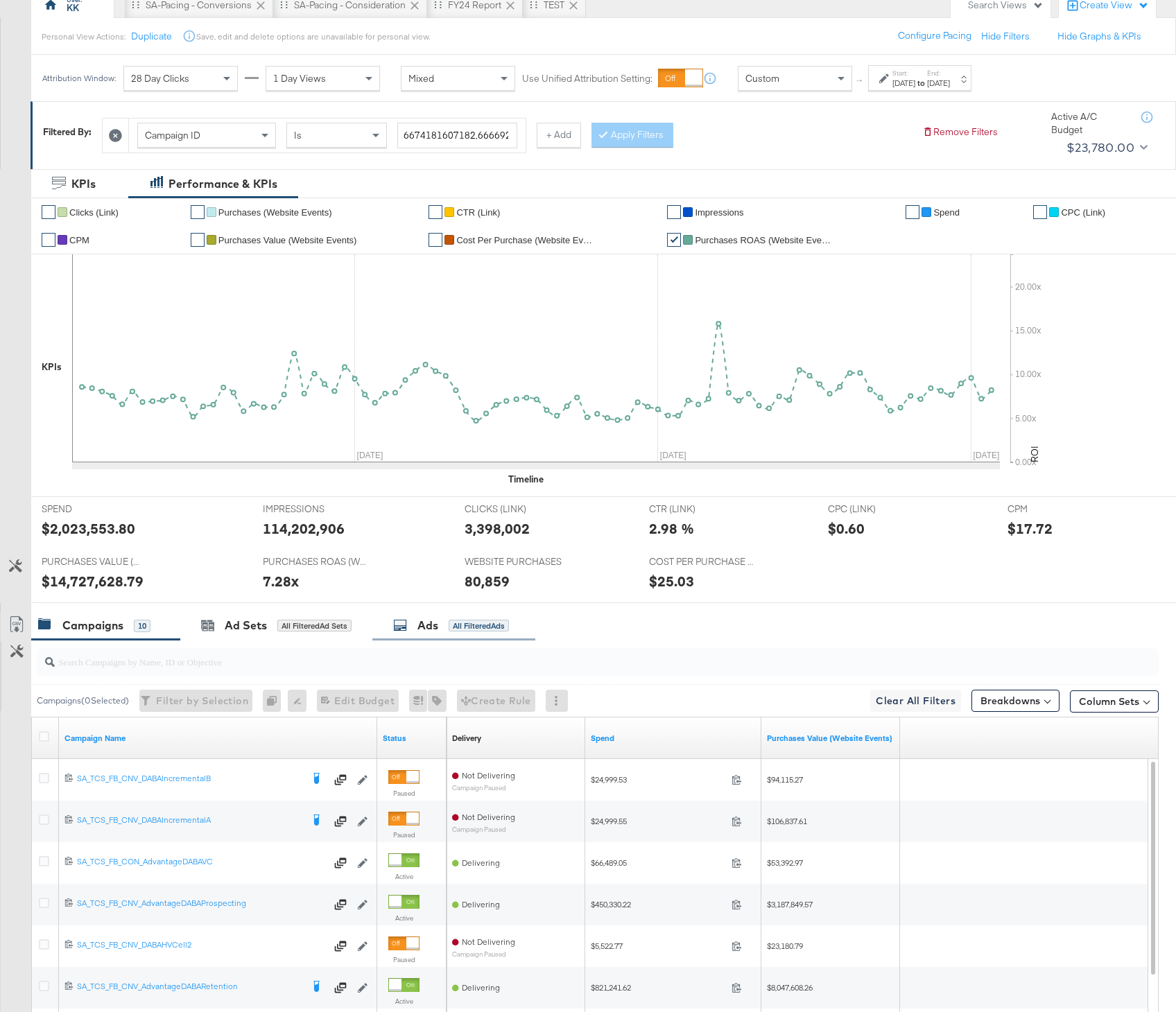
click at [477, 633] on div "Ads All Filtered Ads" at bounding box center [454, 626] width 163 height 30
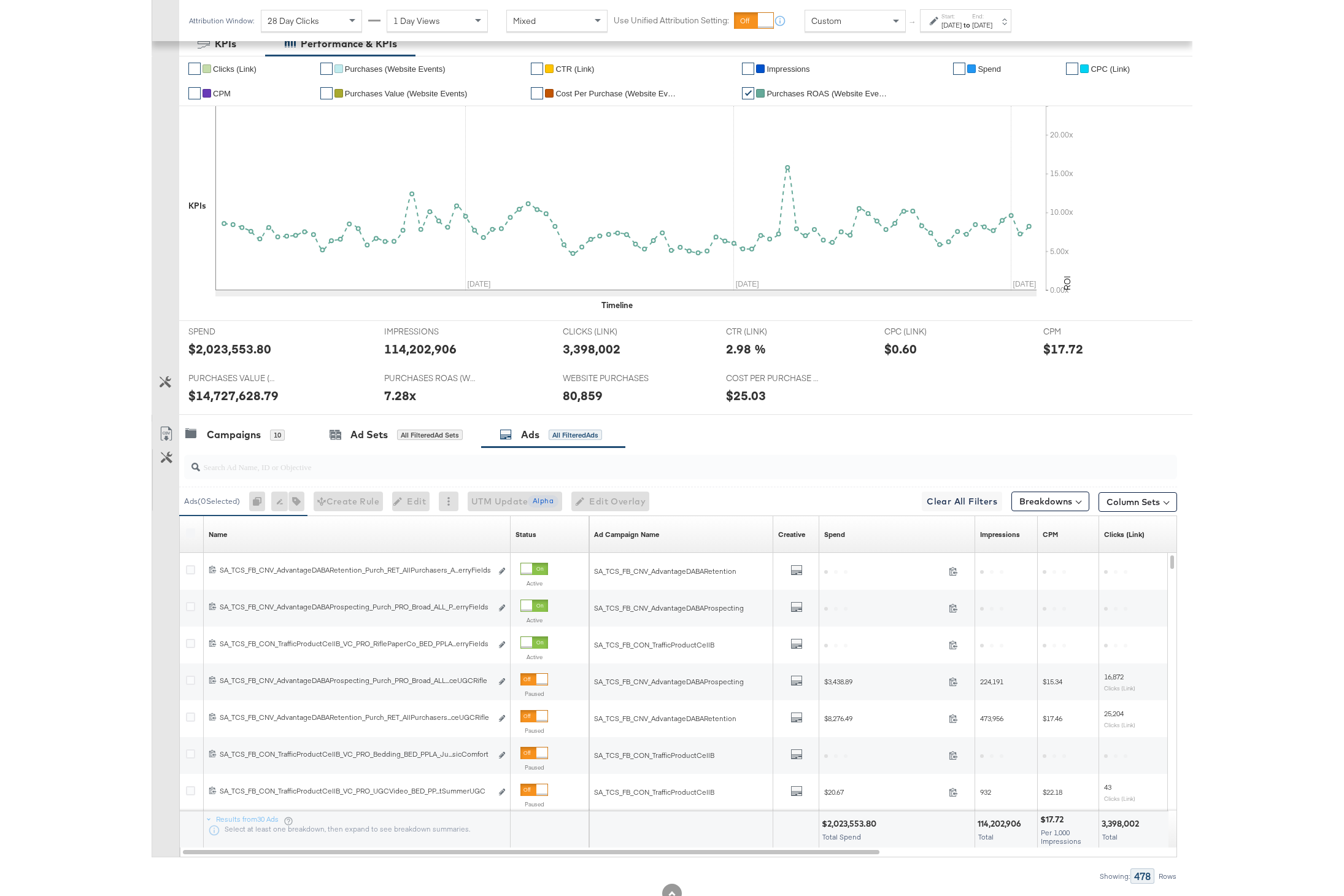
scroll to position [275, 0]
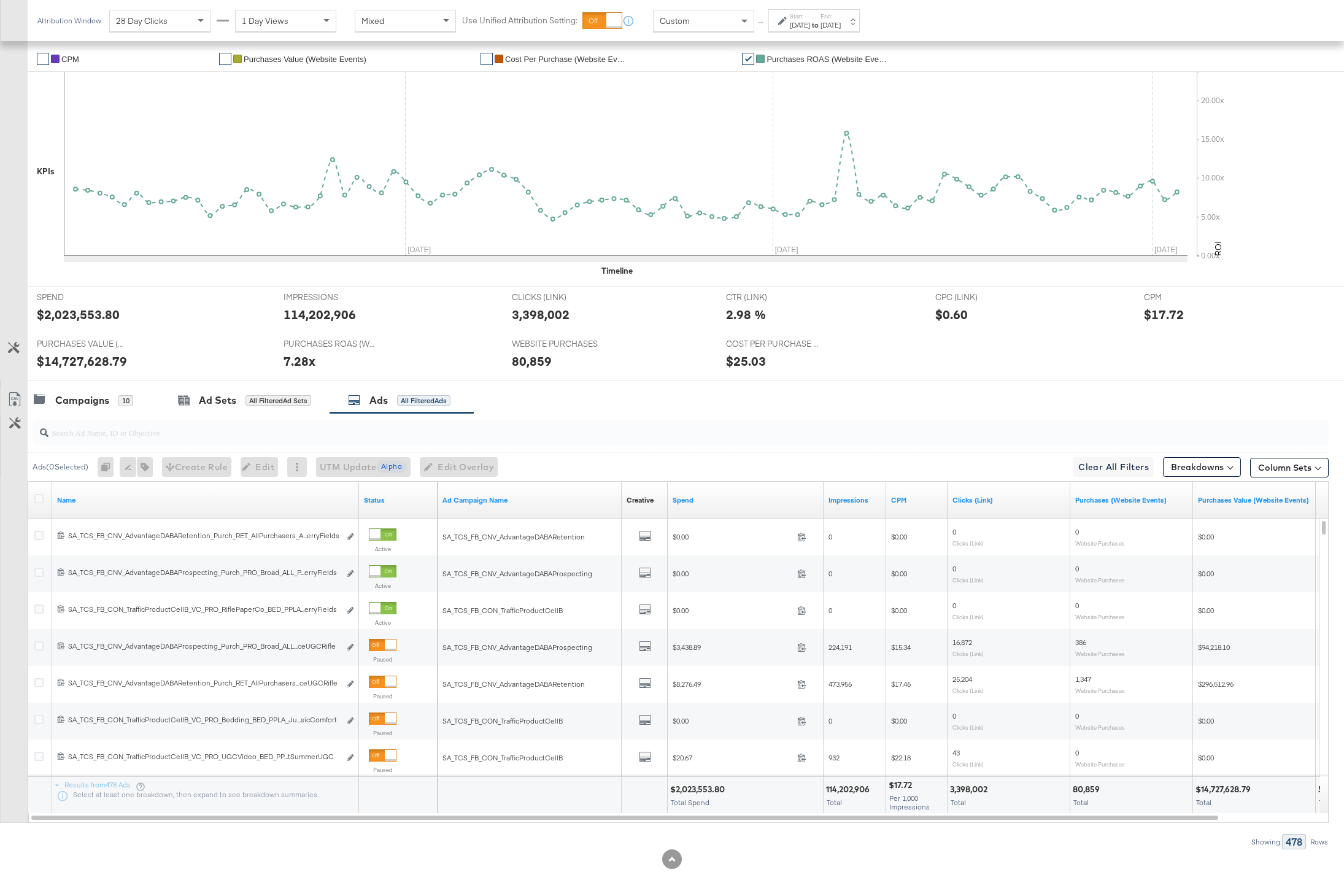
click at [688, 506] on div "Spend" at bounding box center [745, 500] width 156 height 20
click at [35, 501] on icon at bounding box center [39, 498] width 9 height 9
click at [0, 0] on input "checkbox" at bounding box center [0, 0] width 0 height 0
click at [10, 401] on icon at bounding box center [15, 399] width 15 height 15
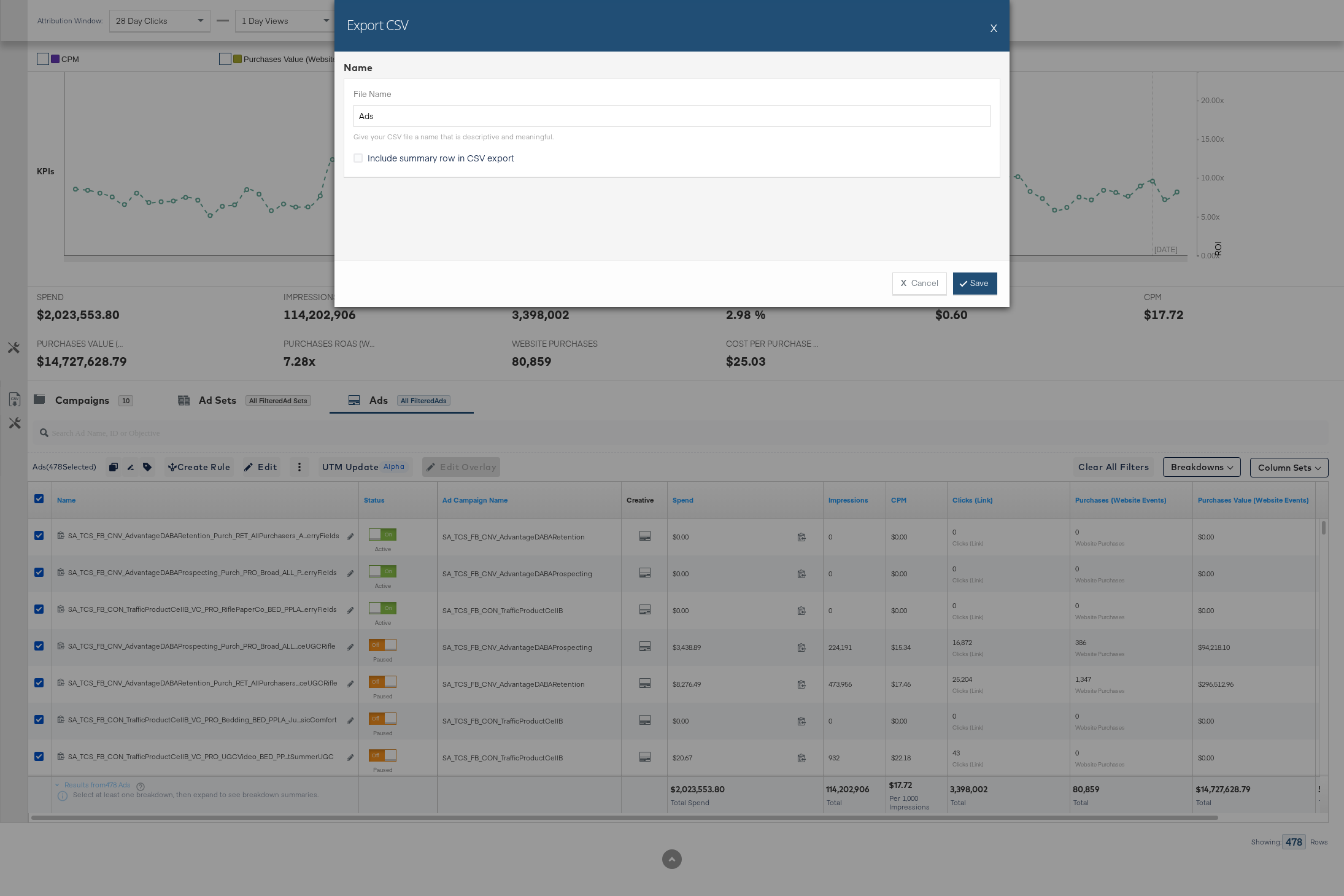
click at [964, 276] on link "Save" at bounding box center [974, 283] width 44 height 22
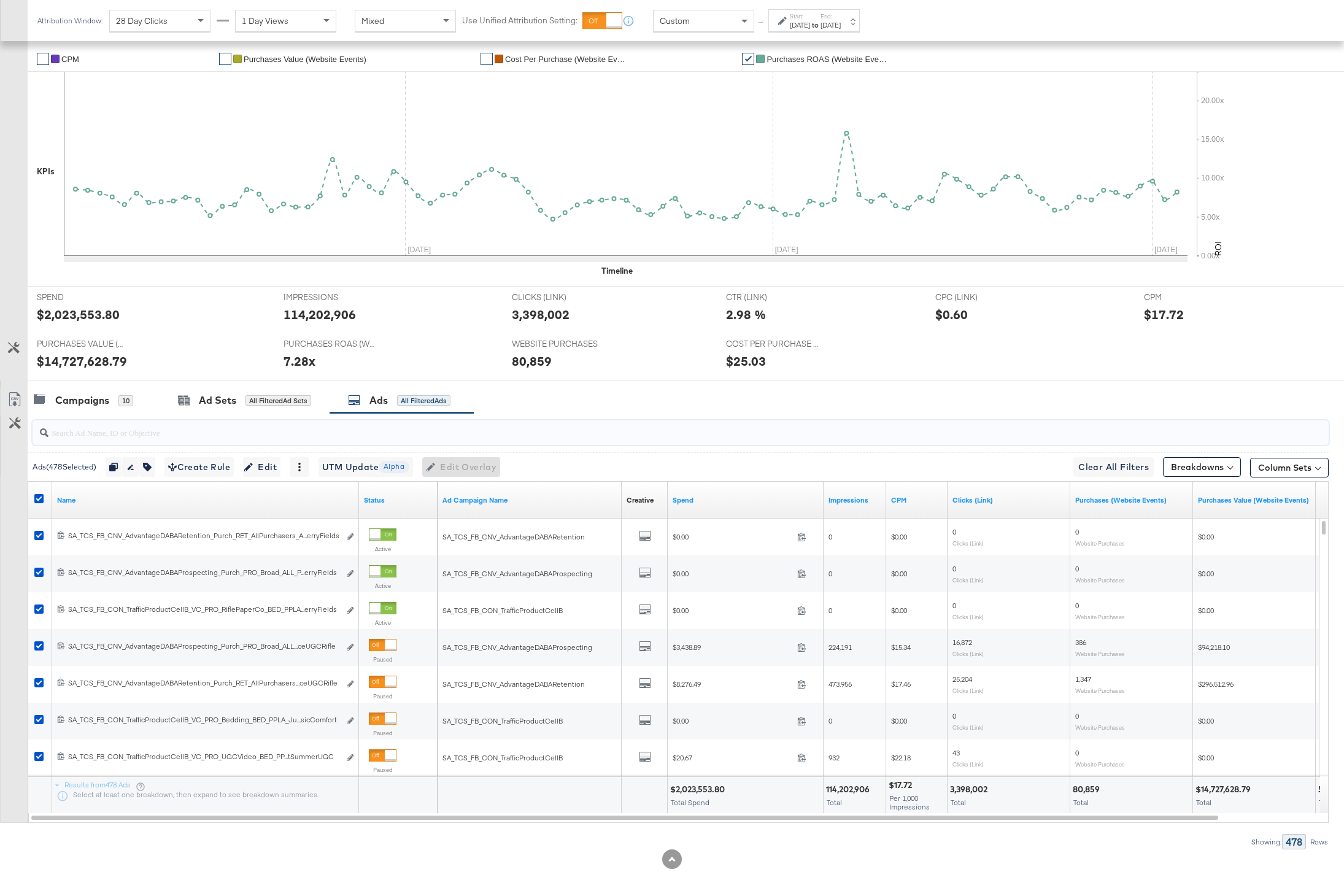
click at [101, 430] on input "search" at bounding box center [628, 427] width 1160 height 24
click at [40, 497] on icon at bounding box center [39, 498] width 9 height 9
click at [0, 0] on input "checkbox" at bounding box center [0, 0] width 0 height 0
click at [97, 438] on input "search" at bounding box center [628, 427] width 1160 height 24
type input "o"
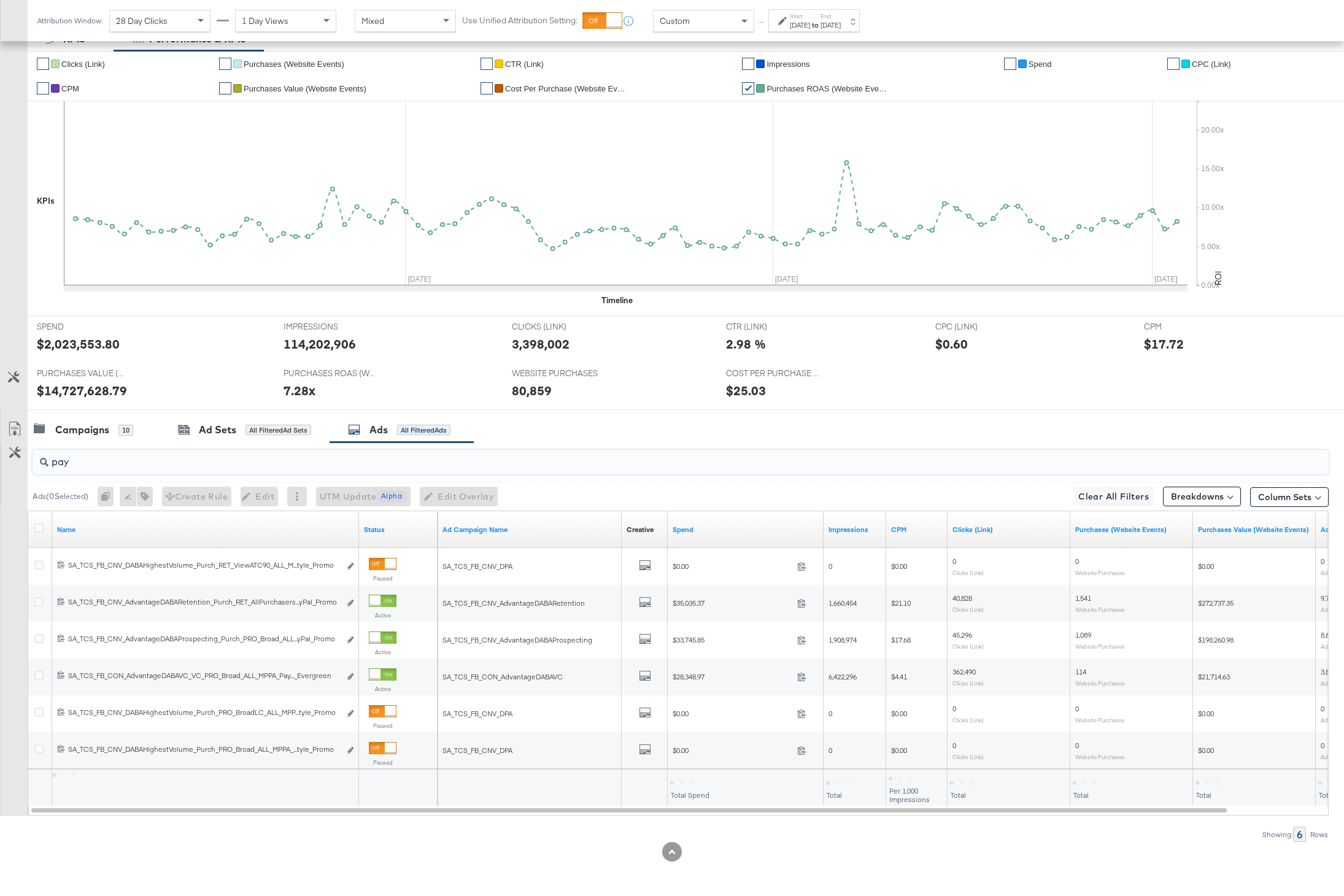
scroll to position [246, 0]
type input "paypal"
click at [95, 464] on input "paypal" at bounding box center [628, 457] width 1160 height 24
drag, startPoint x: 109, startPoint y: 464, endPoint x: 53, endPoint y: 464, distance: 56.0
click at [53, 464] on input "paypal" at bounding box center [628, 457] width 1160 height 24
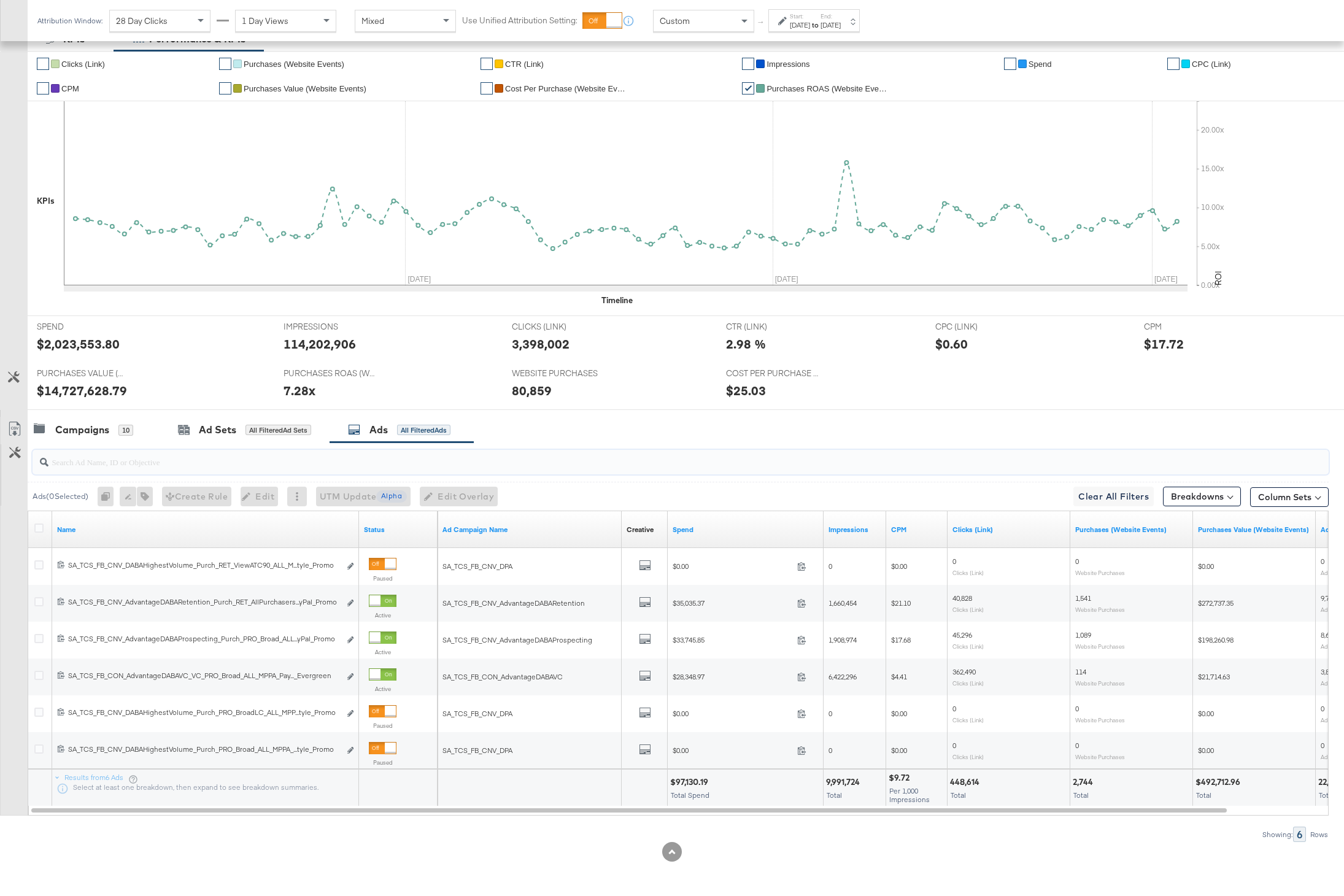
scroll to position [275, 0]
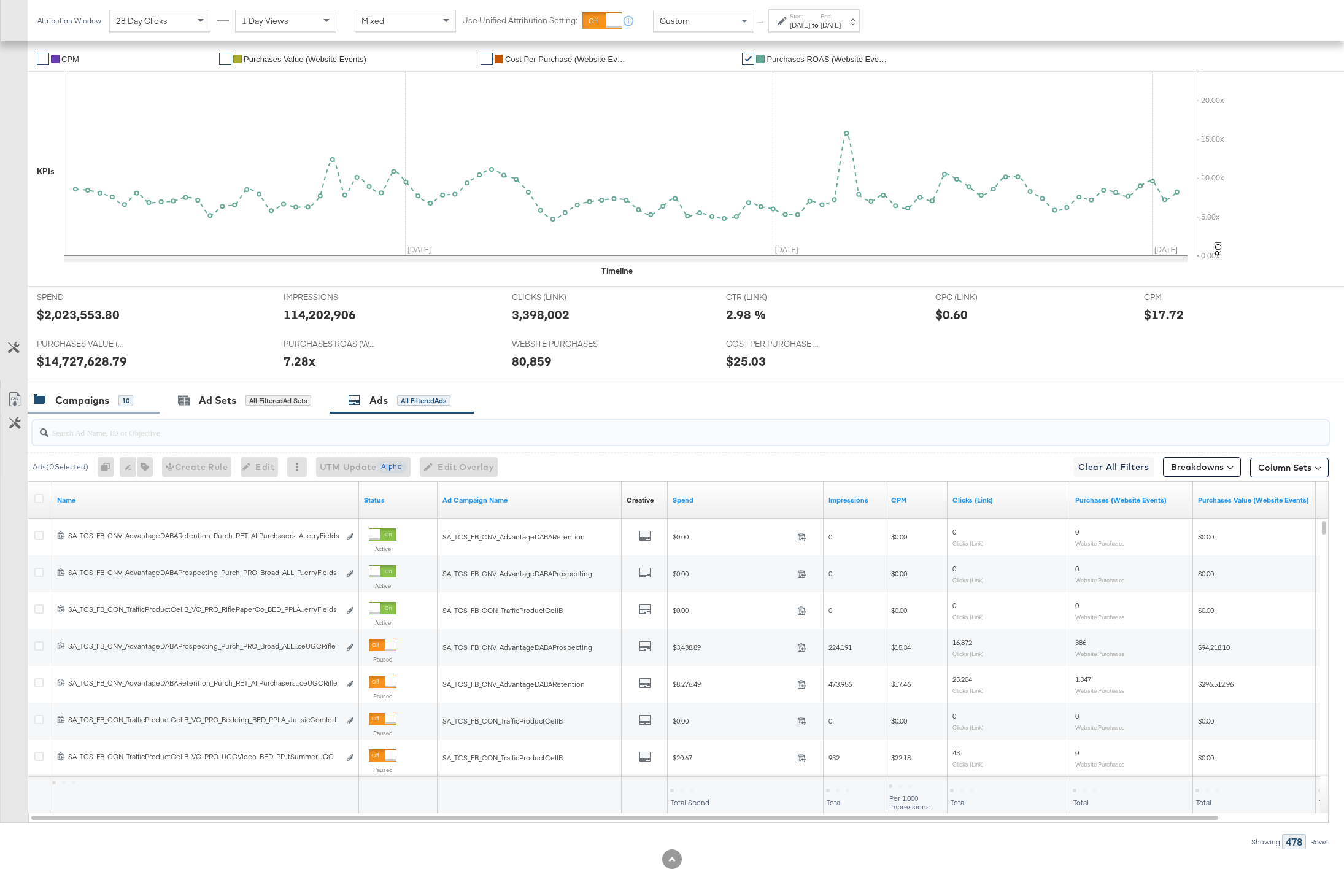
click at [84, 410] on div "Campaigns 10" at bounding box center [93, 400] width 132 height 27
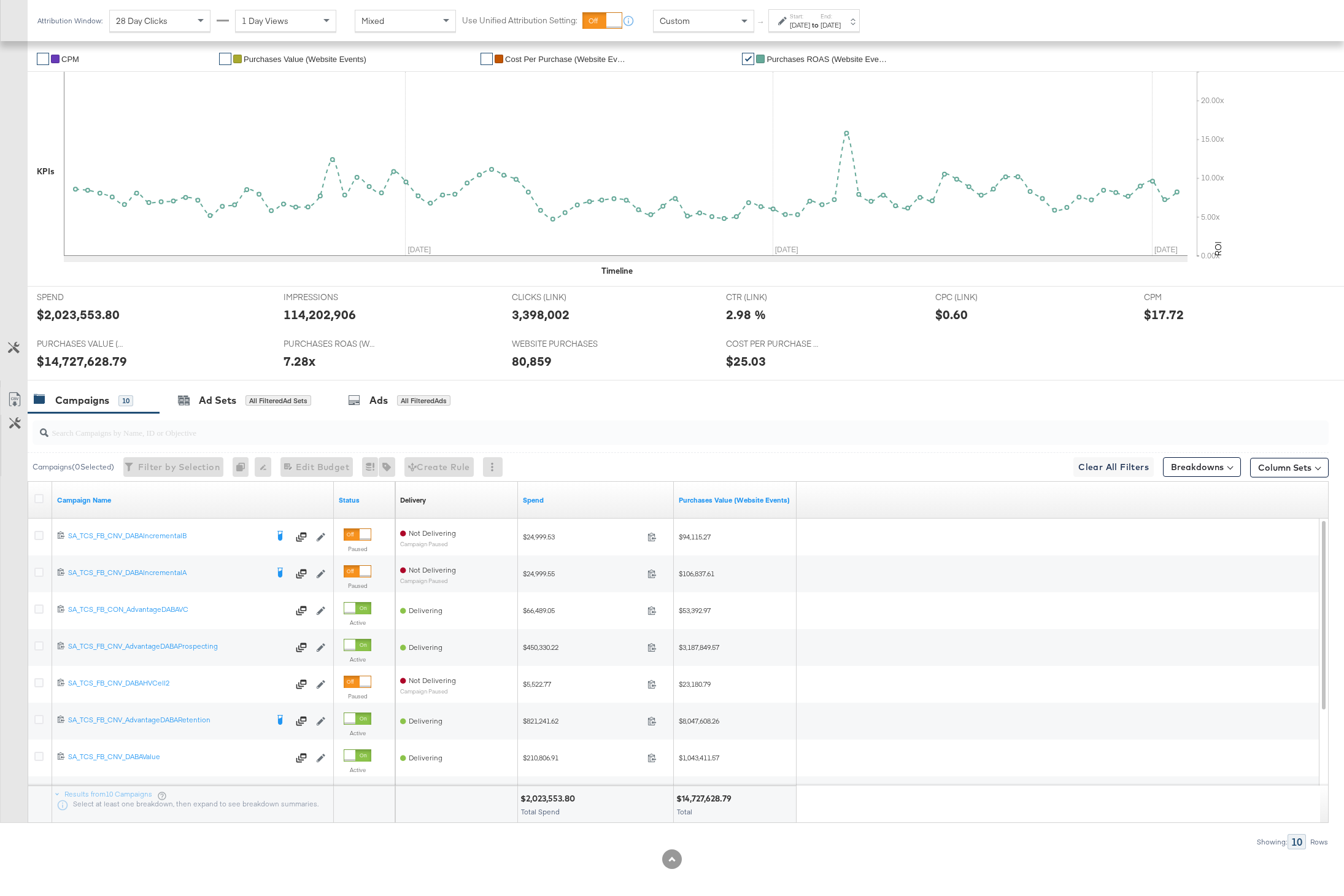
click at [529, 506] on div "Spend" at bounding box center [595, 500] width 156 height 20
click at [530, 492] on div "Spend" at bounding box center [595, 500] width 156 height 20
click at [890, 827] on div "Campaigns ( 0 Selected) Filter by Selection Filter 0 campaigns 0 Rename 0 campa…" at bounding box center [664, 631] width 1328 height 436
